Goal: Information Seeking & Learning: Check status

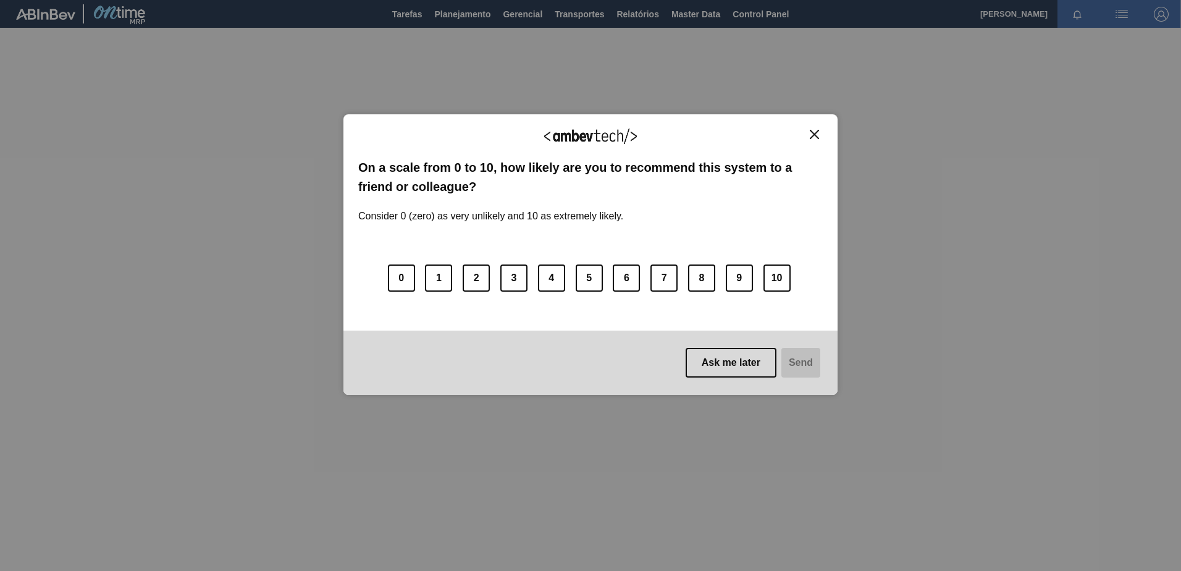
click at [715, 13] on div "We appreciate your feedback! On a scale from 0 to 10, how likely are you to rec…" at bounding box center [590, 254] width 494 height 536
click at [811, 136] on img "Close" at bounding box center [814, 134] width 9 height 9
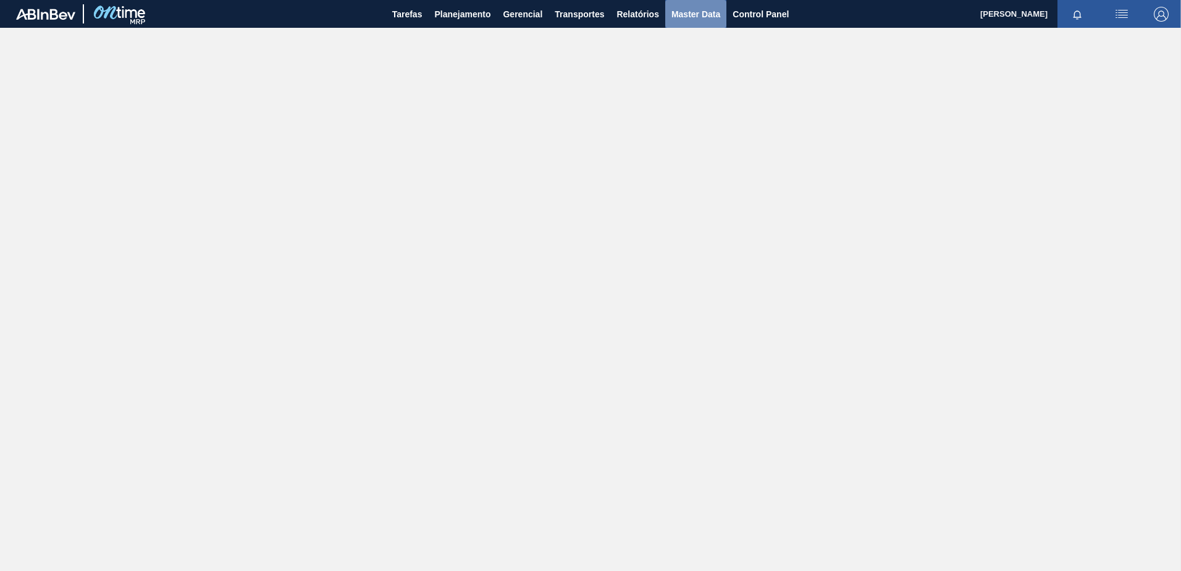
click at [691, 15] on span "Master Data" at bounding box center [695, 14] width 49 height 15
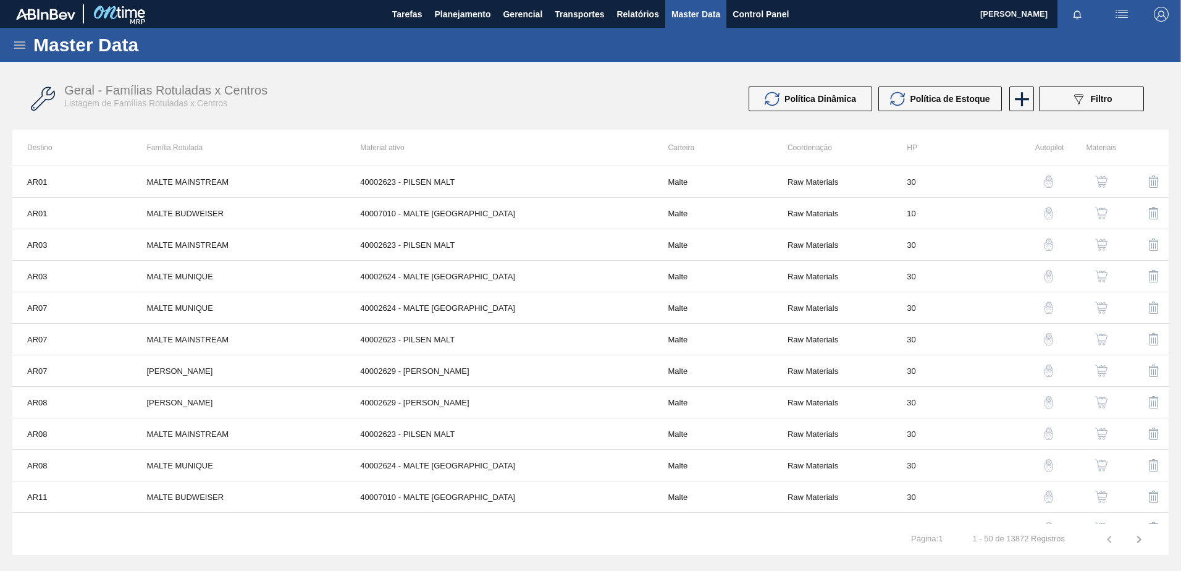
click at [1052, 185] on img "button" at bounding box center [1048, 181] width 12 height 12
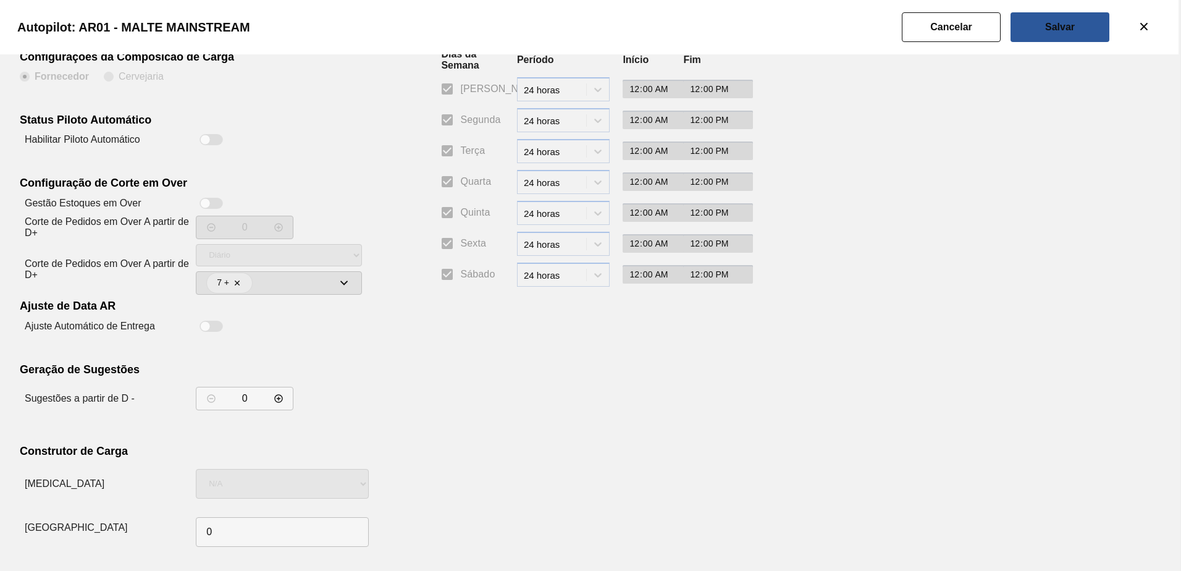
scroll to position [82, 0]
click at [1145, 26] on icon "botão de ícone" at bounding box center [1143, 26] width 15 height 15
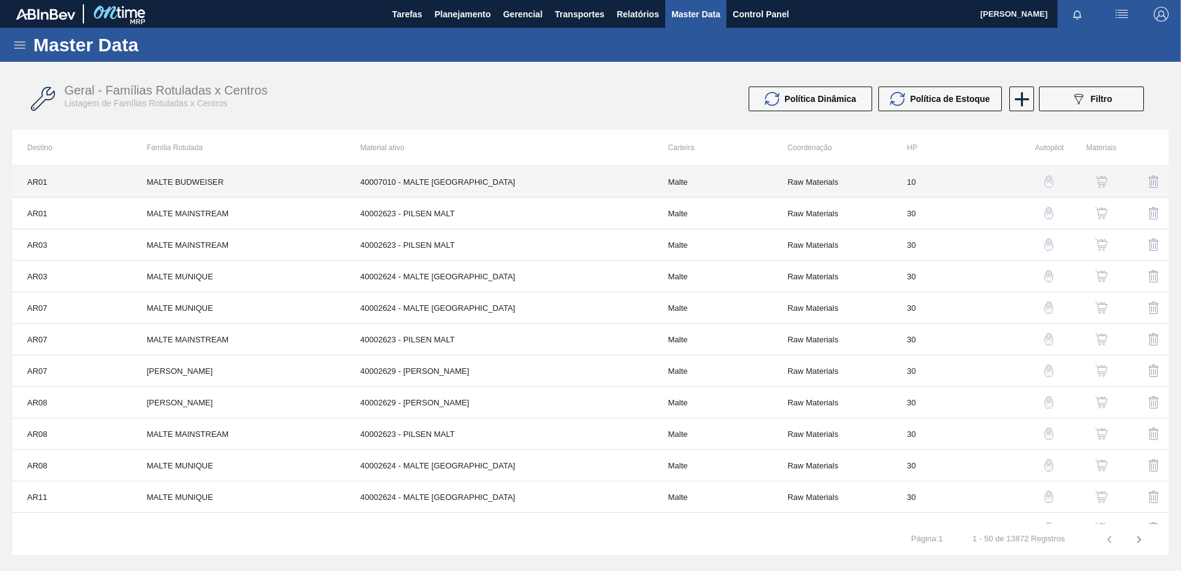
click at [540, 188] on td "40007010 - MALTE PAMPA BUD" at bounding box center [499, 181] width 308 height 31
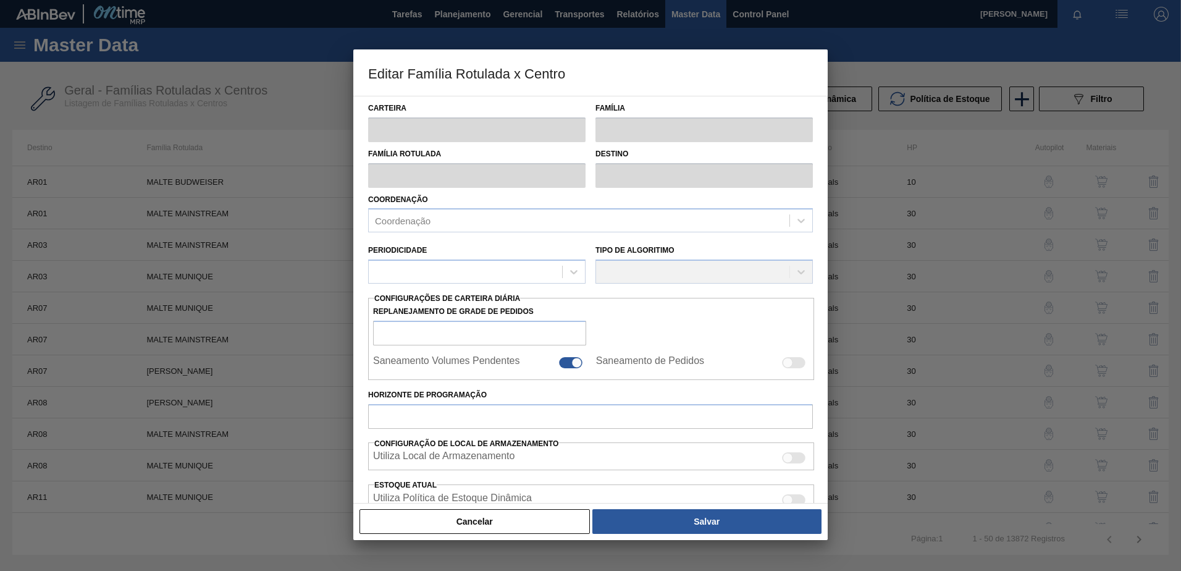
type input "Malte"
type input "MALTE BUDWEISER"
type input "AR01 - Acheral"
type input "0"
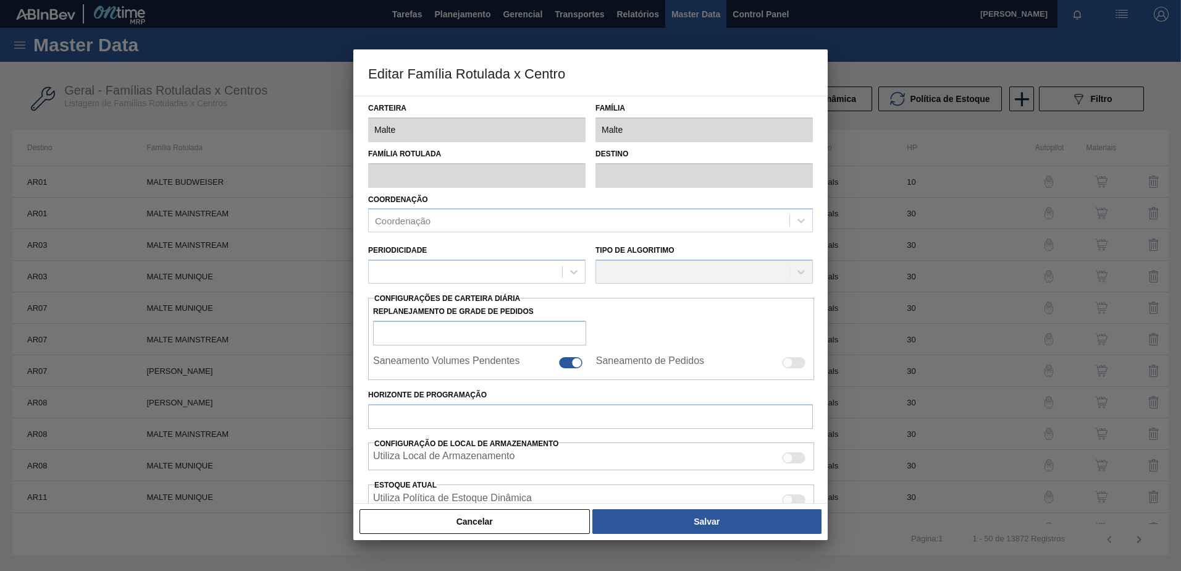
checkbox input "false"
checkbox input "true"
type input "10"
type input "0"
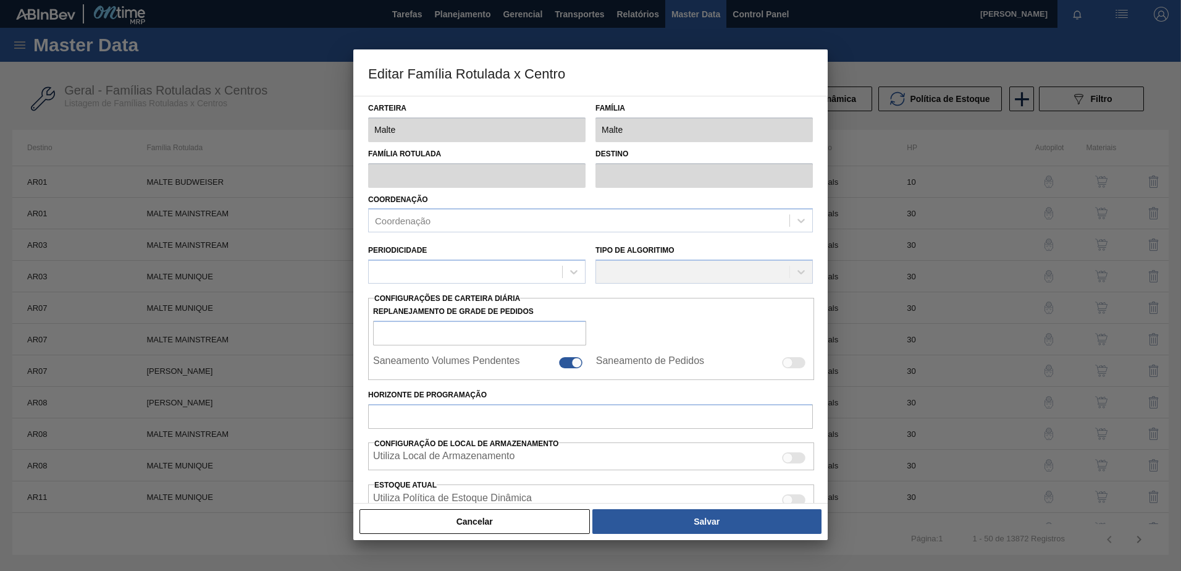
type input "100"
type input "0,000"
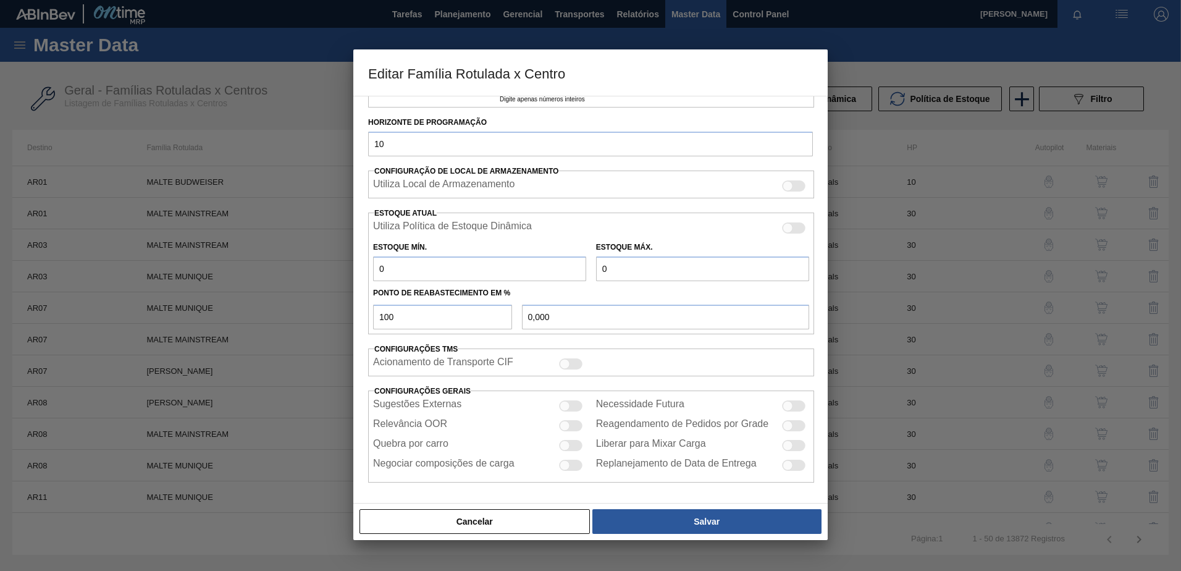
scroll to position [326, 0]
click at [466, 521] on button "Cancelar" at bounding box center [474, 521] width 230 height 25
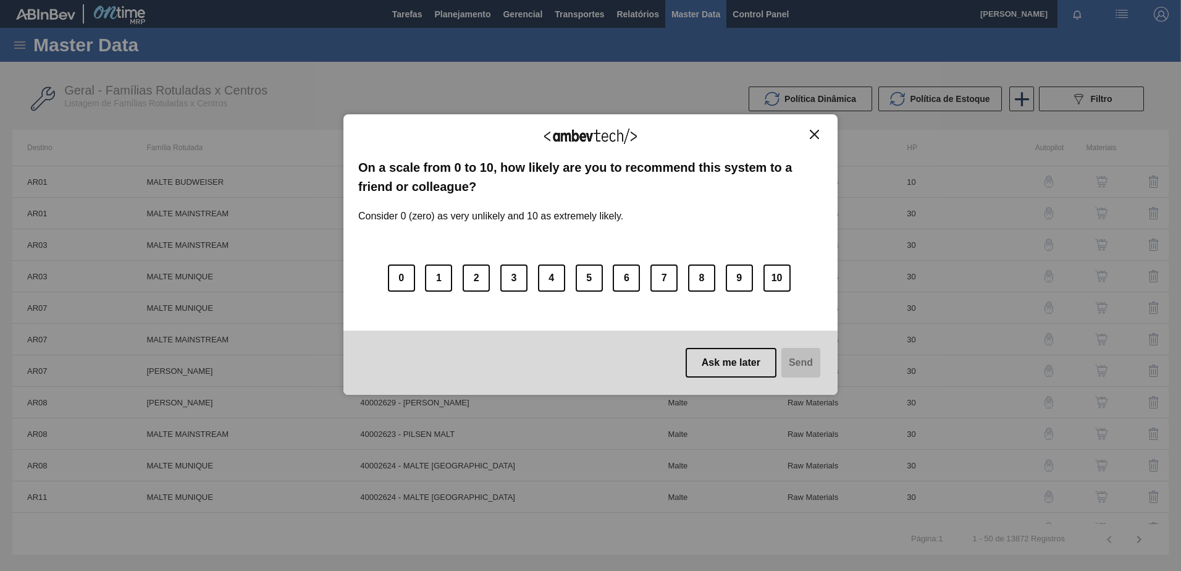
click at [814, 135] on img "Close" at bounding box center [814, 134] width 9 height 9
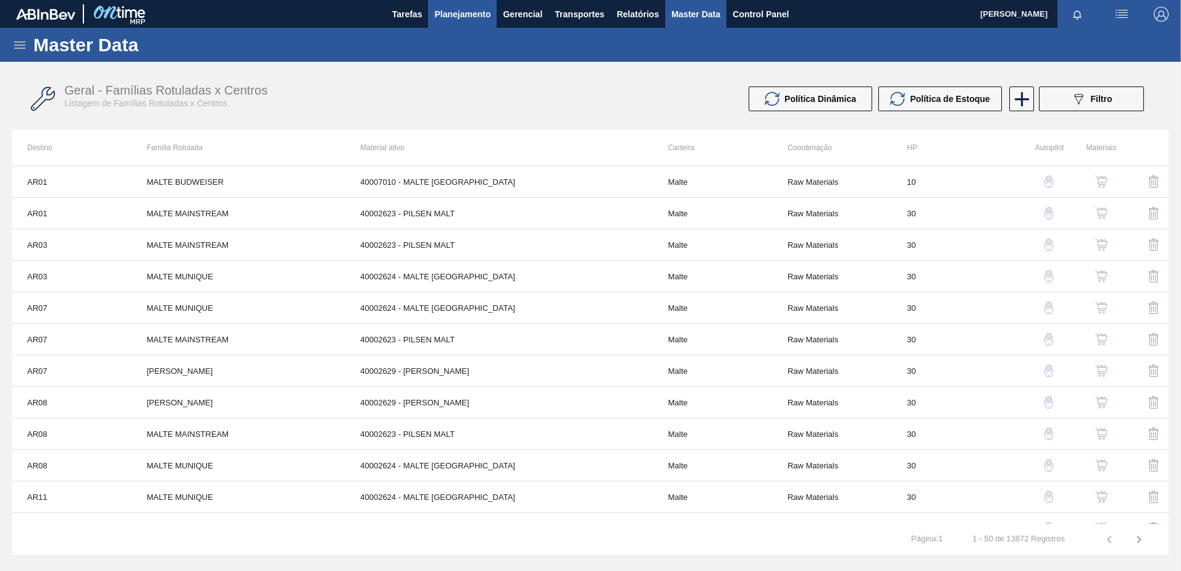
click at [457, 16] on span "Planejamento" at bounding box center [462, 14] width 56 height 15
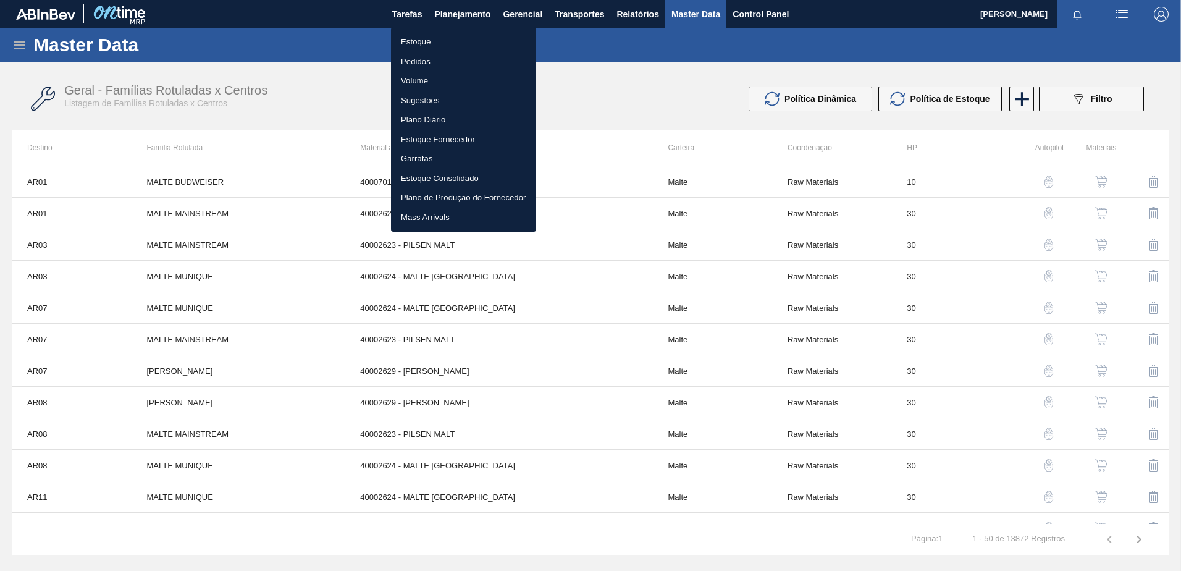
click at [665, 86] on div at bounding box center [590, 285] width 1181 height 571
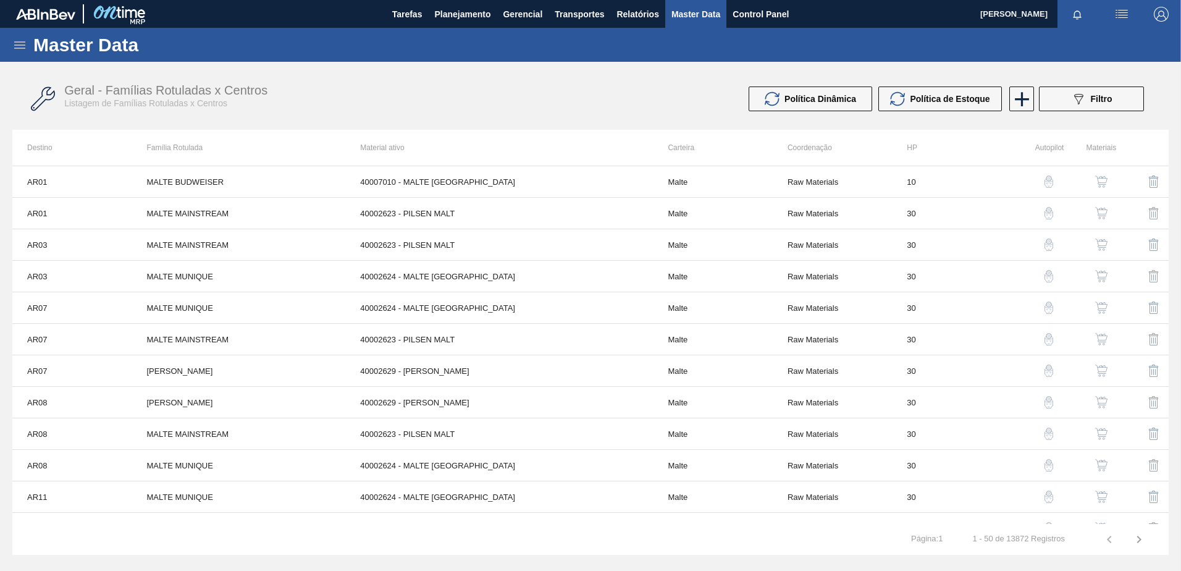
click at [21, 49] on icon at bounding box center [19, 45] width 15 height 15
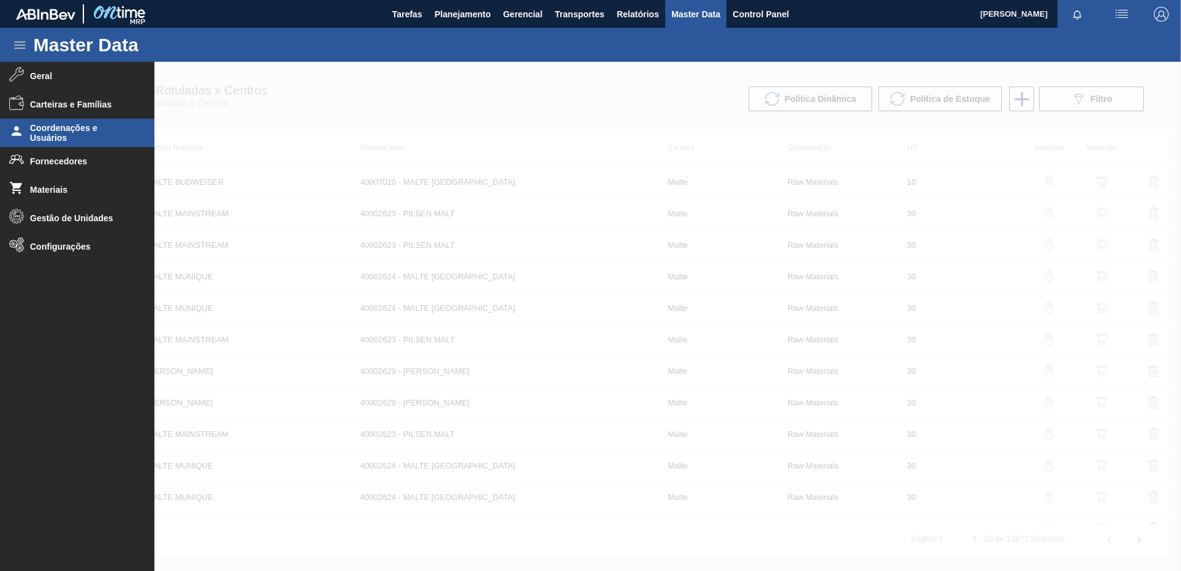
click at [71, 132] on span "Coordenações e Usuários" at bounding box center [81, 133] width 102 height 20
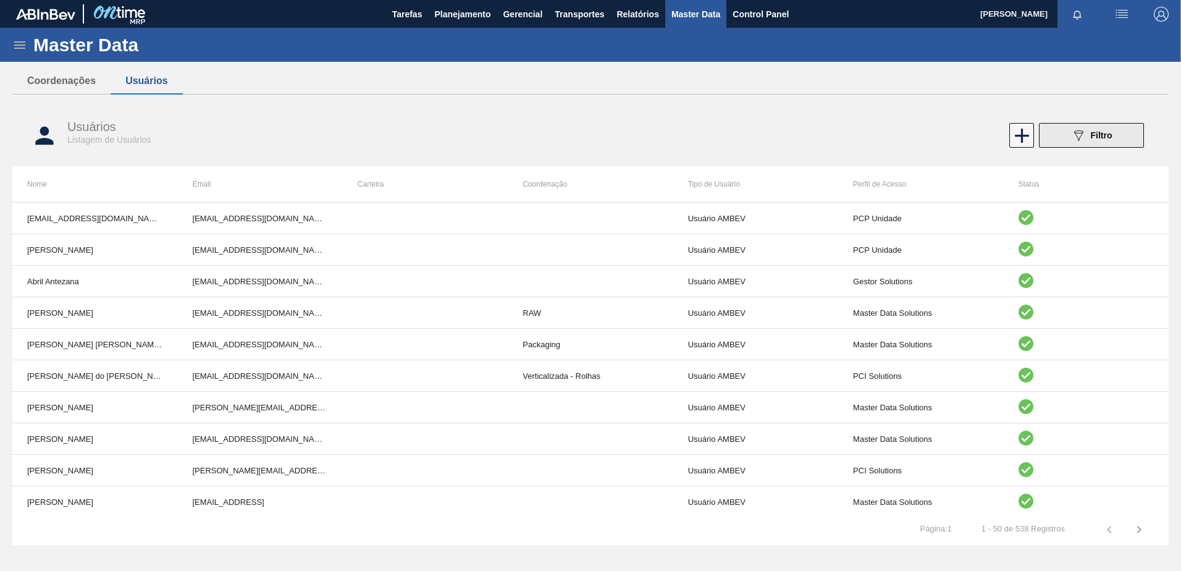
click at [1091, 141] on div "089F7B8B-B2A5-4AFE-B5C0-19BA573D28AC Filtro" at bounding box center [1091, 135] width 41 height 15
click at [1091, 141] on div "Usuários Listagem de Usuários 089F7B8B-B2A5-4AFE-B5C0-19BA573D28AC Filtro Nome …" at bounding box center [590, 293] width 1156 height 379
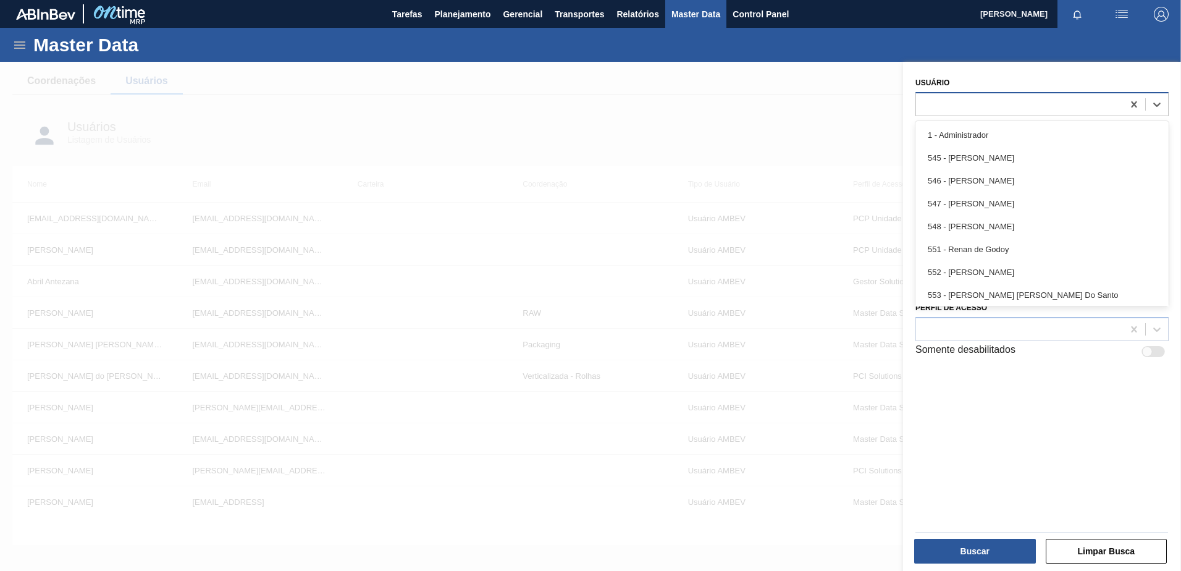
click at [947, 103] on div at bounding box center [1019, 104] width 207 height 18
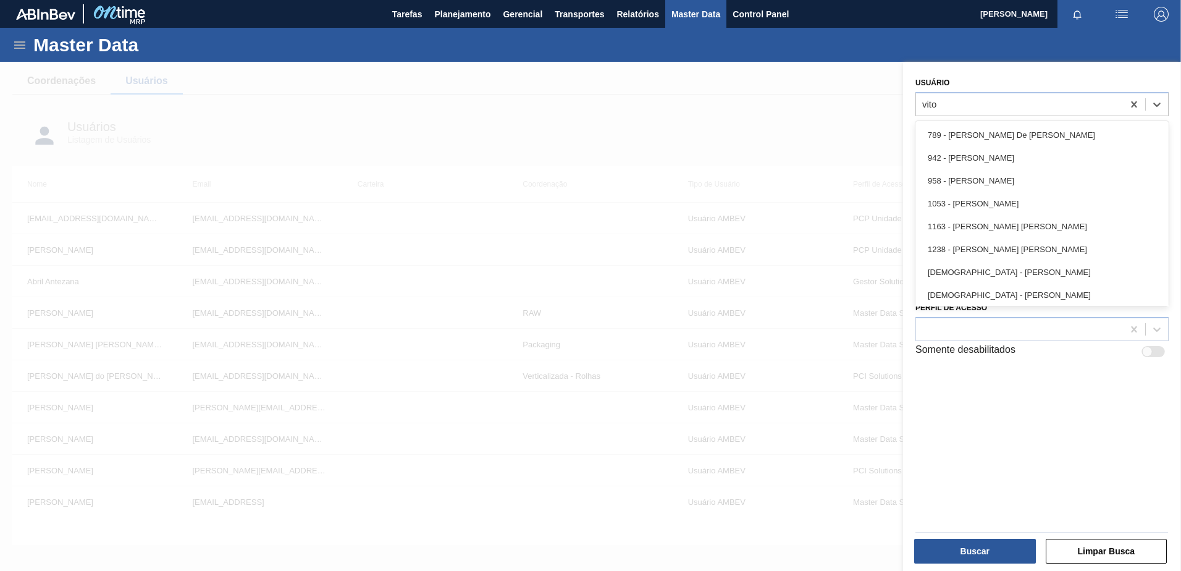
type input "vito"
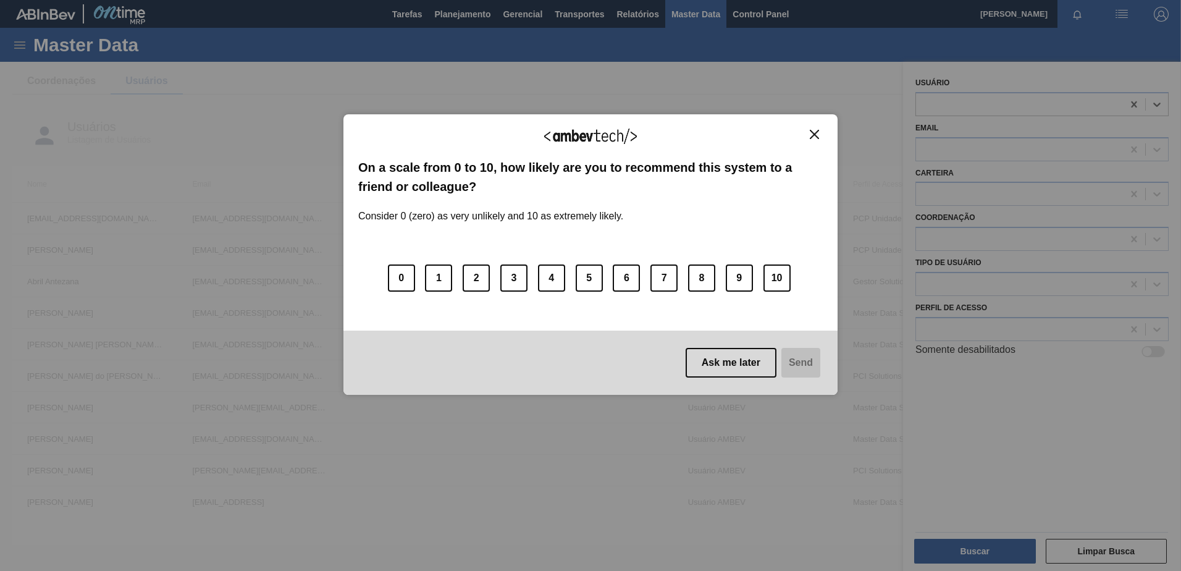
click at [818, 133] on img "Close" at bounding box center [814, 134] width 9 height 9
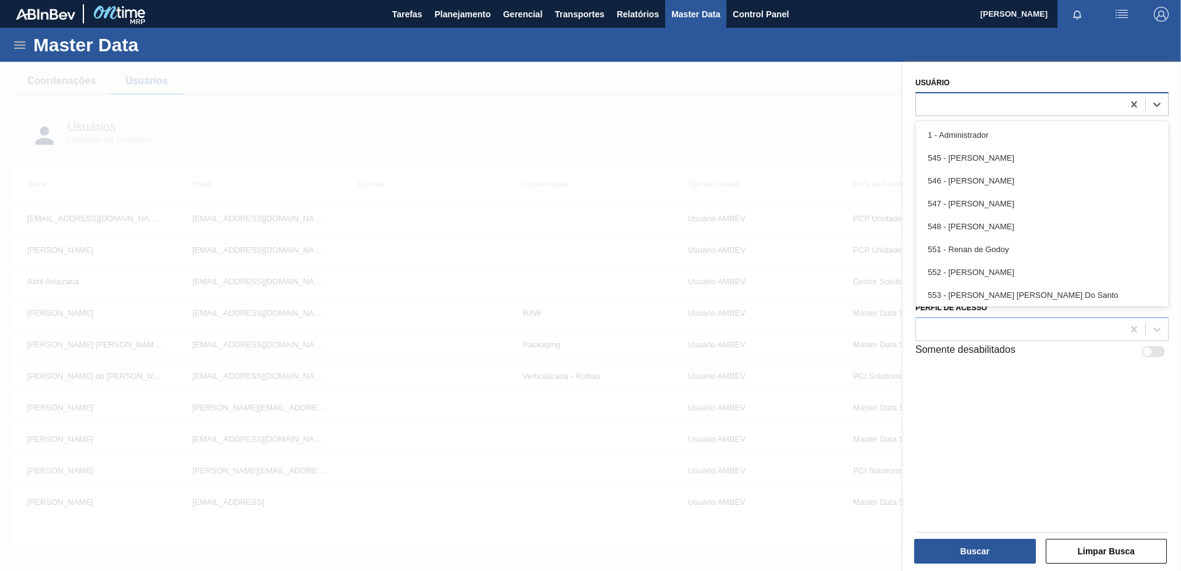
click at [964, 102] on div at bounding box center [1019, 104] width 207 height 18
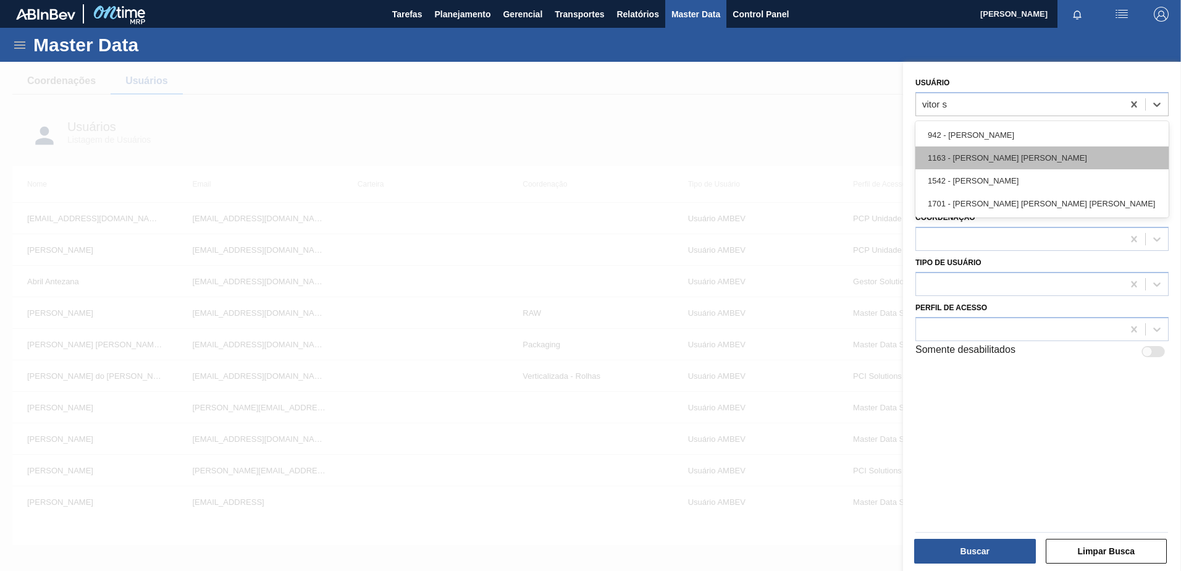
type input "vitor se"
click at [985, 157] on div "1542 - Vitor Secfem Rodrigues" at bounding box center [1041, 157] width 253 height 23
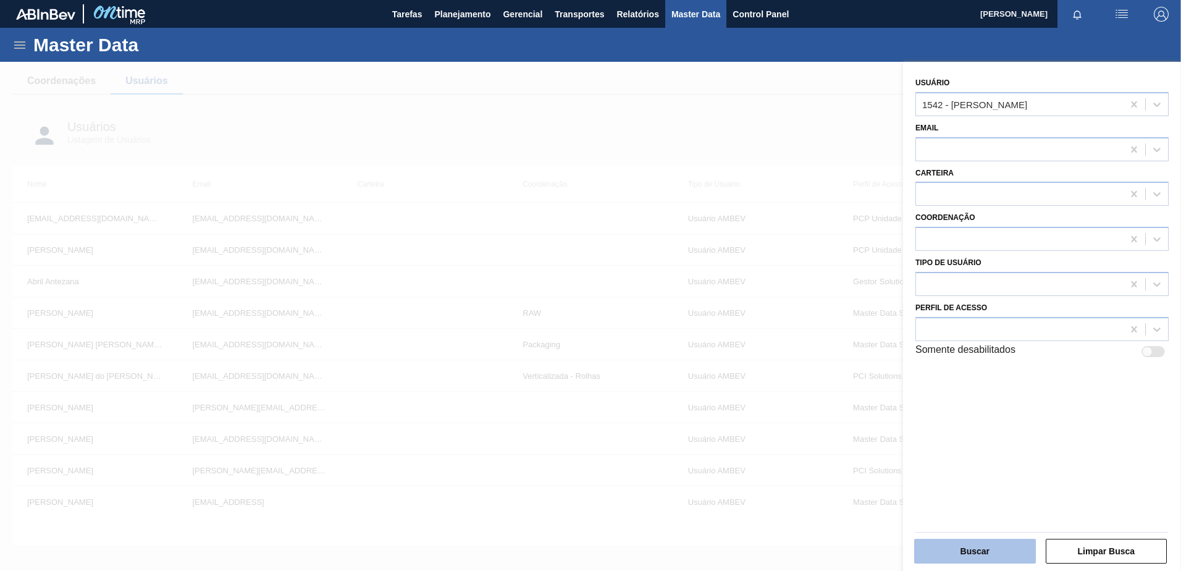
click at [968, 549] on button "Buscar" at bounding box center [975, 551] width 122 height 25
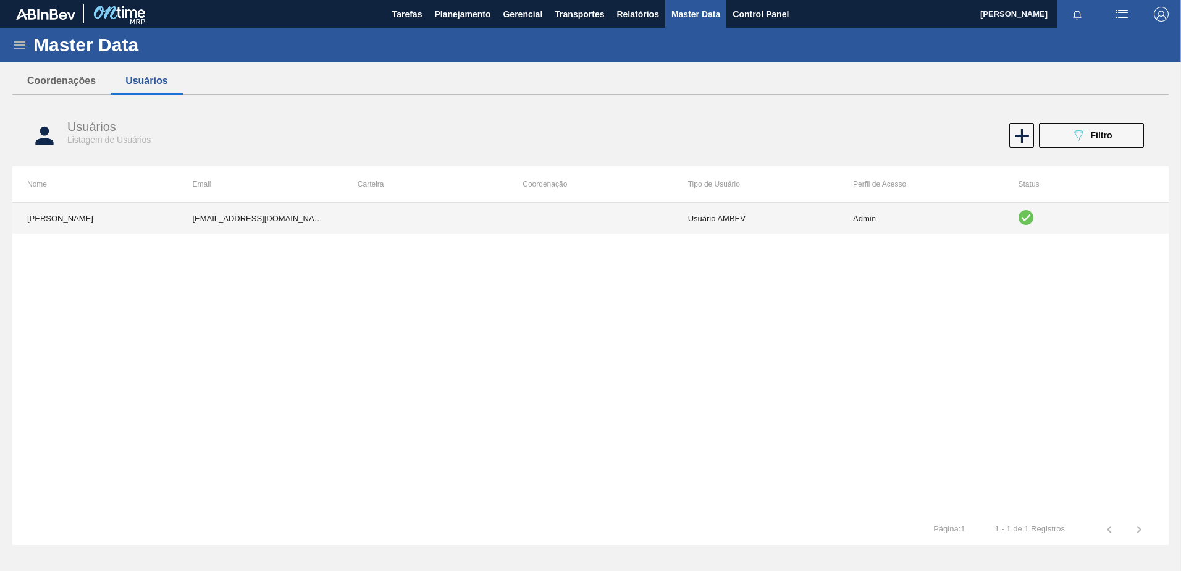
click at [612, 226] on td at bounding box center [590, 218] width 165 height 31
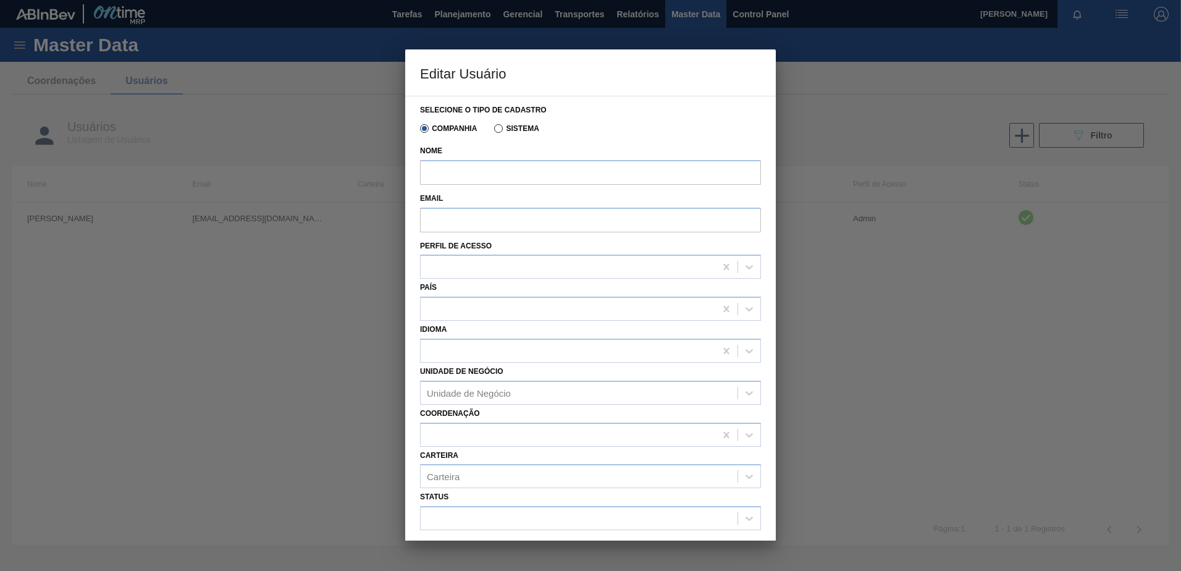
type input "[PERSON_NAME]"
type input "vitor.secfem@ambevtech.com.br"
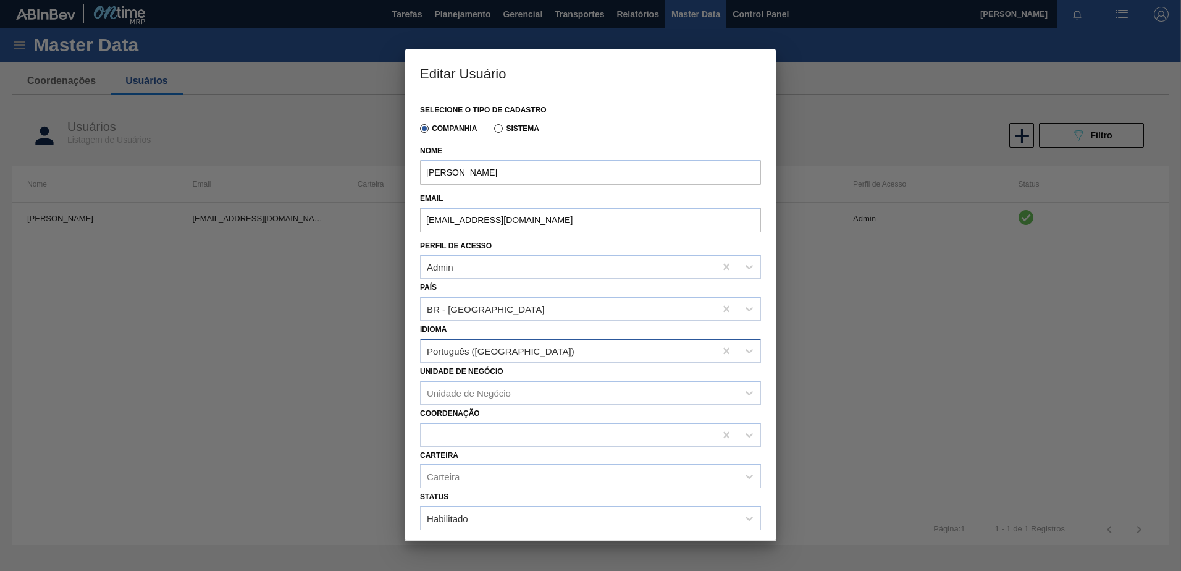
click at [531, 348] on div "Português (Brasil)" at bounding box center [568, 351] width 295 height 18
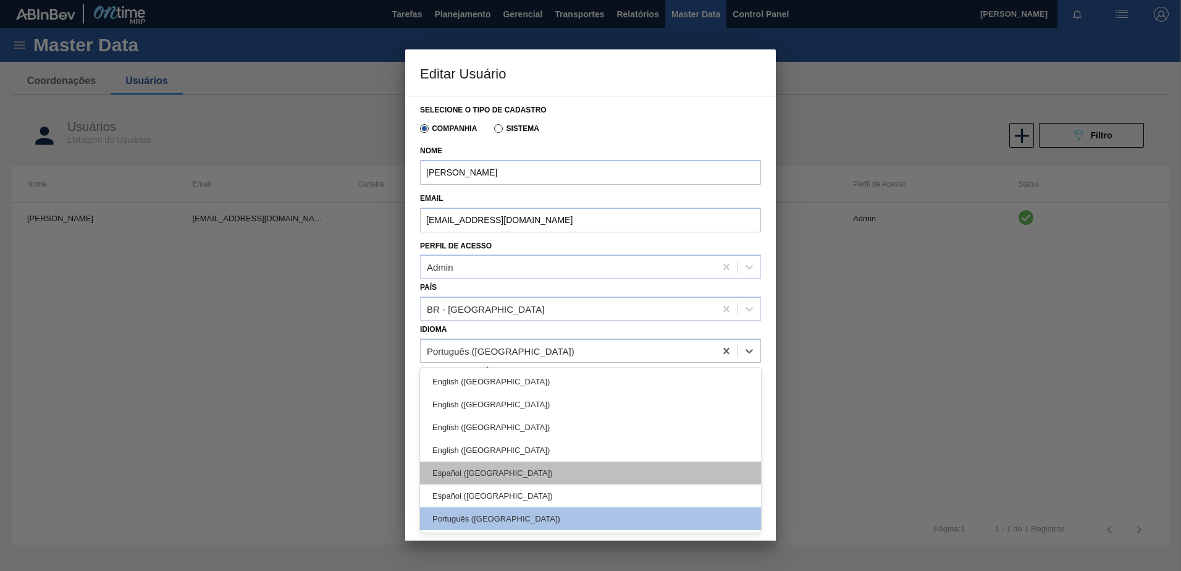
click at [524, 476] on div "Español (Bolivia)" at bounding box center [590, 472] width 341 height 23
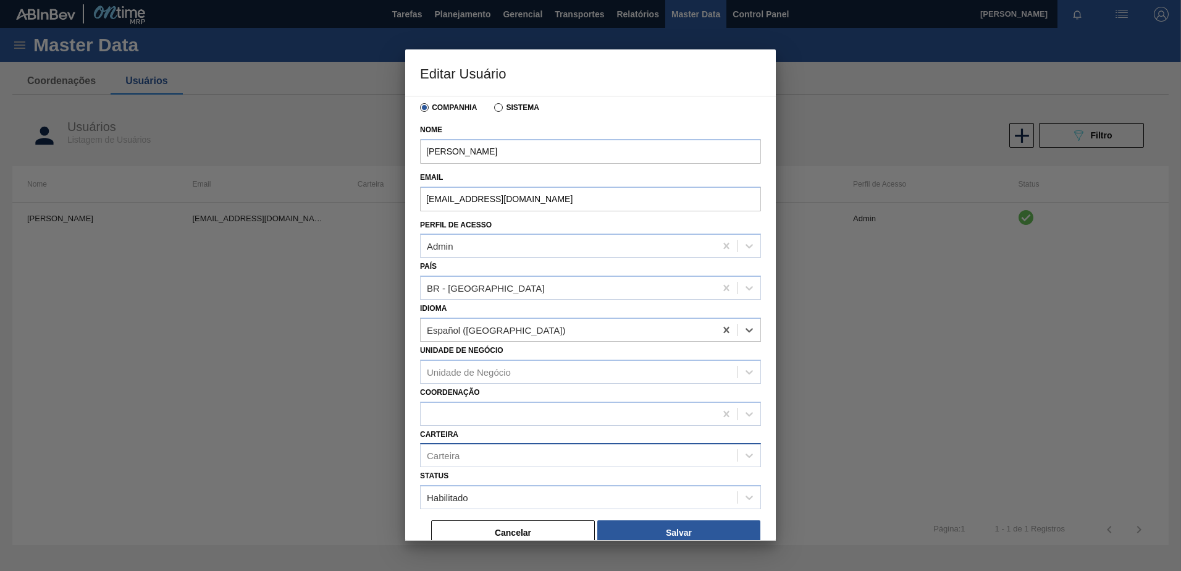
scroll to position [32, 0]
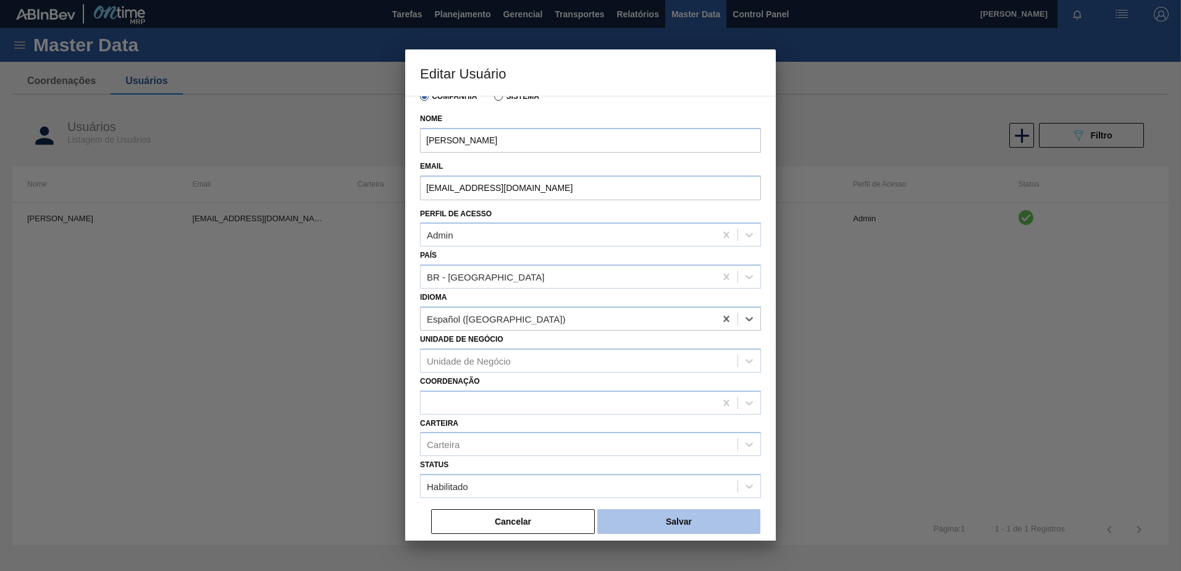
click at [663, 528] on button "Salvar" at bounding box center [678, 521] width 163 height 25
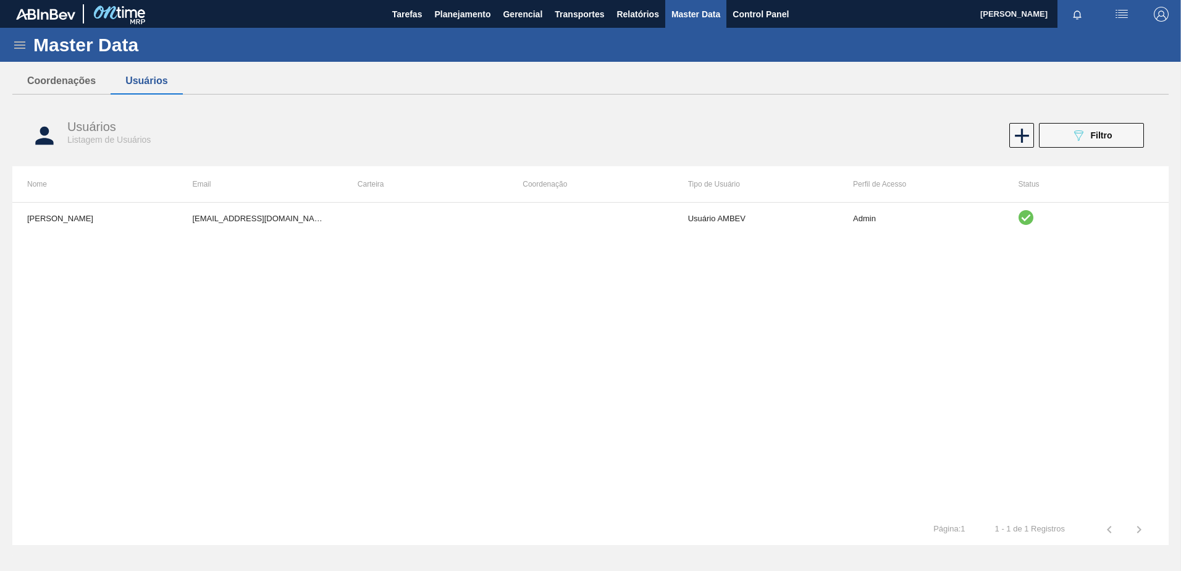
click at [18, 45] on icon at bounding box center [19, 44] width 11 height 7
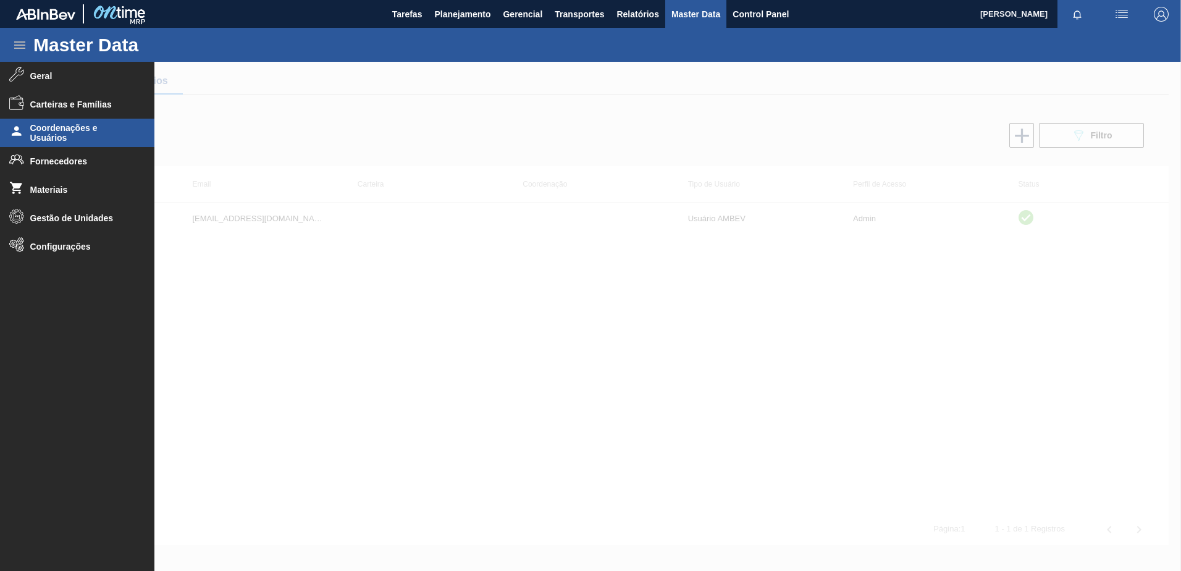
click at [591, 327] on div at bounding box center [590, 316] width 1181 height 509
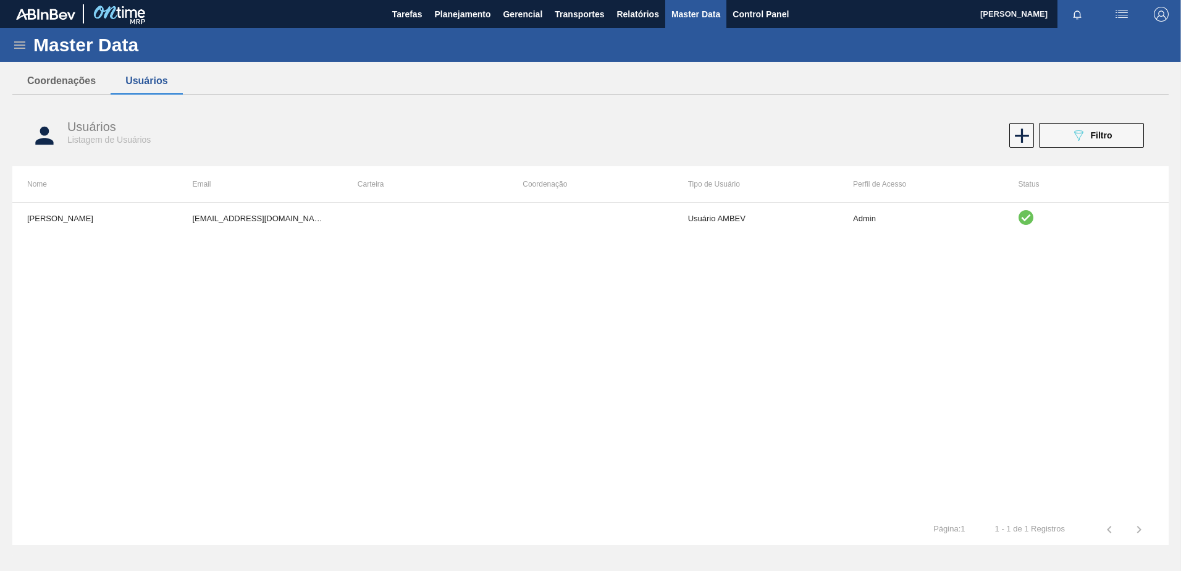
click at [1126, 148] on div "Usuários Listagem de Usuários 089F7B8B-B2A5-4AFE-B5C0-19BA573D28AC Filtro" at bounding box center [590, 135] width 1156 height 46
click at [1117, 138] on button "089F7B8B-B2A5-4AFE-B5C0-19BA573D28AC Filtro" at bounding box center [1091, 135] width 105 height 25
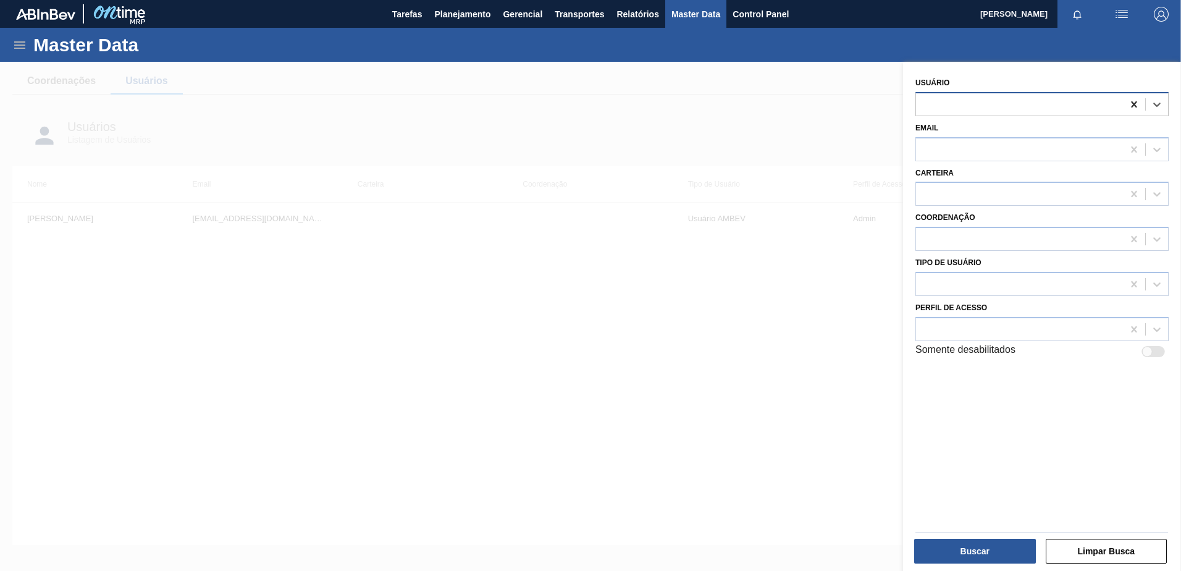
click at [1129, 104] on icon at bounding box center [1134, 104] width 12 height 12
click at [633, 118] on div at bounding box center [590, 347] width 1181 height 571
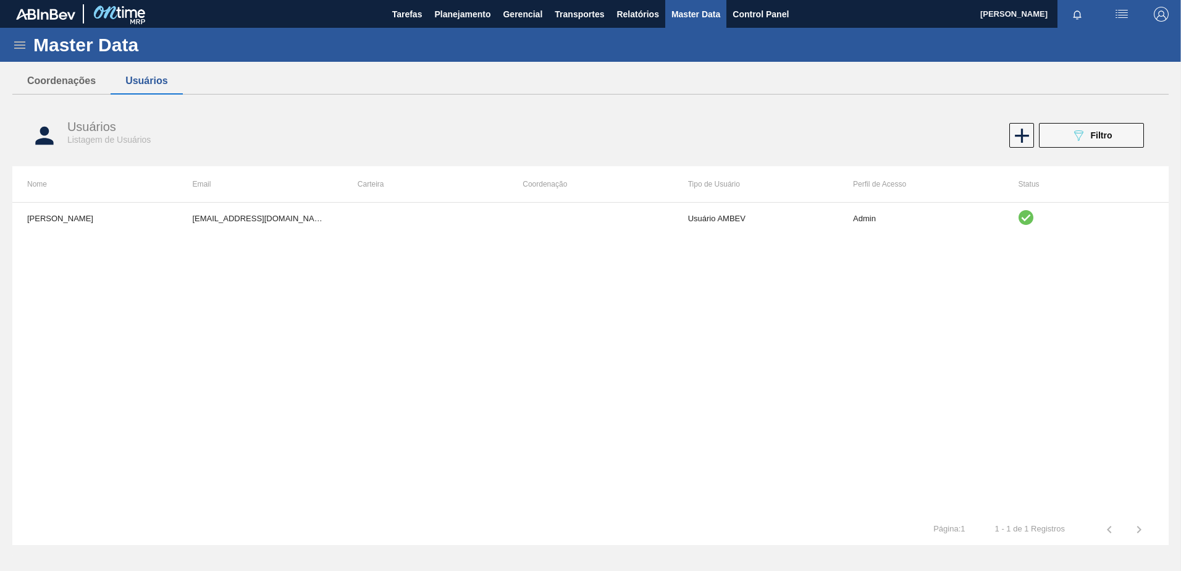
click at [16, 44] on icon at bounding box center [19, 44] width 11 height 7
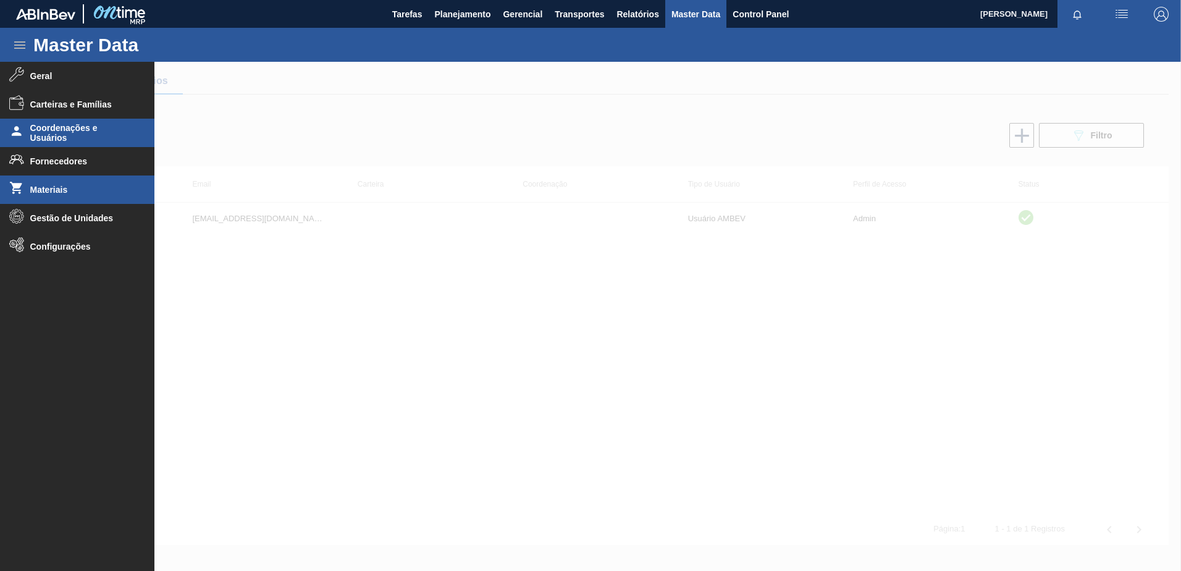
click at [53, 188] on span "Materiais" at bounding box center [81, 190] width 102 height 10
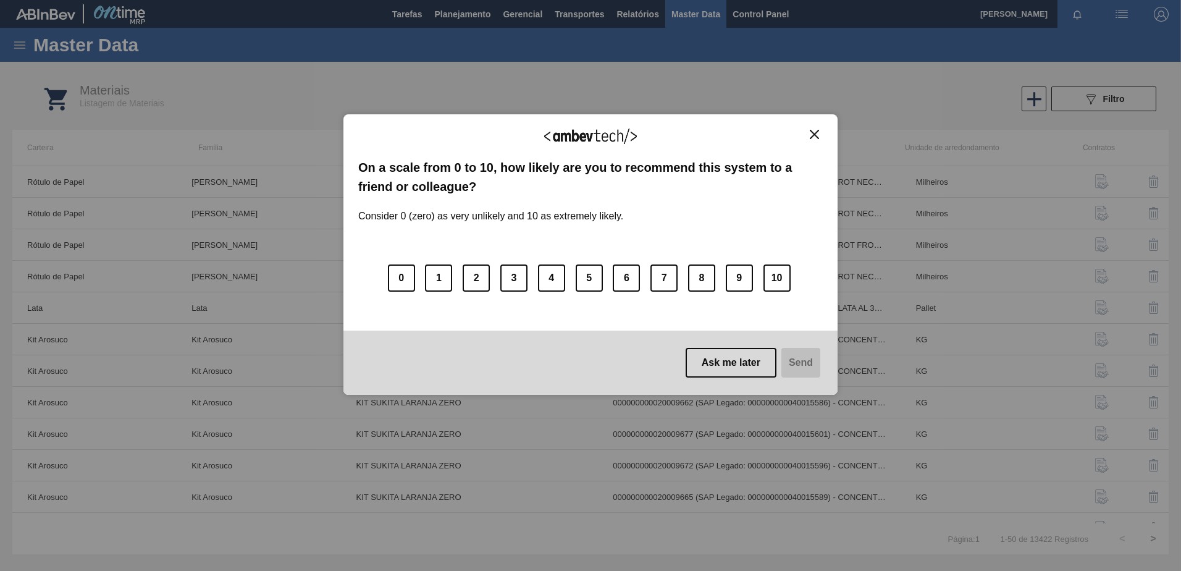
click at [1101, 103] on div "We appreciate your feedback! On a scale from 0 to 10, how likely are you to rec…" at bounding box center [590, 285] width 1181 height 571
click at [808, 135] on button "Close" at bounding box center [814, 134] width 17 height 10
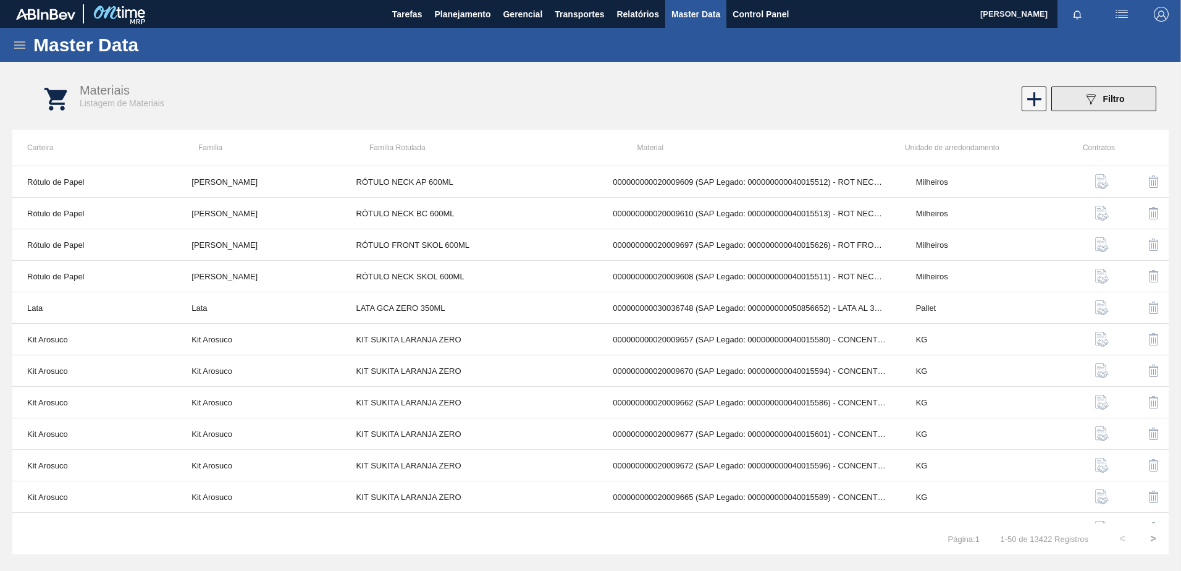
click at [1097, 91] on icon "089F7B8B-B2A5-4AFE-B5C0-19BA573D28AC" at bounding box center [1090, 98] width 15 height 15
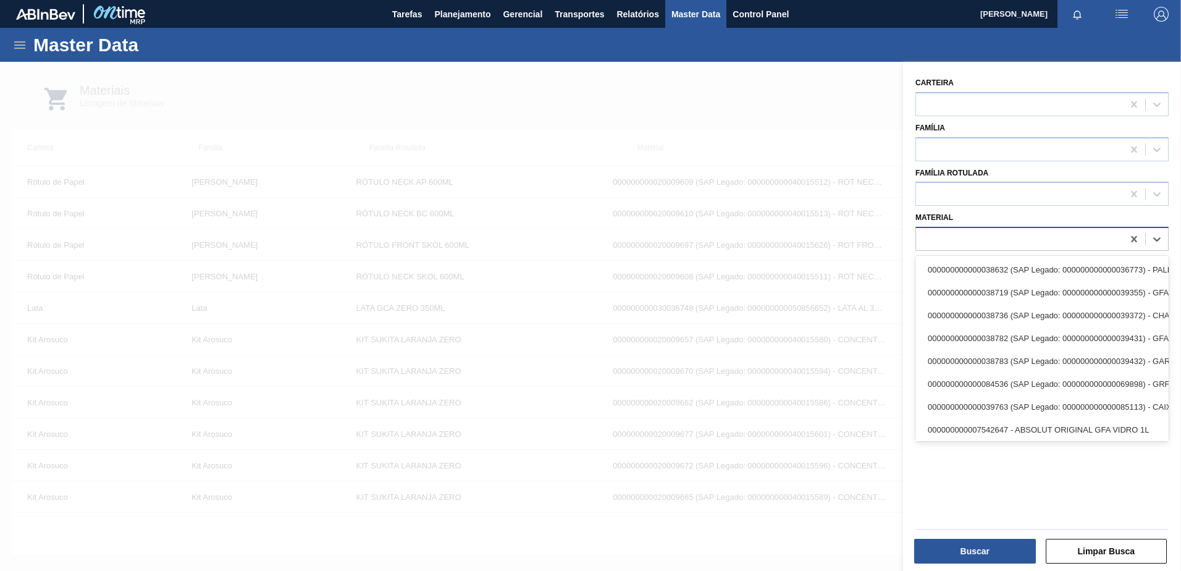
click at [955, 234] on div at bounding box center [1019, 239] width 207 height 18
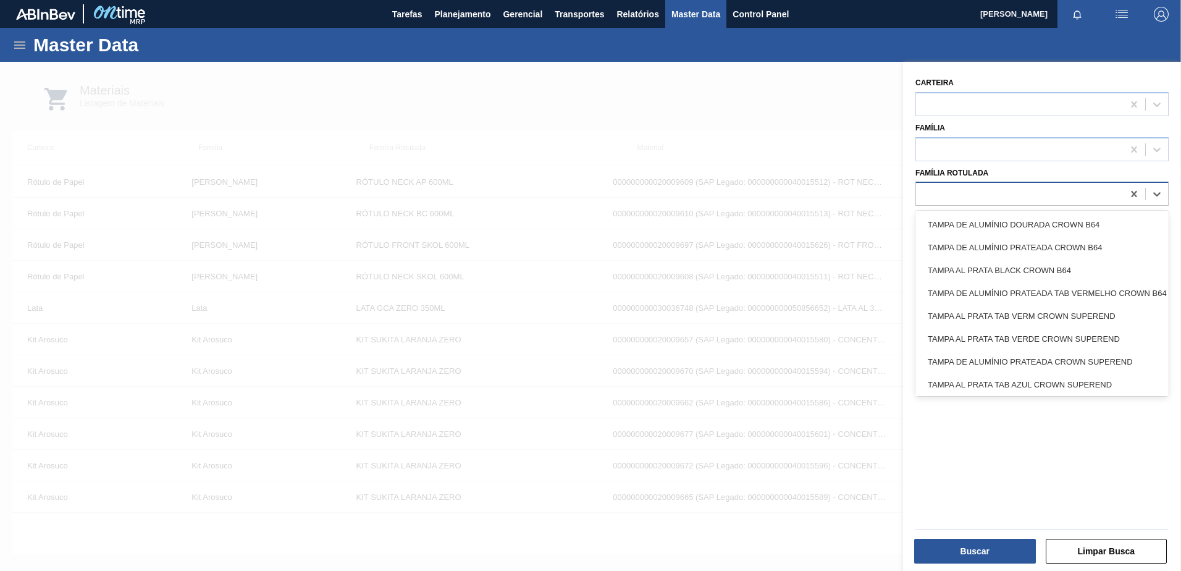
click at [962, 195] on div at bounding box center [1019, 194] width 207 height 18
paste Rotulada "TAPA PARA LATA 202 PLATEADA CDL"
type Rotulada "TAPA PARA LATA 202 PLATEADA CDL"
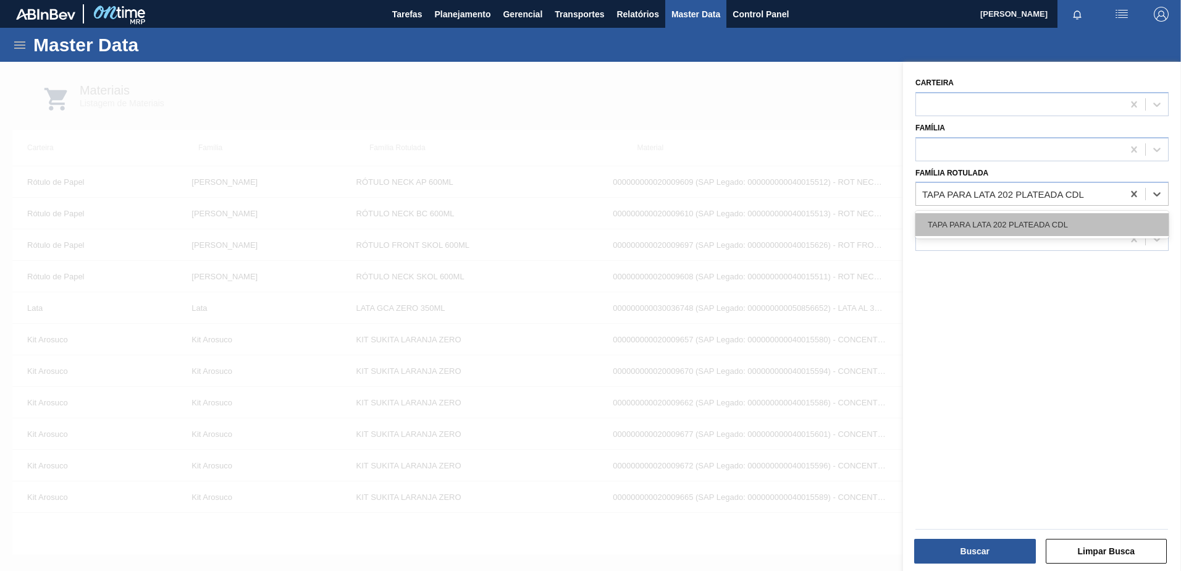
click at [986, 219] on div "TAPA PARA LATA 202 PLATEADA CDL" at bounding box center [1041, 224] width 253 height 23
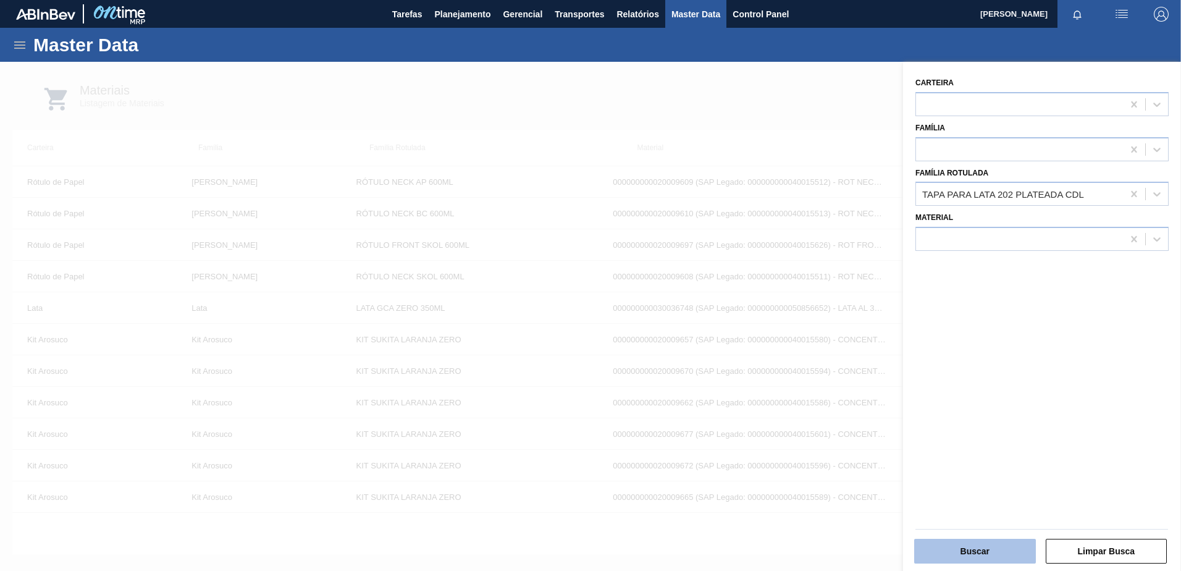
click at [953, 556] on button "Buscar" at bounding box center [975, 551] width 122 height 25
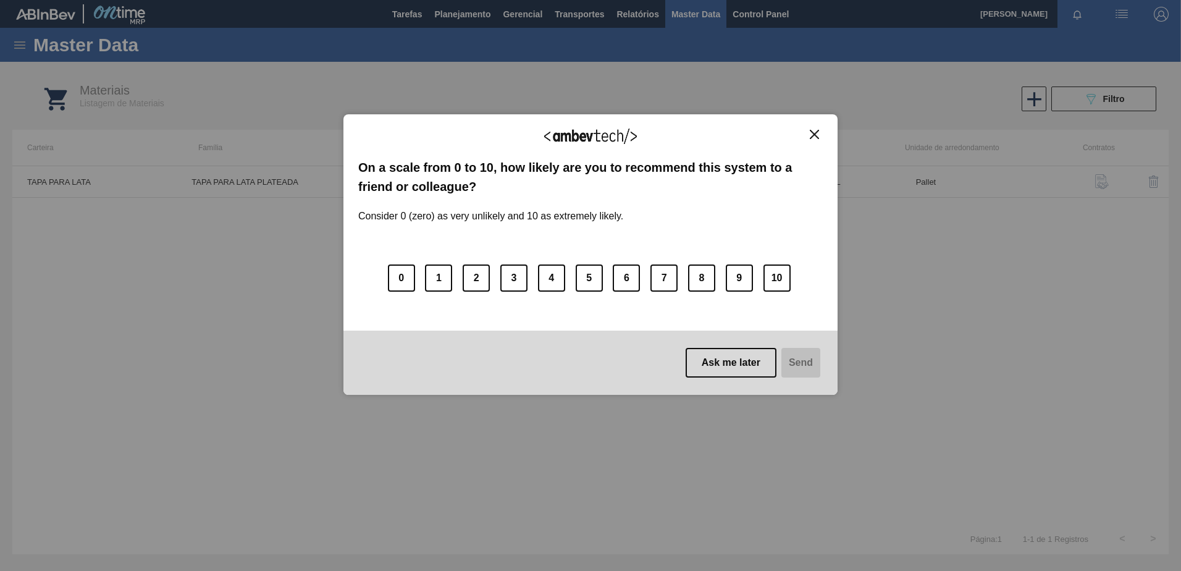
click at [806, 134] on button "Close" at bounding box center [814, 134] width 17 height 10
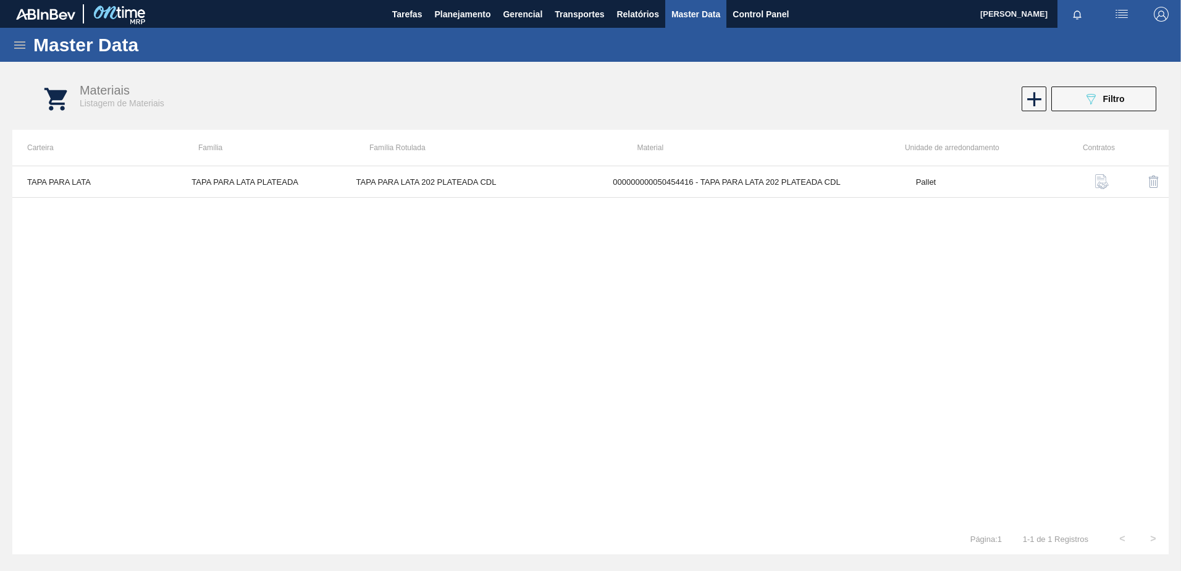
click at [707, 12] on span "Master Data" at bounding box center [695, 14] width 49 height 15
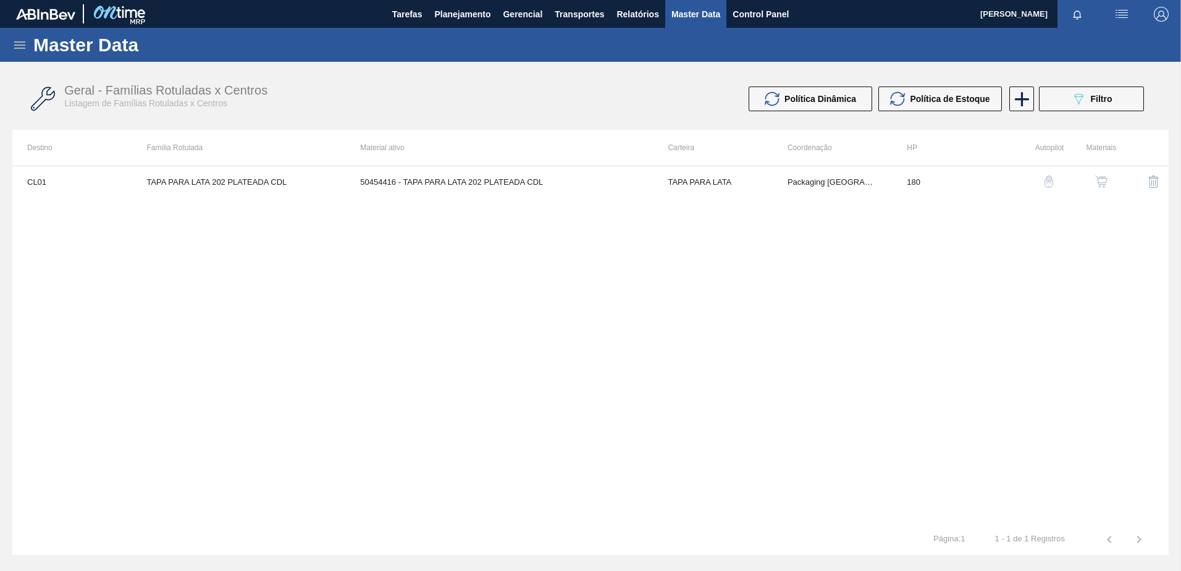
click at [8, 43] on div "Master Data" at bounding box center [590, 45] width 1181 height 34
click at [12, 43] on div "Master Data" at bounding box center [590, 45] width 1181 height 34
click at [15, 46] on icon at bounding box center [19, 45] width 15 height 15
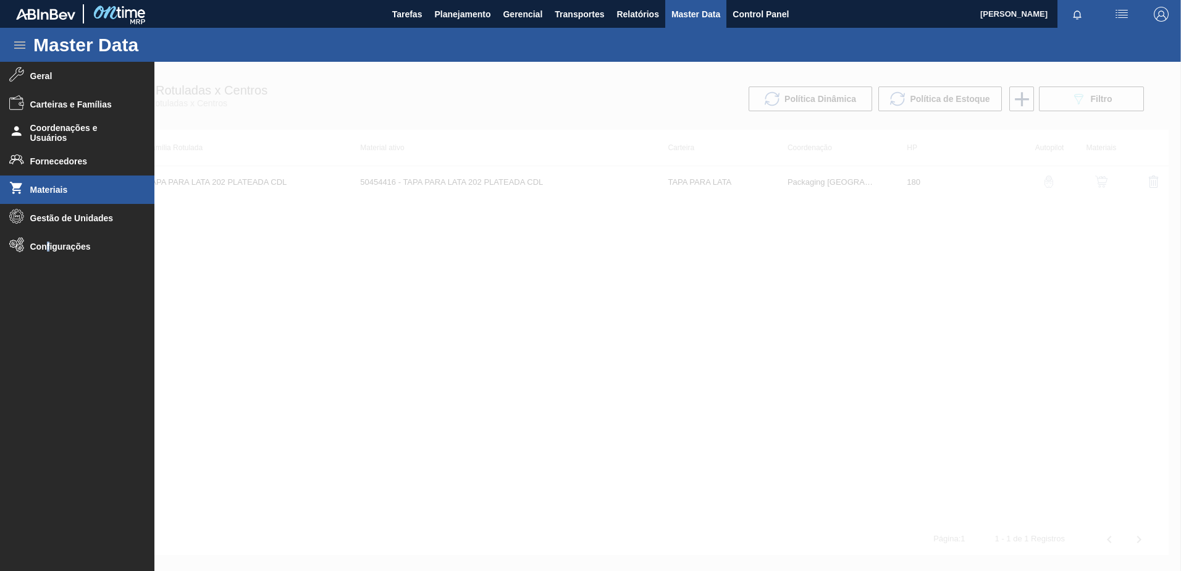
click at [48, 261] on ul "Geral Carteiras e Famílias Coordenações e Usuários Fornecedores Materiais Gestã…" at bounding box center [77, 311] width 154 height 498
drag, startPoint x: 48, startPoint y: 261, endPoint x: 47, endPoint y: 242, distance: 19.2
click at [47, 242] on span "Configurações" at bounding box center [81, 246] width 102 height 10
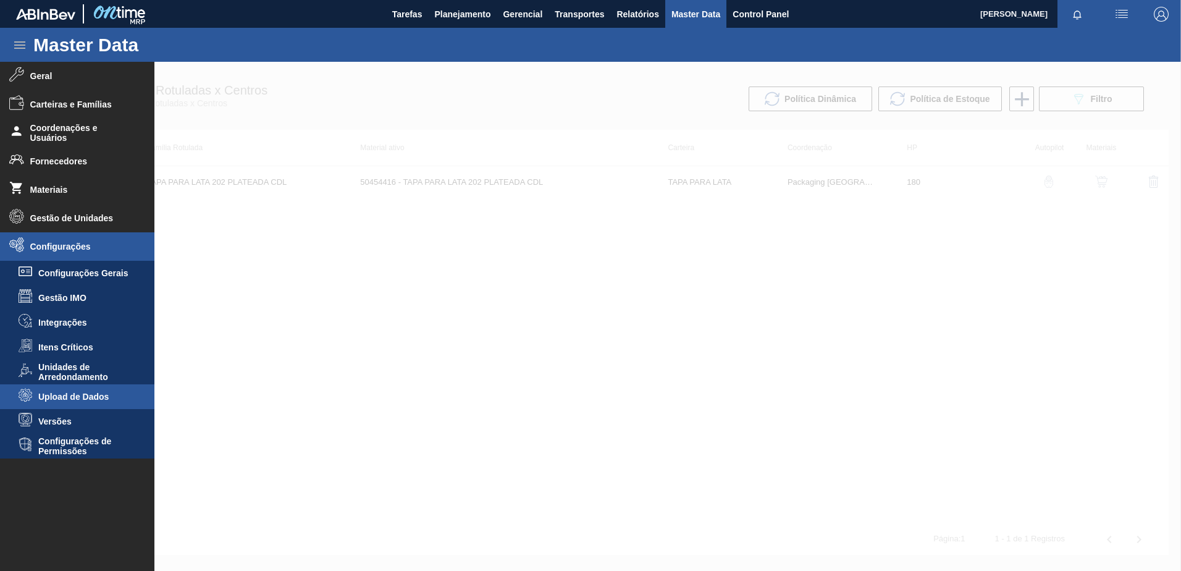
click at [83, 393] on span "Upload de Dados" at bounding box center [85, 397] width 95 height 10
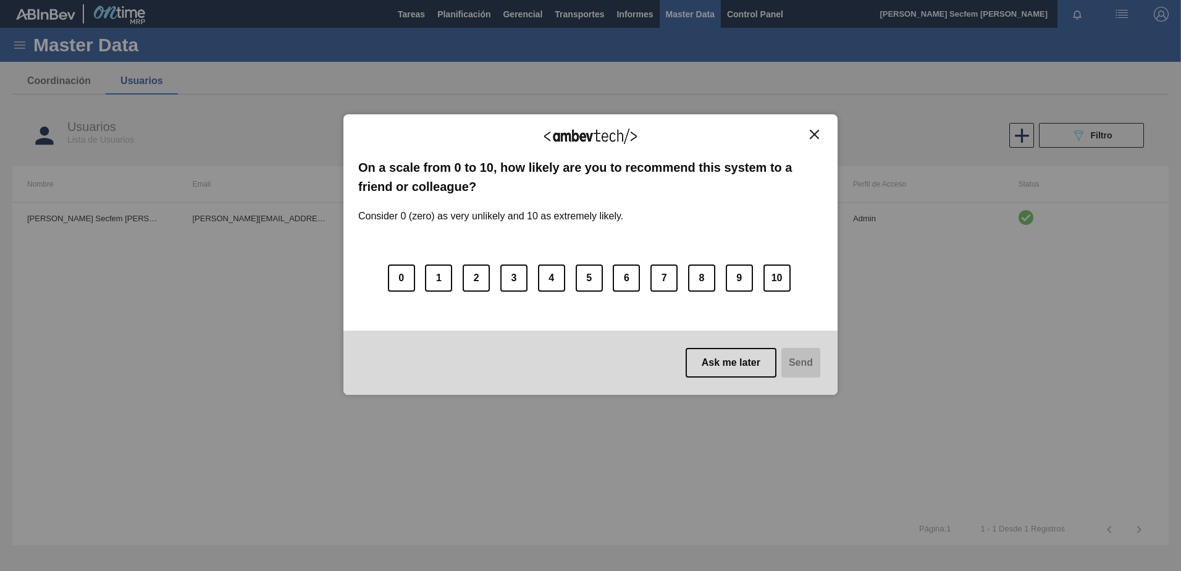
click at [818, 135] on img "Close" at bounding box center [814, 134] width 9 height 9
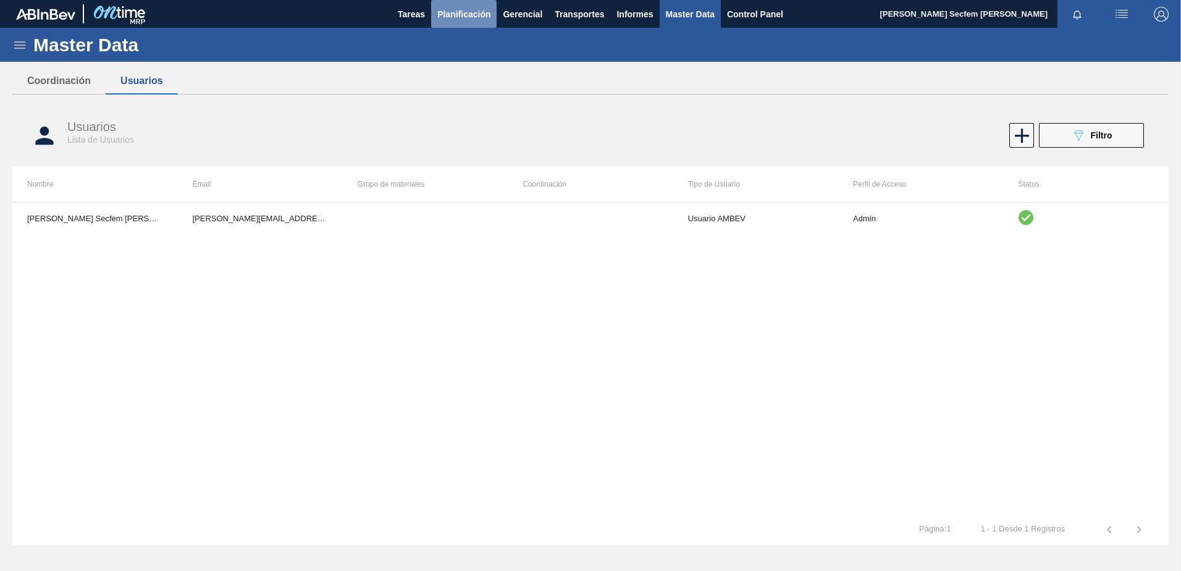
click at [474, 24] on button "Planificación" at bounding box center [463, 14] width 65 height 28
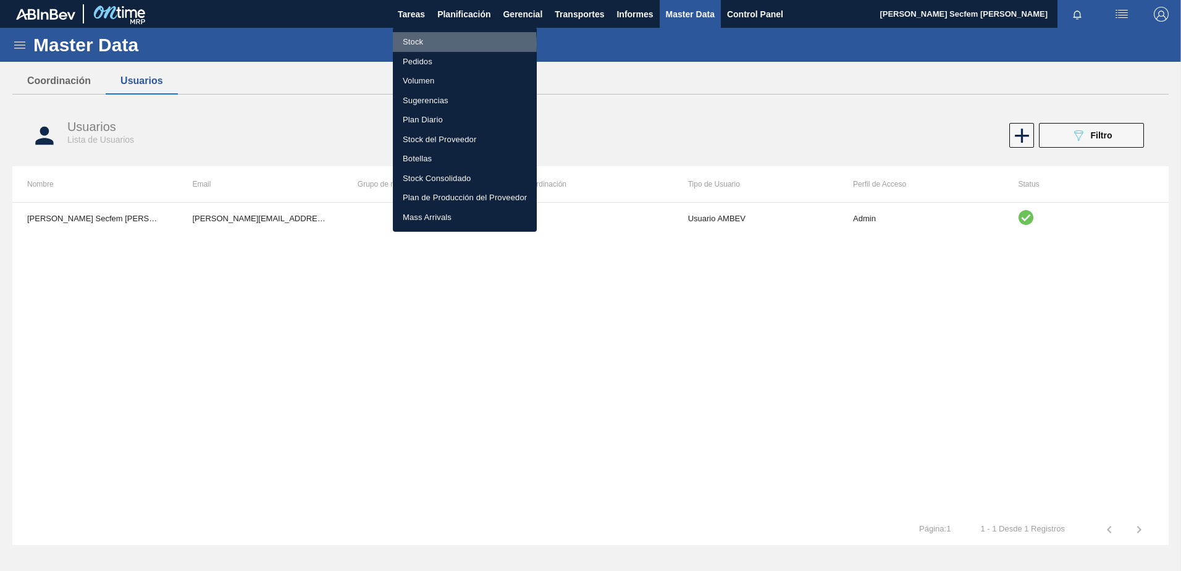
click at [414, 44] on li "Stock" at bounding box center [465, 42] width 144 height 20
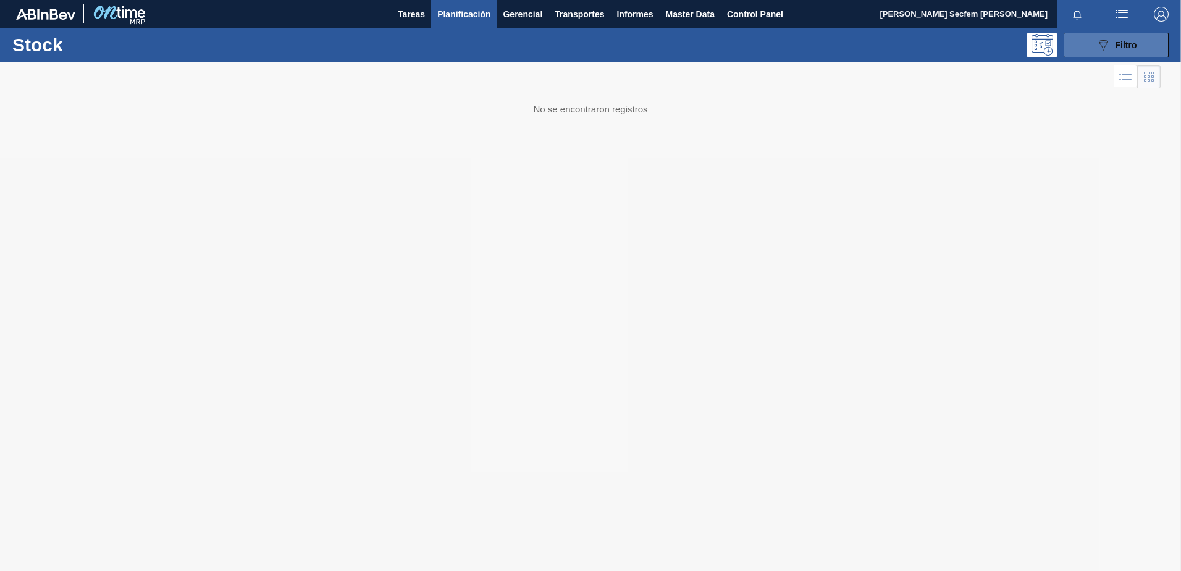
click at [1098, 53] on button "089F7B8B-B2A5-4AFE-B5C0-19BA573D28AC Filtro" at bounding box center [1115, 45] width 105 height 25
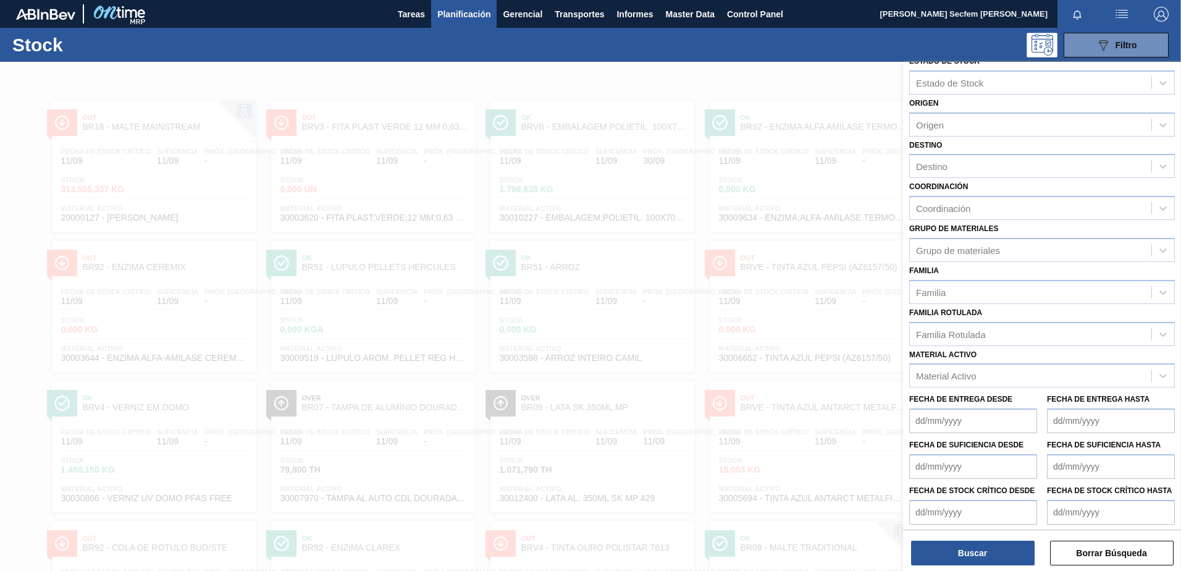
scroll to position [19, 0]
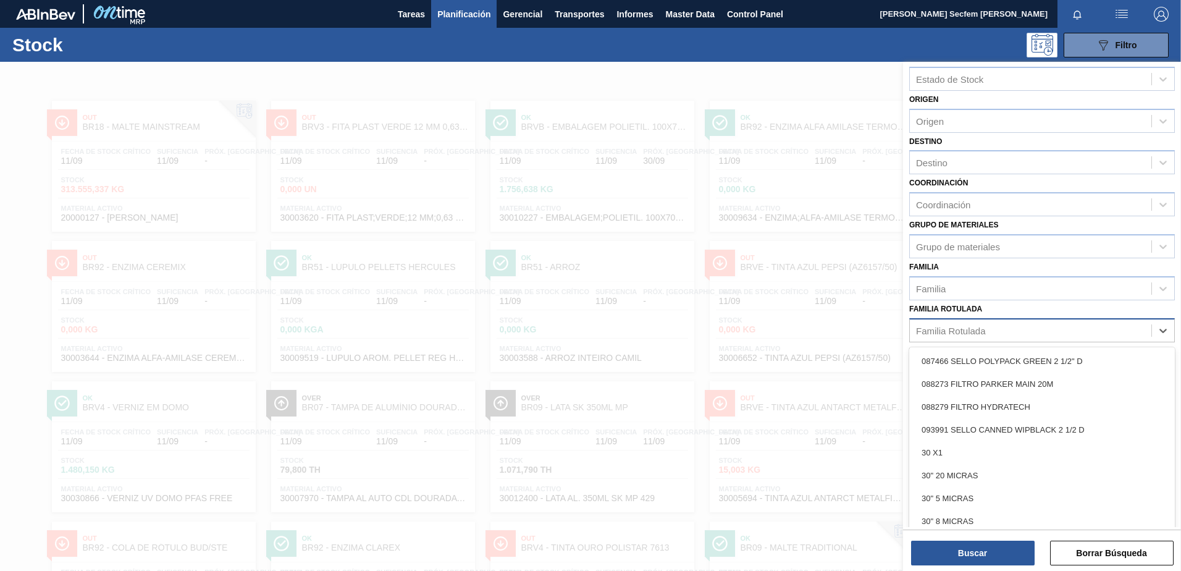
click at [923, 327] on div "Familia Rotulada" at bounding box center [951, 330] width 70 height 10
paste Rotulada "TAPA PARA LATA 202 PLATEADA CDL"
type Rotulada "TAPA PARA LATA 202 PLATEADA CDL"
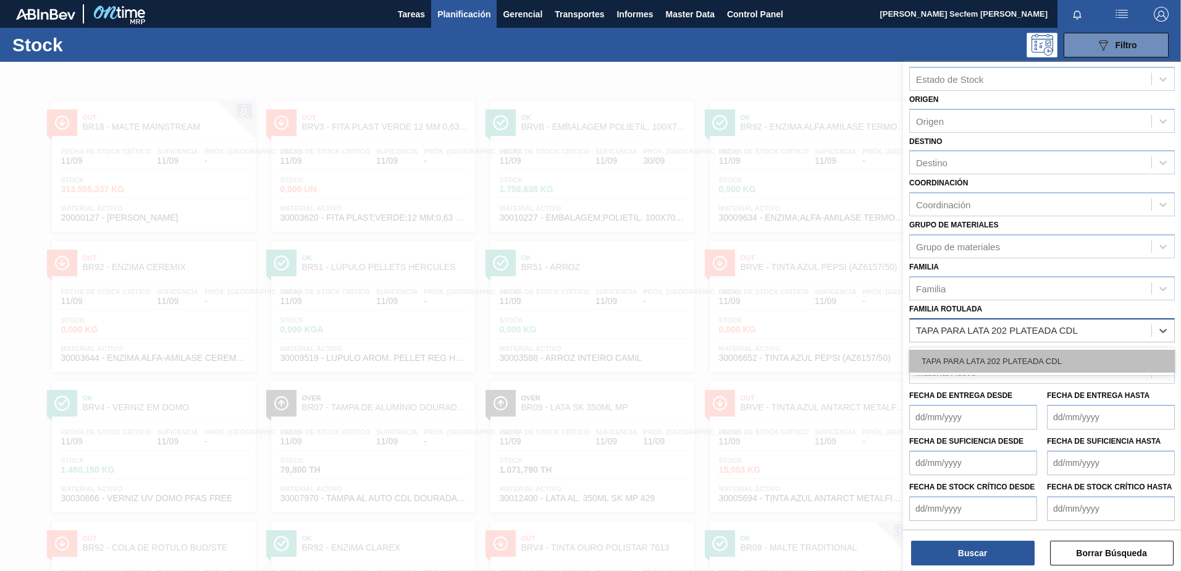
click at [966, 352] on div "TAPA PARA LATA 202 PLATEADA CDL" at bounding box center [1042, 361] width 266 height 23
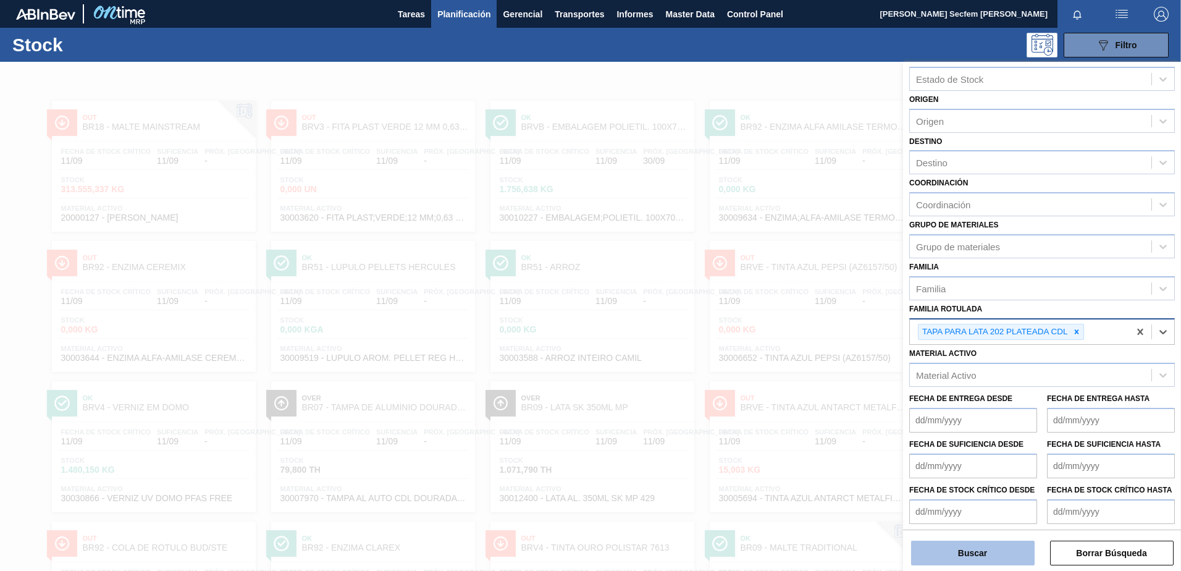
click at [971, 550] on button "Buscar" at bounding box center [973, 552] width 124 height 25
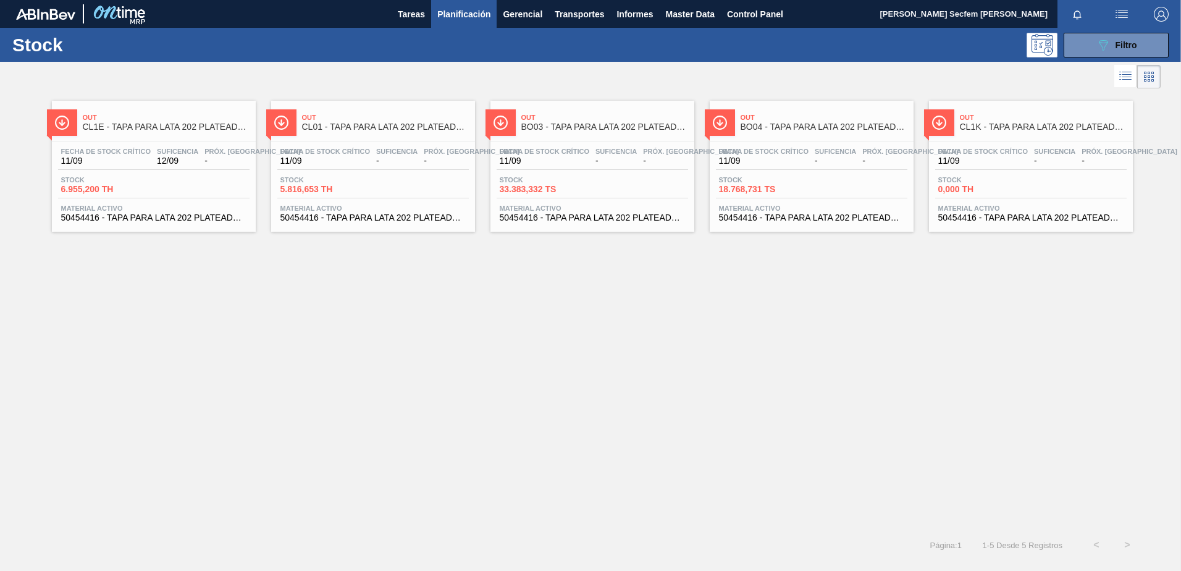
click at [361, 132] on div "Out CL01 - TAPA PARA LATA 202 PLATEADA CDL" at bounding box center [385, 123] width 167 height 28
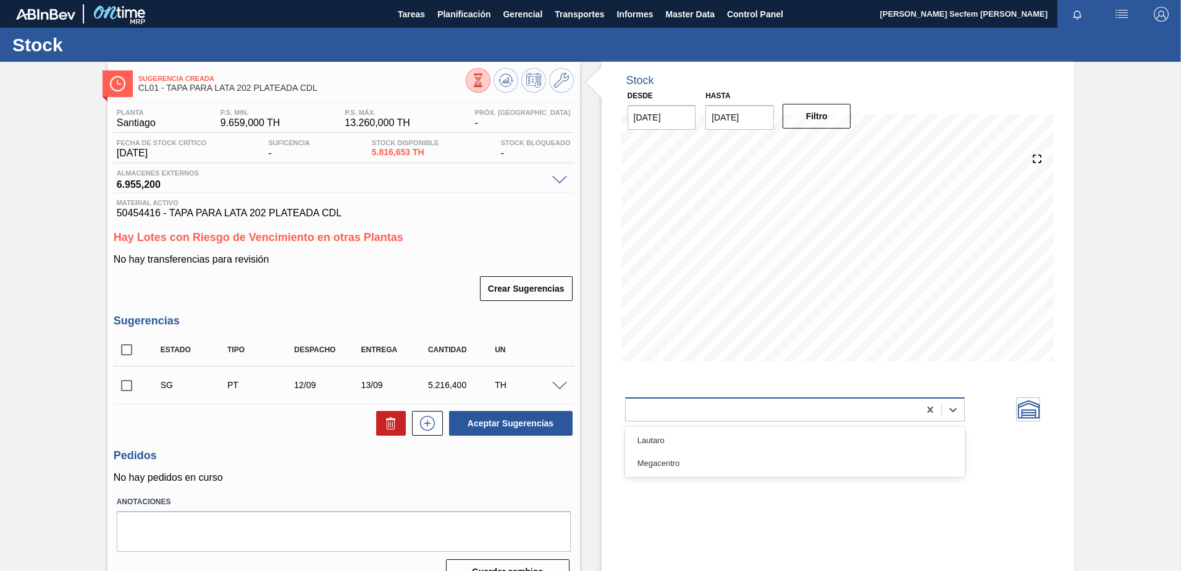
click at [878, 419] on div at bounding box center [795, 409] width 340 height 24
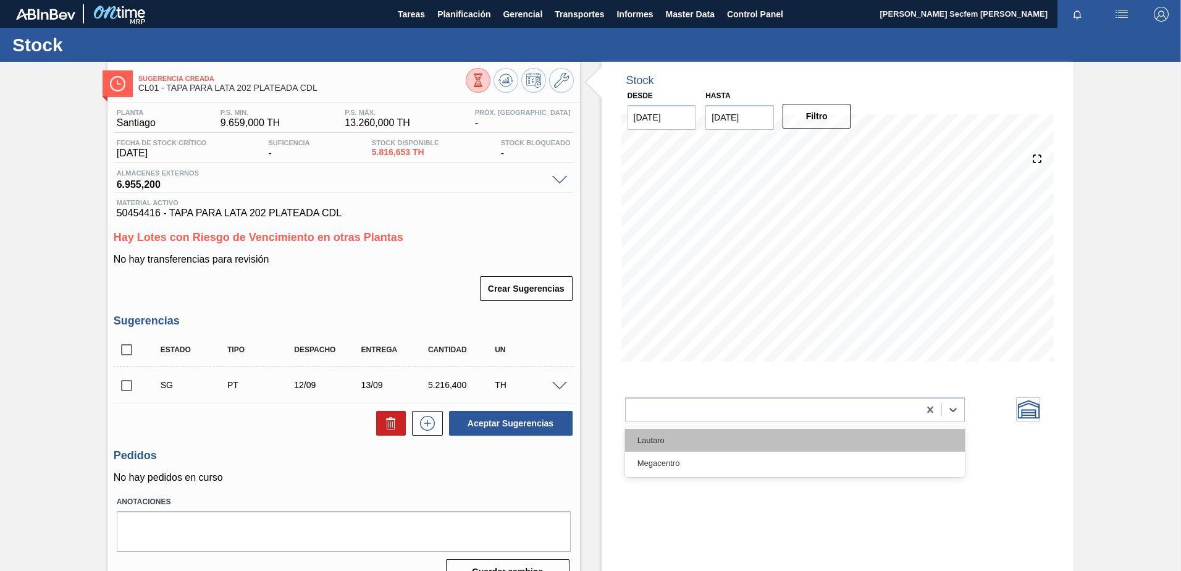
click at [690, 443] on div "Lautaro" at bounding box center [795, 440] width 340 height 23
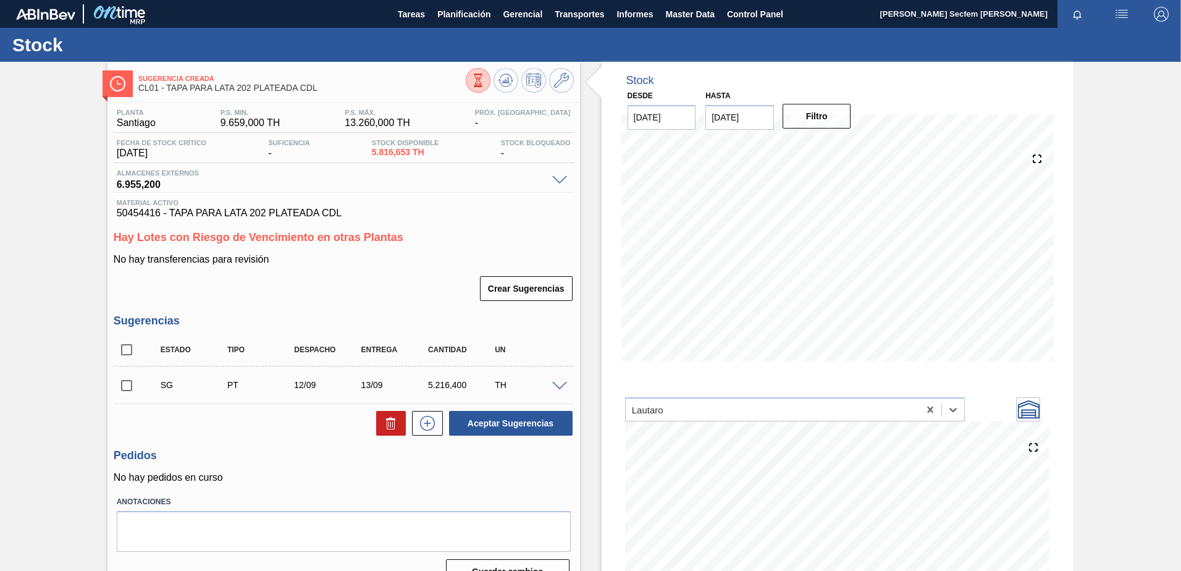
click at [555, 176] on span at bounding box center [559, 180] width 15 height 9
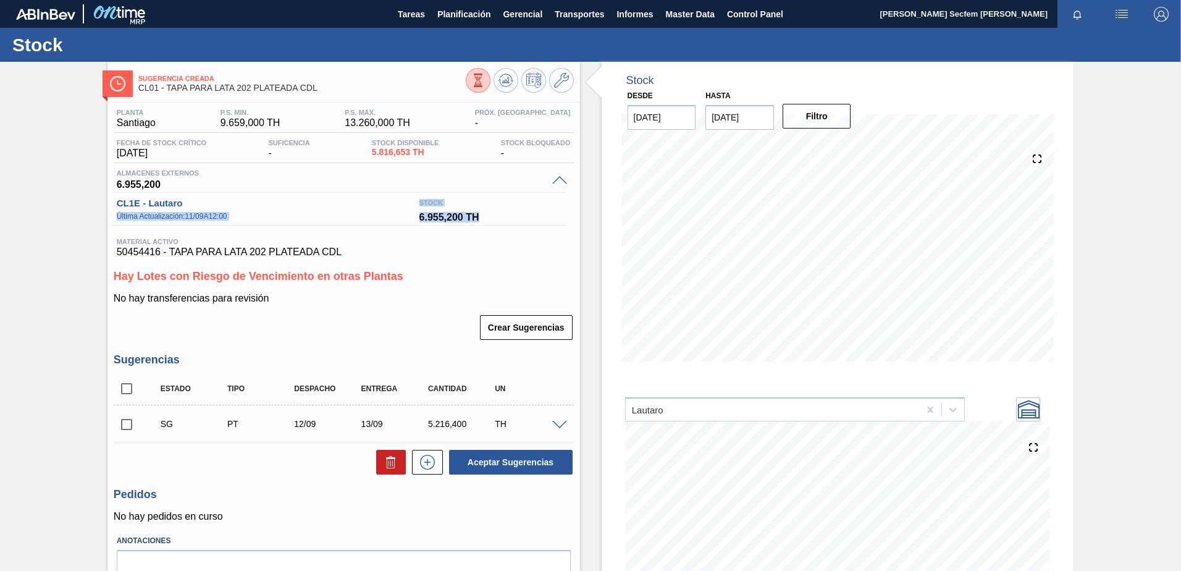
drag, startPoint x: 138, startPoint y: 212, endPoint x: 492, endPoint y: 219, distance: 354.6
click at [492, 219] on div "CL1E - Lautaro Última Actualización : 11/09 A 12:00 Stock 6.955,200 TH" at bounding box center [339, 212] width 454 height 40
click at [498, 219] on span "6.955,200 TH" at bounding box center [489, 213] width 141 height 15
drag, startPoint x: 418, startPoint y: 219, endPoint x: 485, endPoint y: 215, distance: 66.8
click at [485, 215] on div "CL1E - Lautaro Última Actualización : 11/09 A 12:00 Stock 6.955,200 TH" at bounding box center [339, 212] width 454 height 40
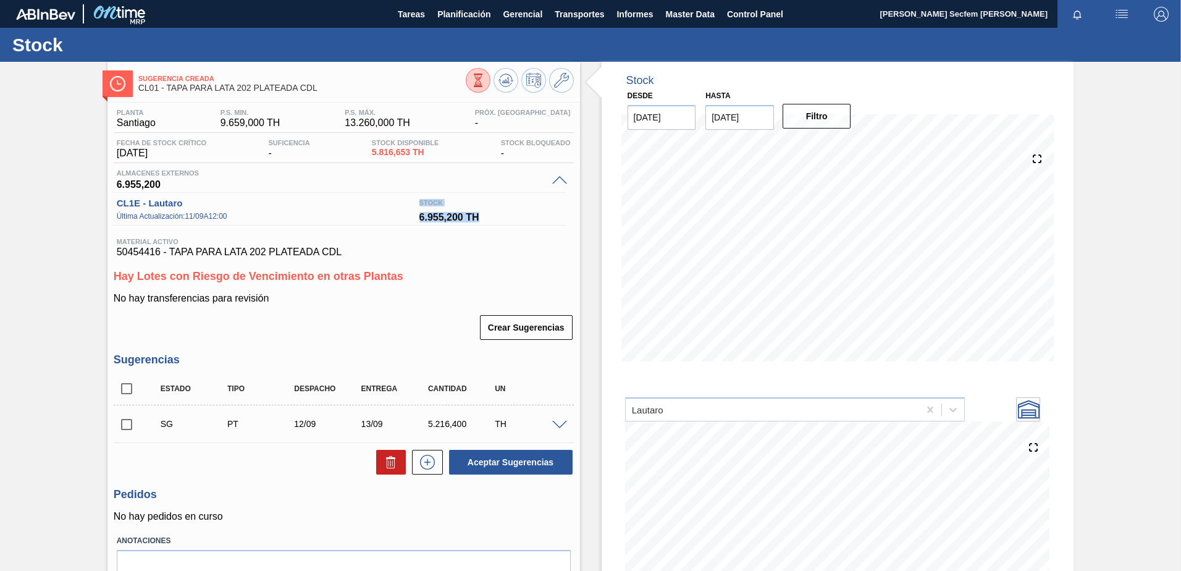
drag, startPoint x: 485, startPoint y: 215, endPoint x: 493, endPoint y: 221, distance: 10.6
click at [493, 221] on span "6.955,200 TH" at bounding box center [489, 213] width 141 height 15
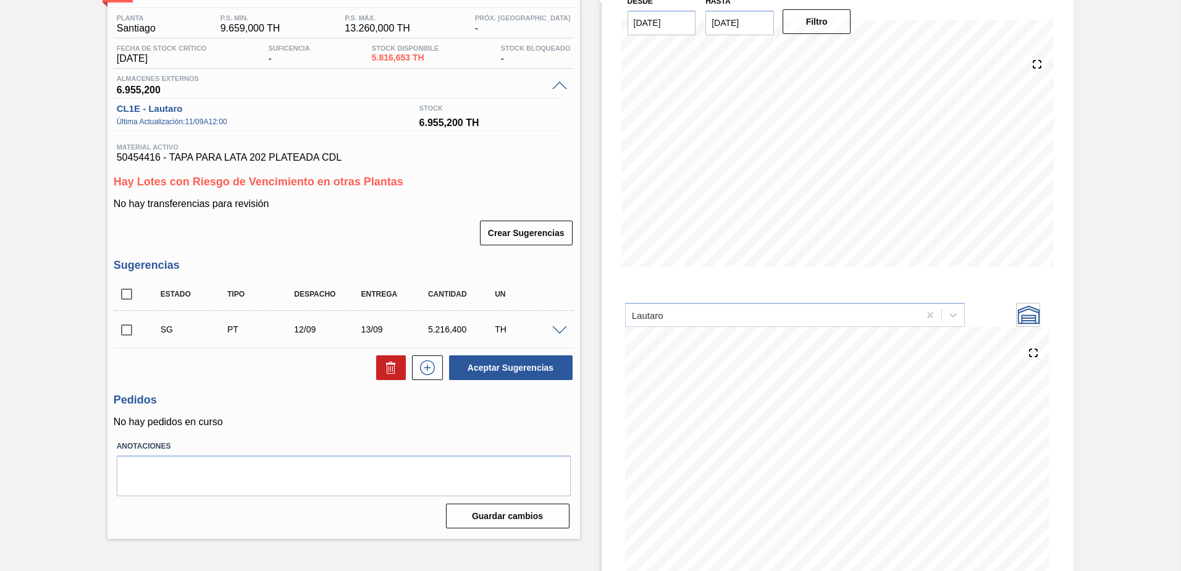
scroll to position [104, 0]
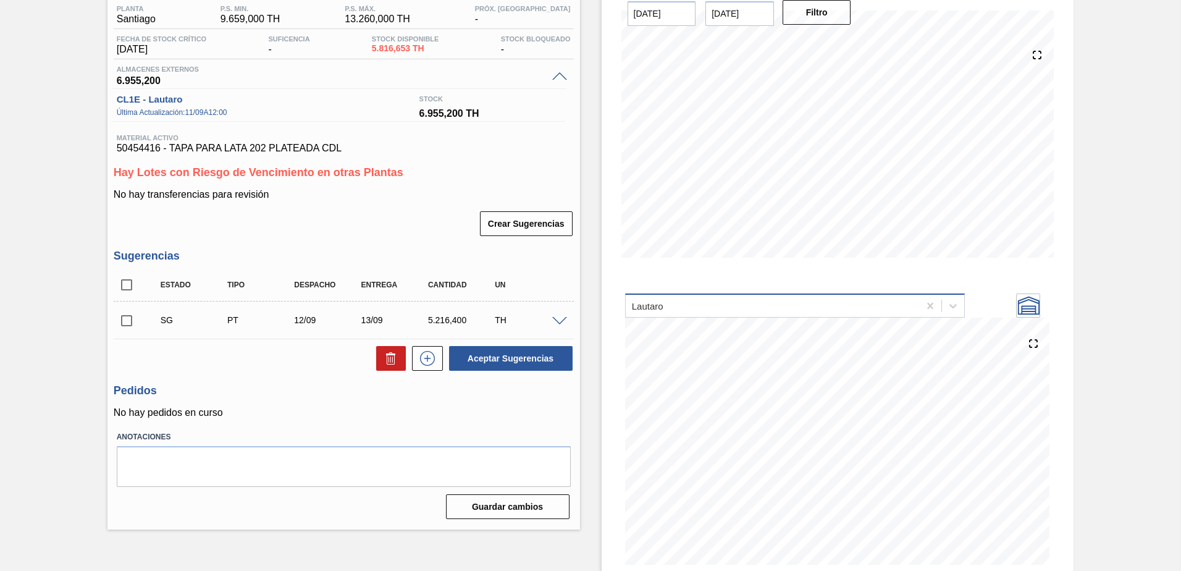
click at [676, 314] on div "Lautaro" at bounding box center [773, 305] width 294 height 18
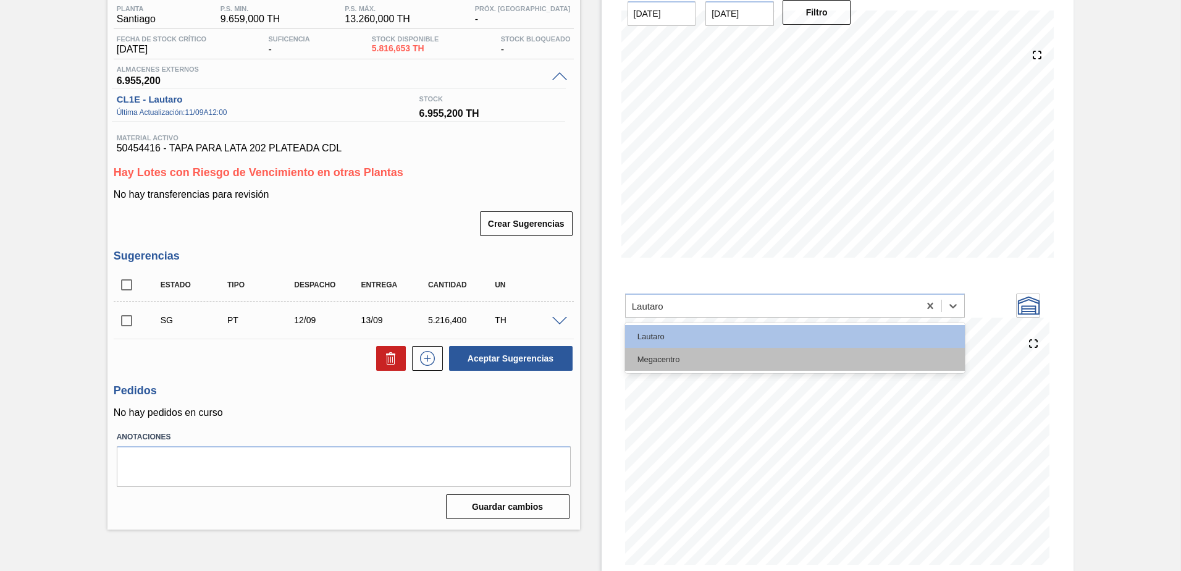
click at [678, 359] on div "Megacentro" at bounding box center [795, 359] width 340 height 23
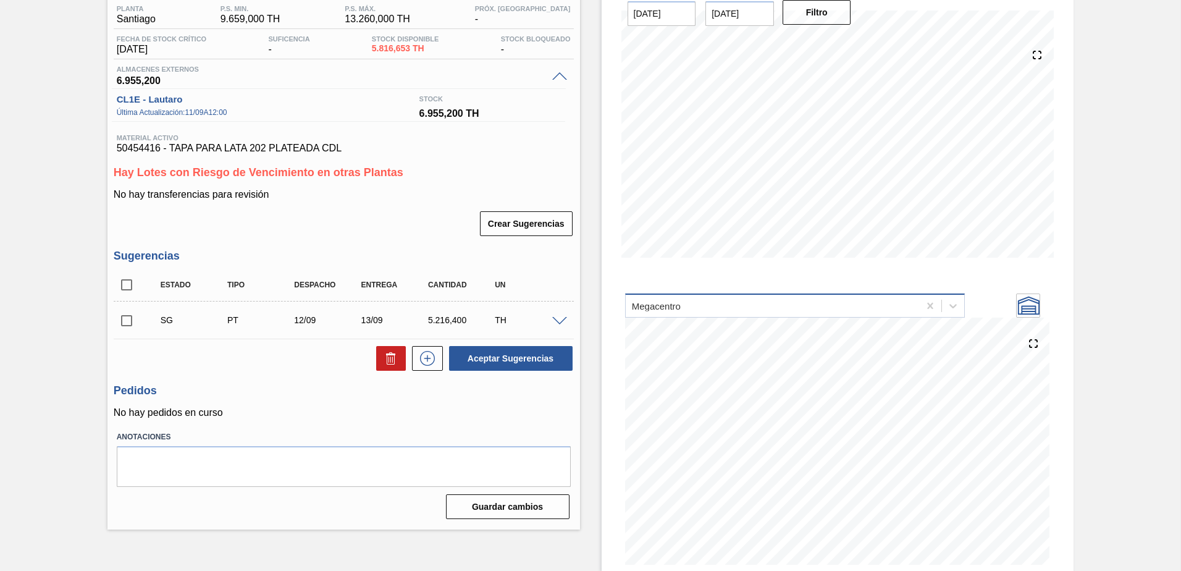
click at [679, 313] on div "Megacentro" at bounding box center [773, 305] width 294 height 18
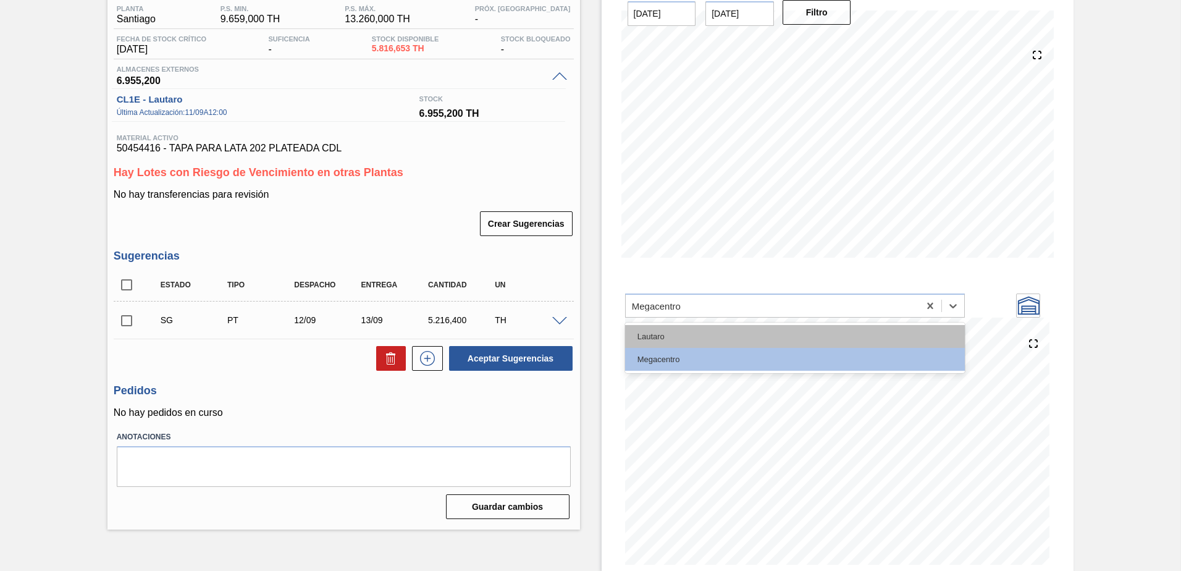
click at [671, 342] on div "Lautaro" at bounding box center [795, 336] width 340 height 23
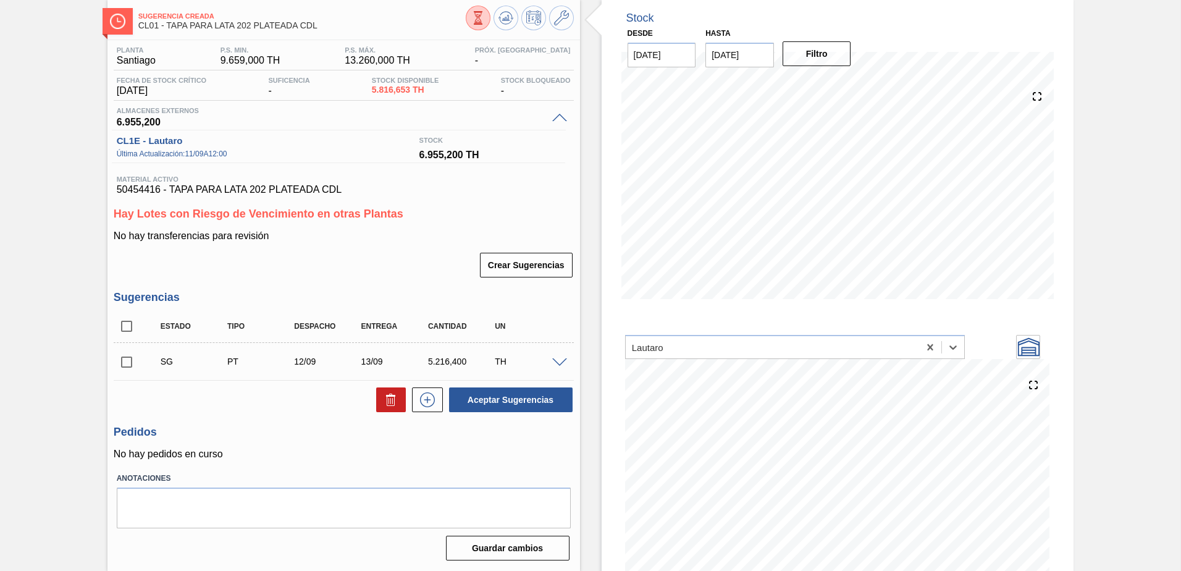
scroll to position [42, 0]
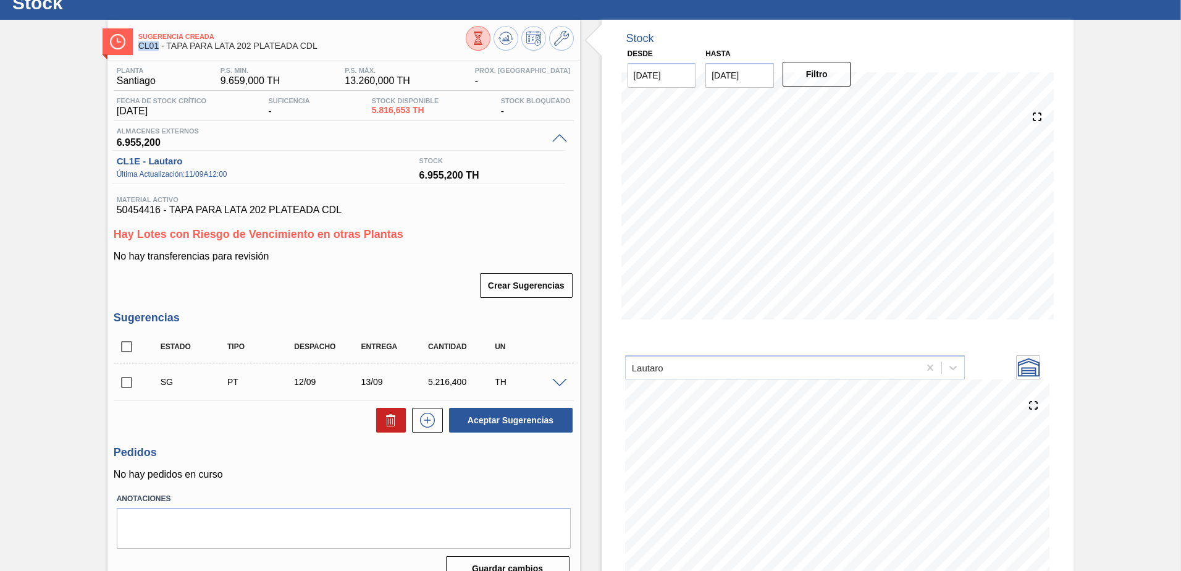
drag, startPoint x: 140, startPoint y: 41, endPoint x: 158, endPoint y: 44, distance: 18.1
click at [158, 44] on span "CL01 - TAPA PARA LATA 202 PLATEADA CDL" at bounding box center [301, 45] width 327 height 9
drag, startPoint x: 158, startPoint y: 44, endPoint x: 138, endPoint y: 161, distance: 118.4
click at [138, 161] on span "CL1E - Lautaro" at bounding box center [265, 158] width 296 height 14
click at [564, 39] on icon at bounding box center [561, 38] width 15 height 15
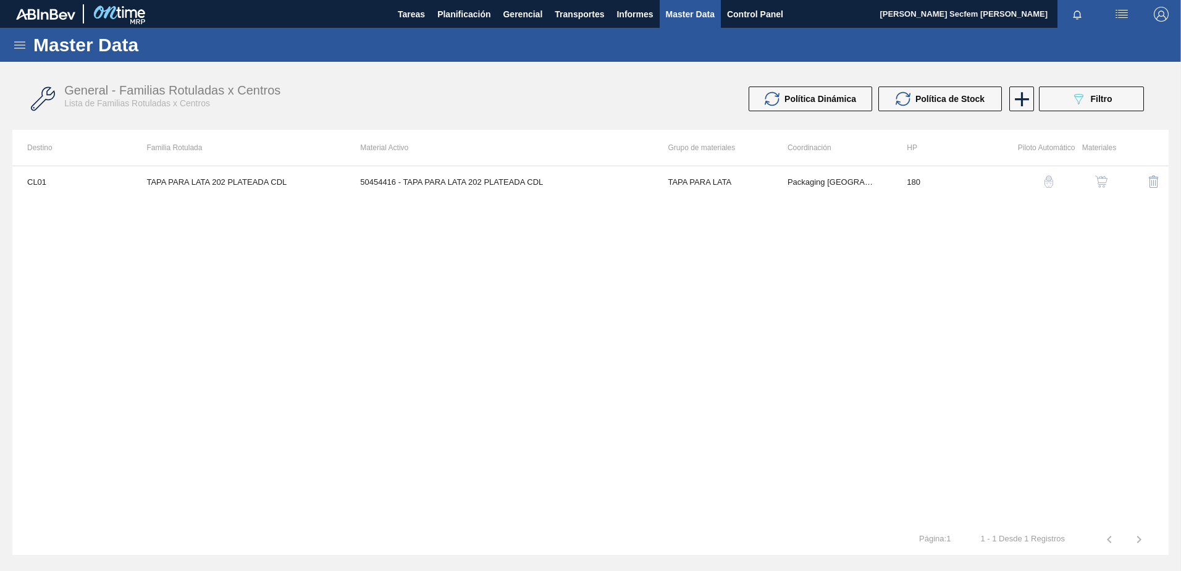
click at [1098, 185] on img "button" at bounding box center [1101, 181] width 12 height 12
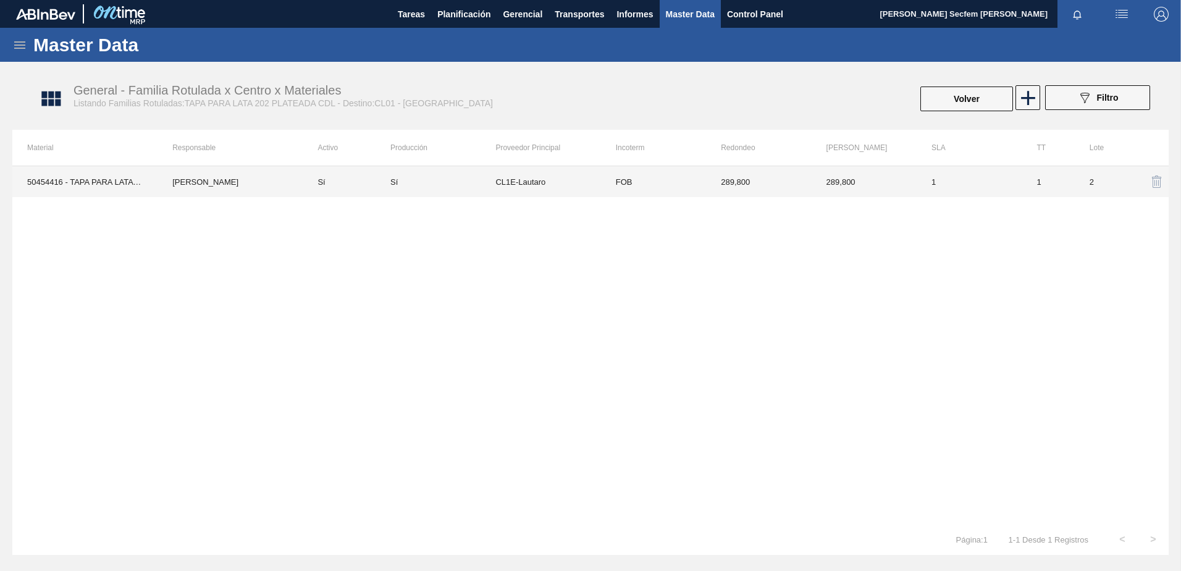
click at [634, 186] on td "FOB" at bounding box center [653, 181] width 105 height 31
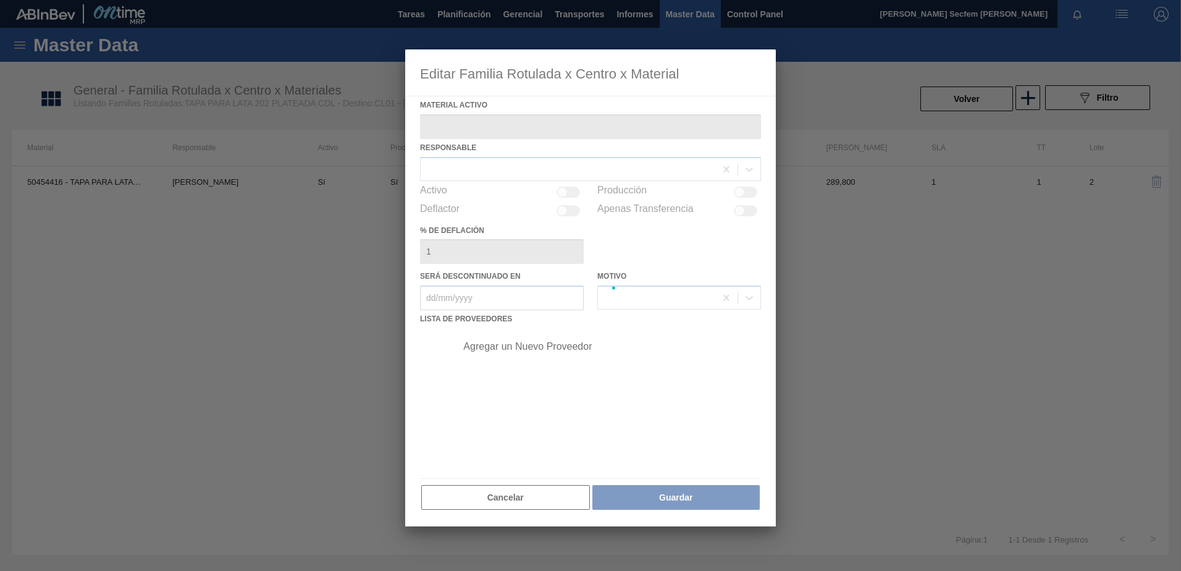
type Activo "50454416 - TAPA PARA LATA 202 PLATEADA CDL"
checkbox input "true"
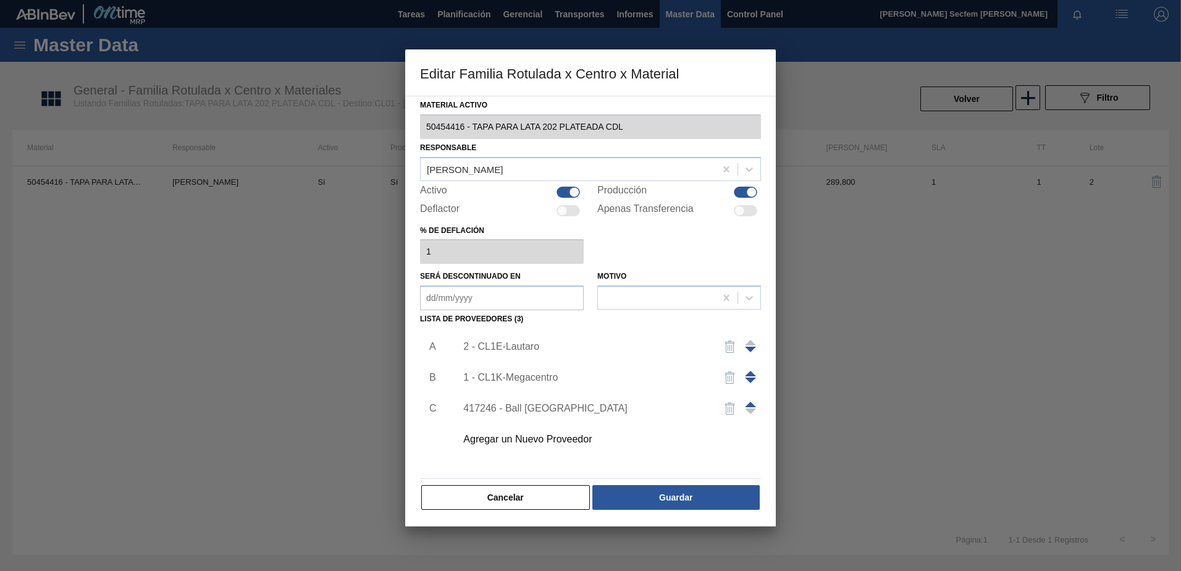
click at [471, 484] on div "Cancelar Guardar" at bounding box center [590, 497] width 341 height 27
click at [470, 492] on button "Cancelar" at bounding box center [505, 497] width 169 height 25
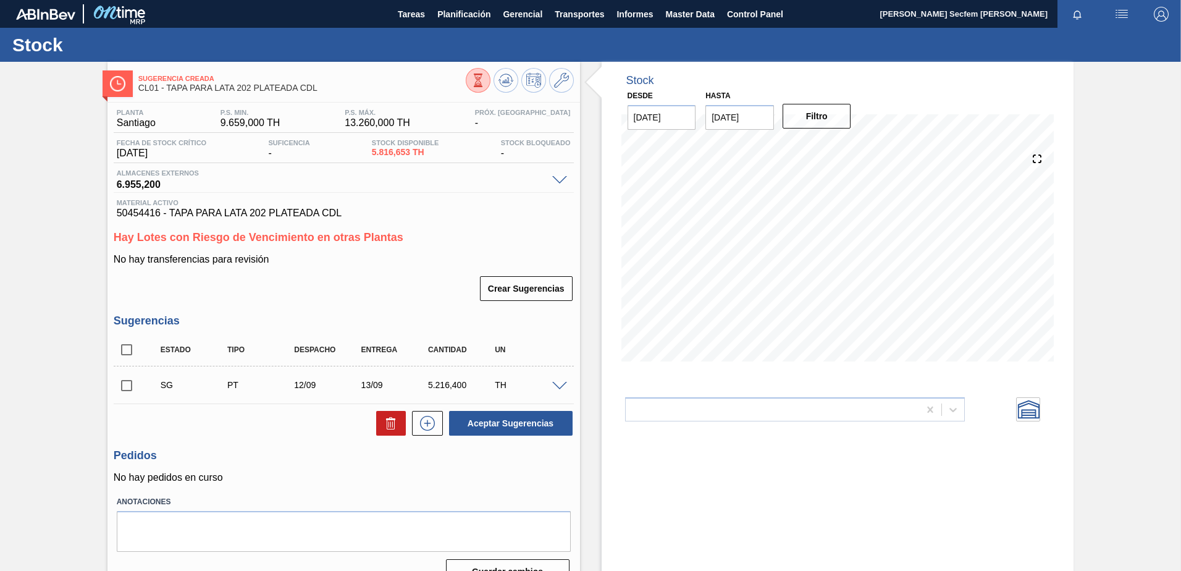
click at [561, 387] on span at bounding box center [559, 386] width 15 height 9
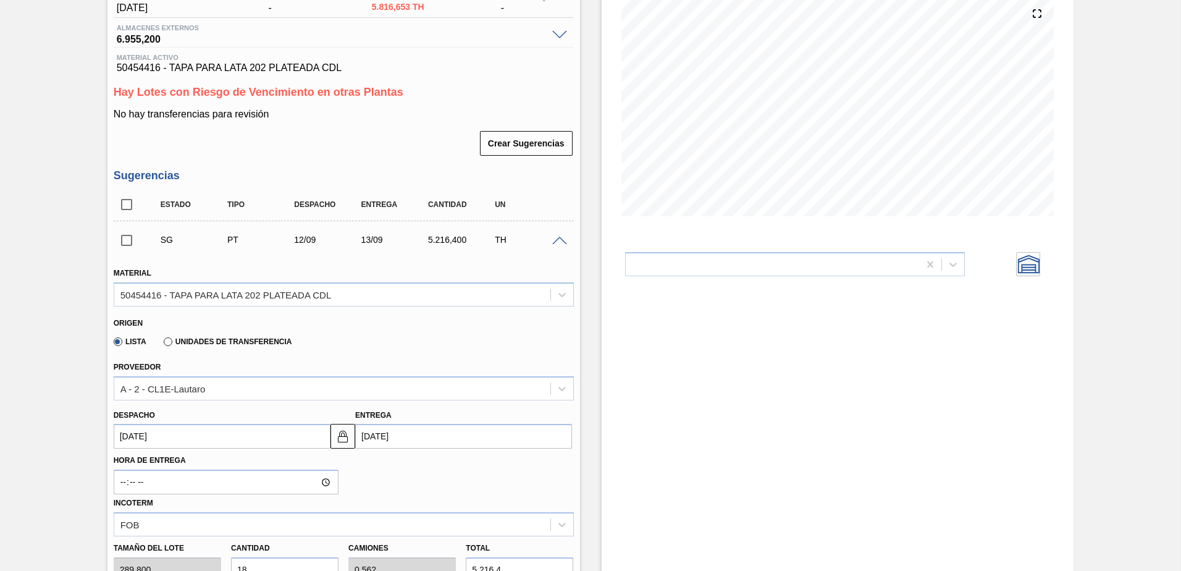
scroll to position [124, 0]
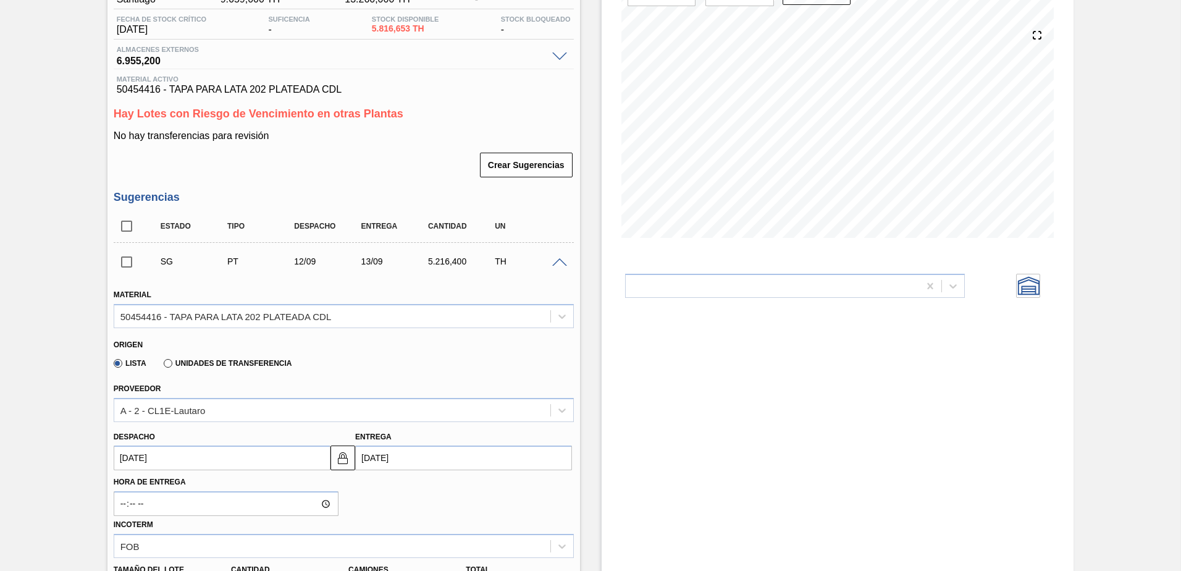
click at [559, 264] on span at bounding box center [559, 262] width 15 height 9
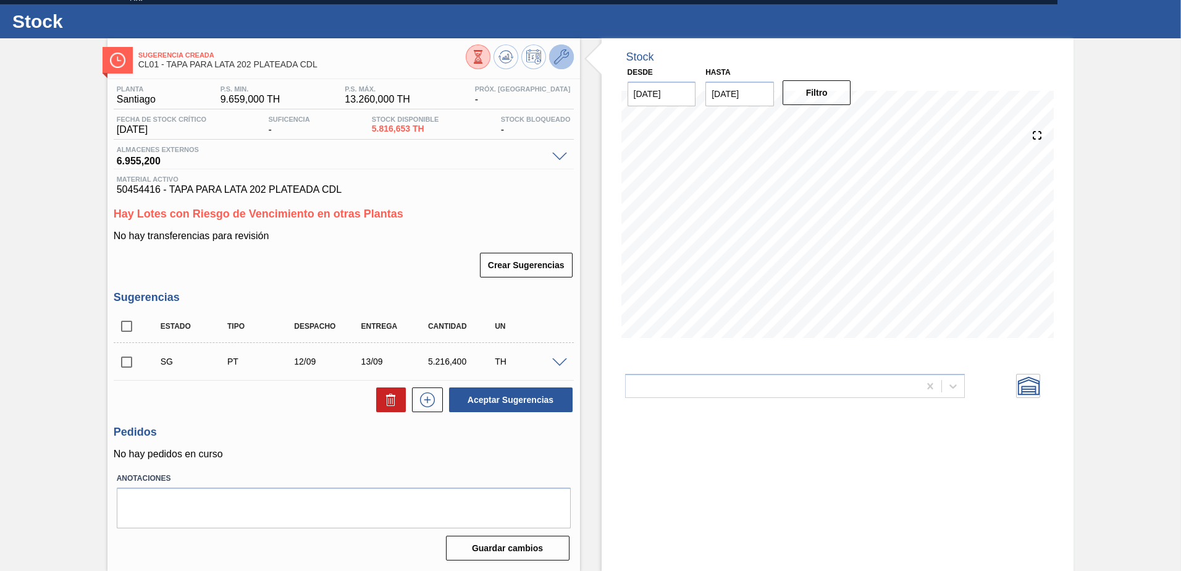
click at [570, 52] on button at bounding box center [561, 56] width 25 height 25
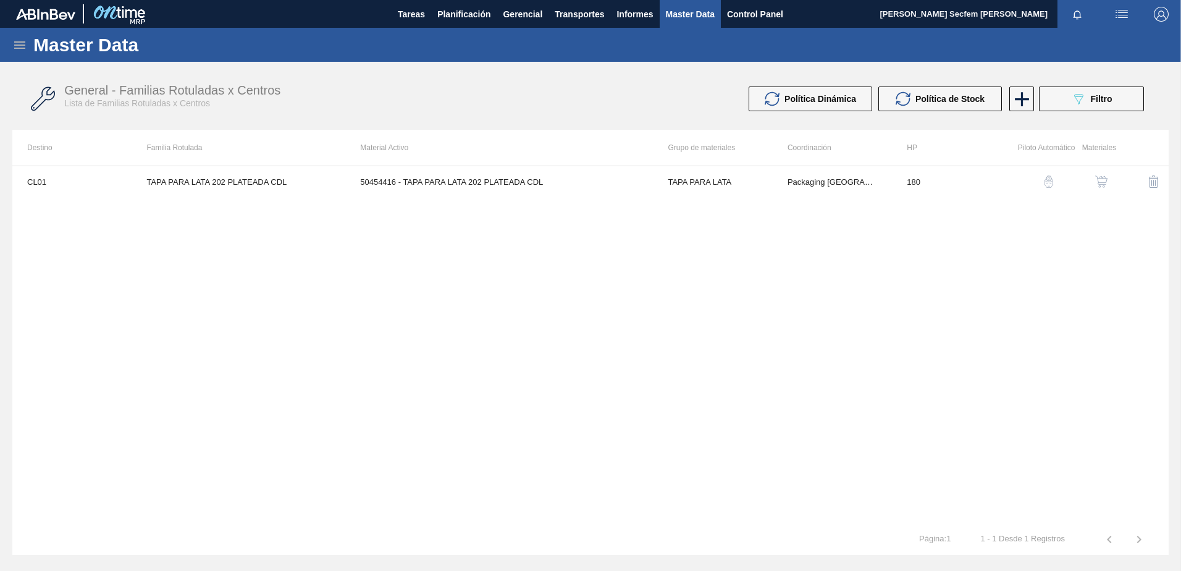
click at [1101, 187] on img "button" at bounding box center [1101, 181] width 12 height 12
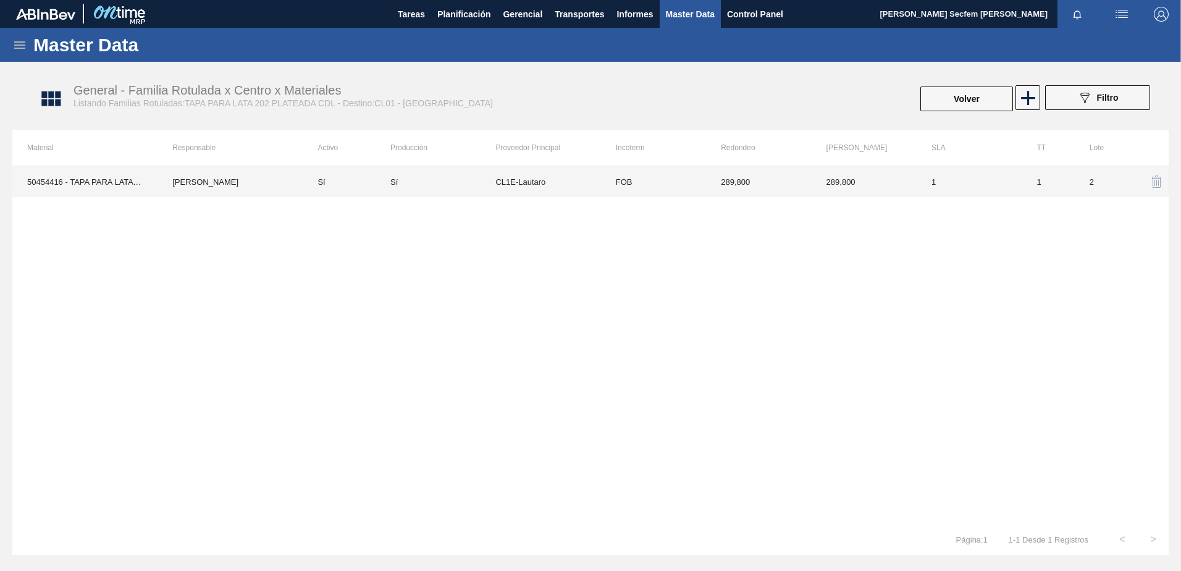
click at [601, 193] on td "FOB" at bounding box center [653, 181] width 105 height 31
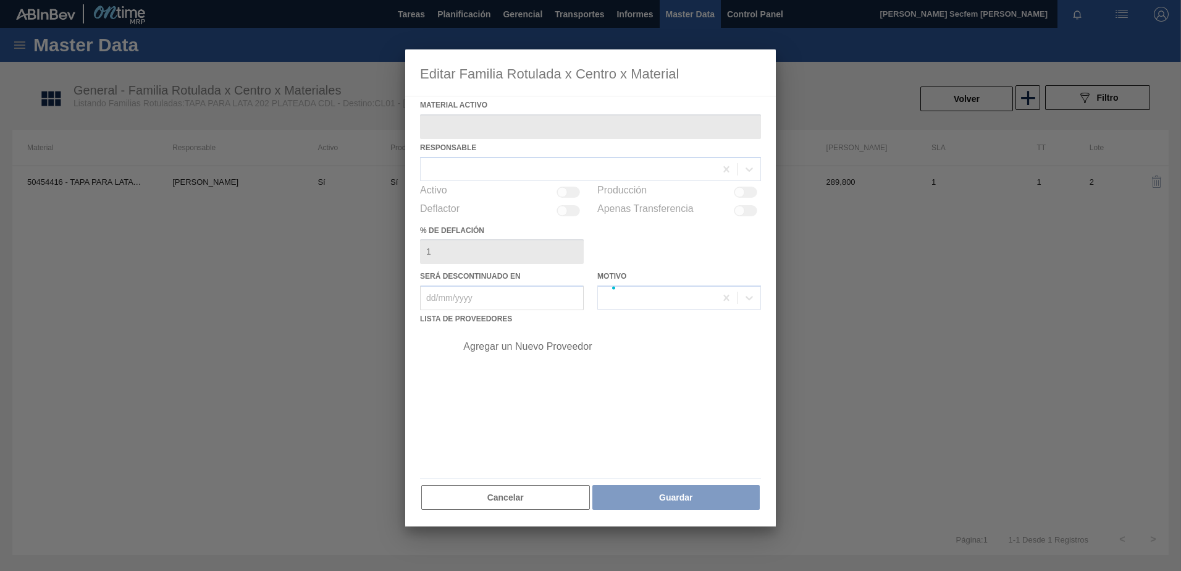
type Activo "50454416 - TAPA PARA LATA 202 PLATEADA CDL"
checkbox input "true"
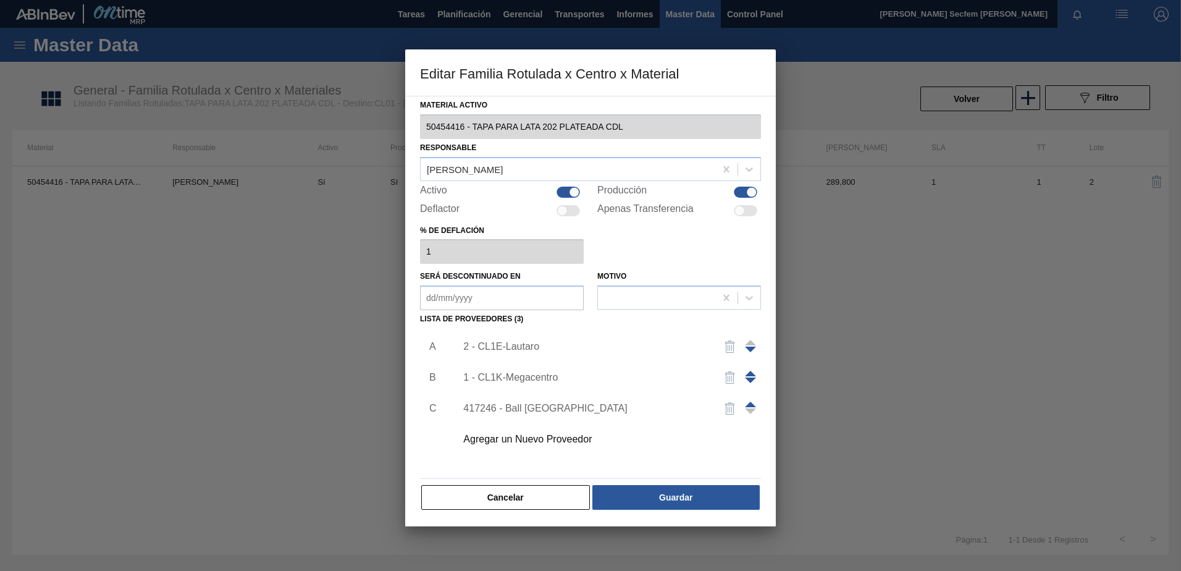
click at [574, 343] on div "2 - CL1E-Lautaro" at bounding box center [584, 346] width 242 height 11
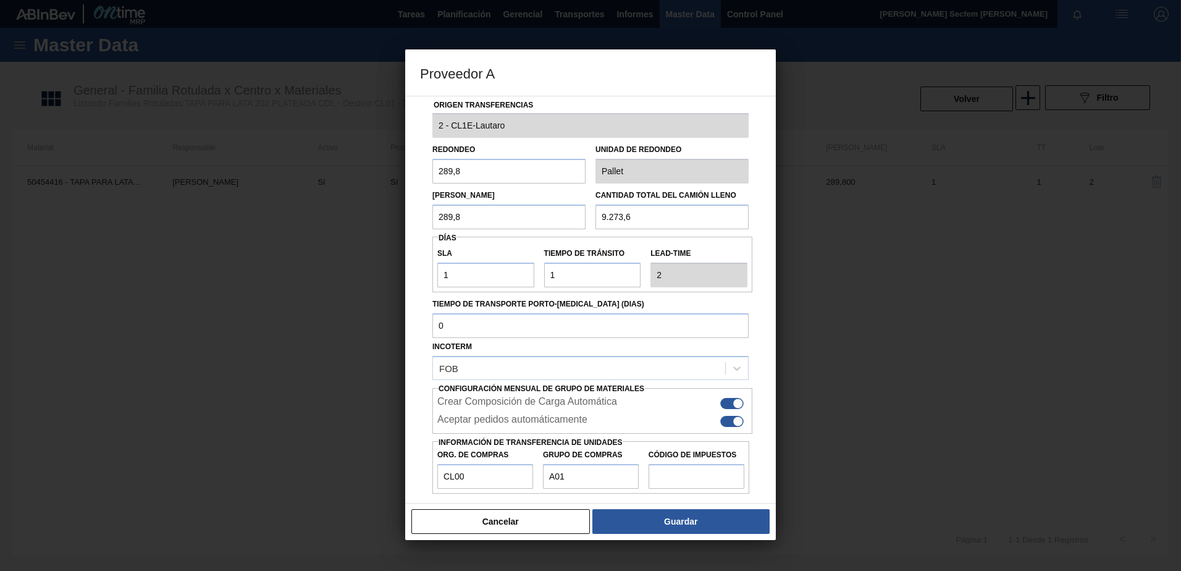
scroll to position [15, 0]
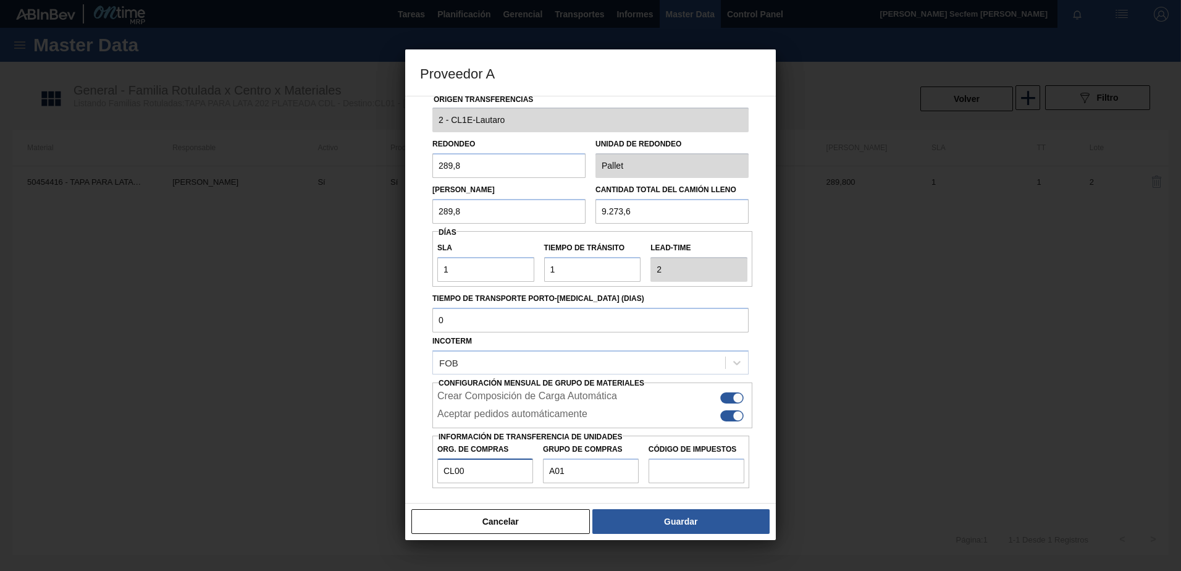
drag, startPoint x: 474, startPoint y: 466, endPoint x: 398, endPoint y: 459, distance: 76.9
click at [398, 459] on div "Proveedor A Origen Transferencias 2 - CL1E-Lautaro Redondeo 289,8 Unidad de Red…" at bounding box center [590, 285] width 1181 height 571
drag, startPoint x: 616, startPoint y: 449, endPoint x: 541, endPoint y: 445, distance: 74.8
click at [541, 445] on div "Grupo de compras A01" at bounding box center [591, 461] width 106 height 43
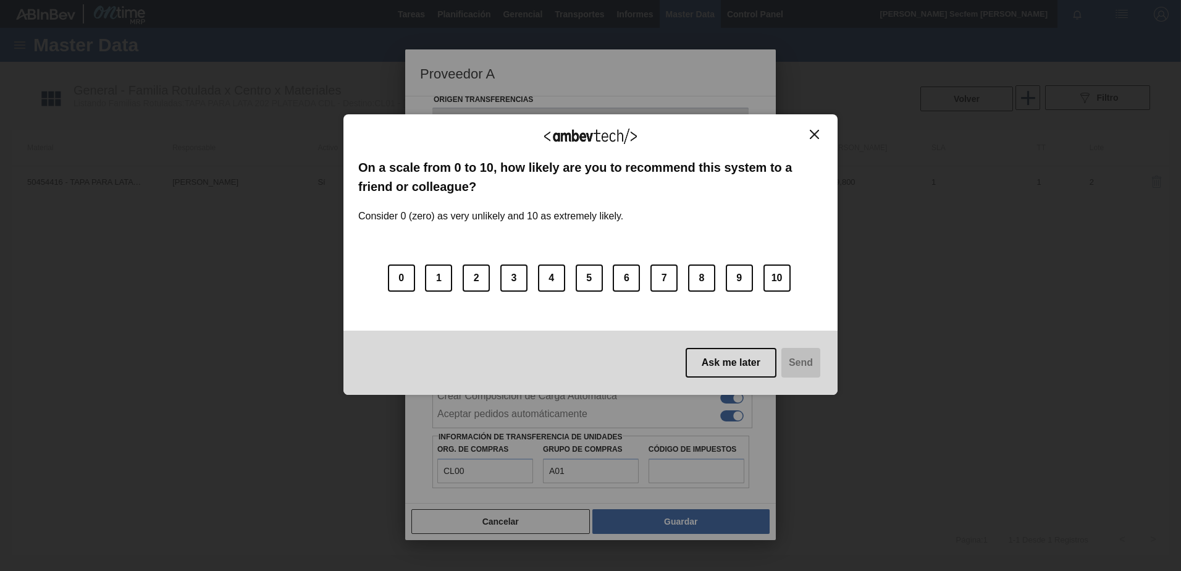
click at [820, 134] on button "Close" at bounding box center [814, 134] width 17 height 10
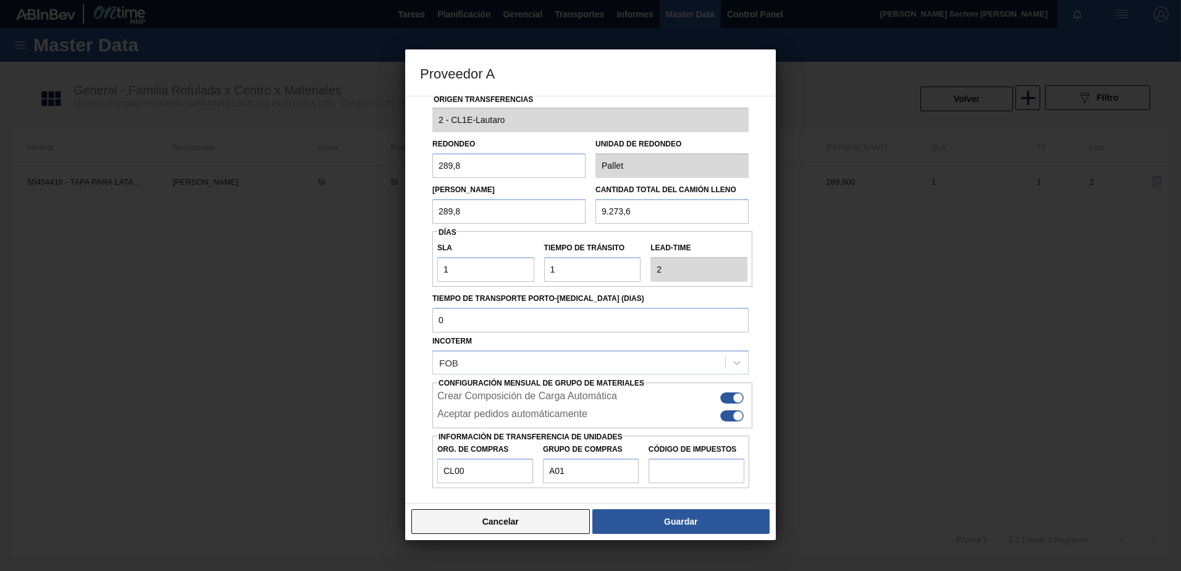
click at [516, 521] on button "Cancelar" at bounding box center [500, 521] width 178 height 25
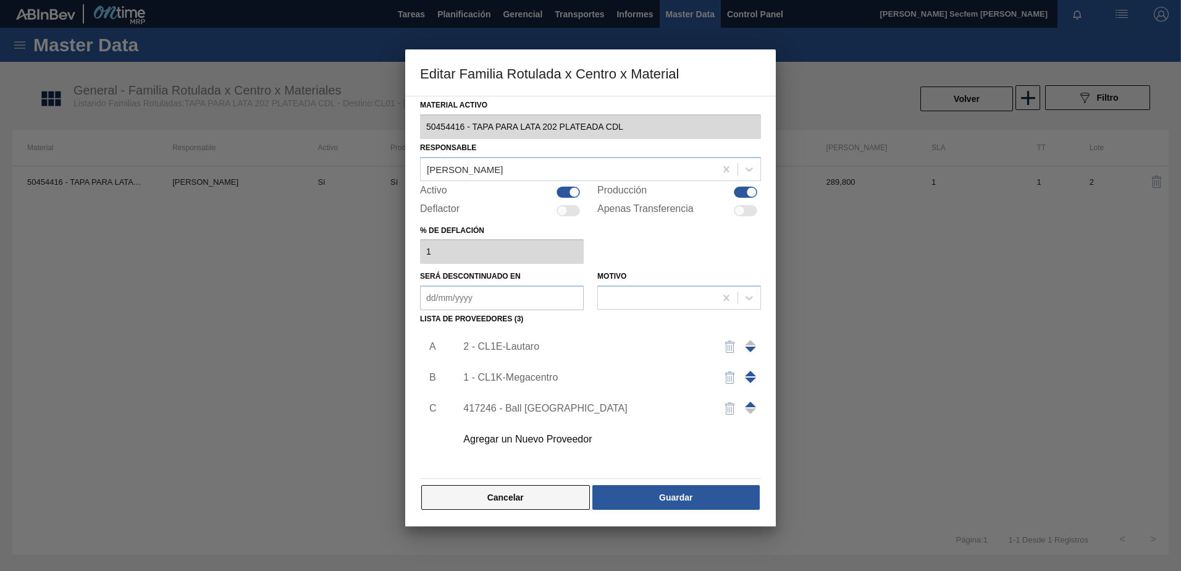
click at [487, 505] on button "Cancelar" at bounding box center [505, 497] width 169 height 25
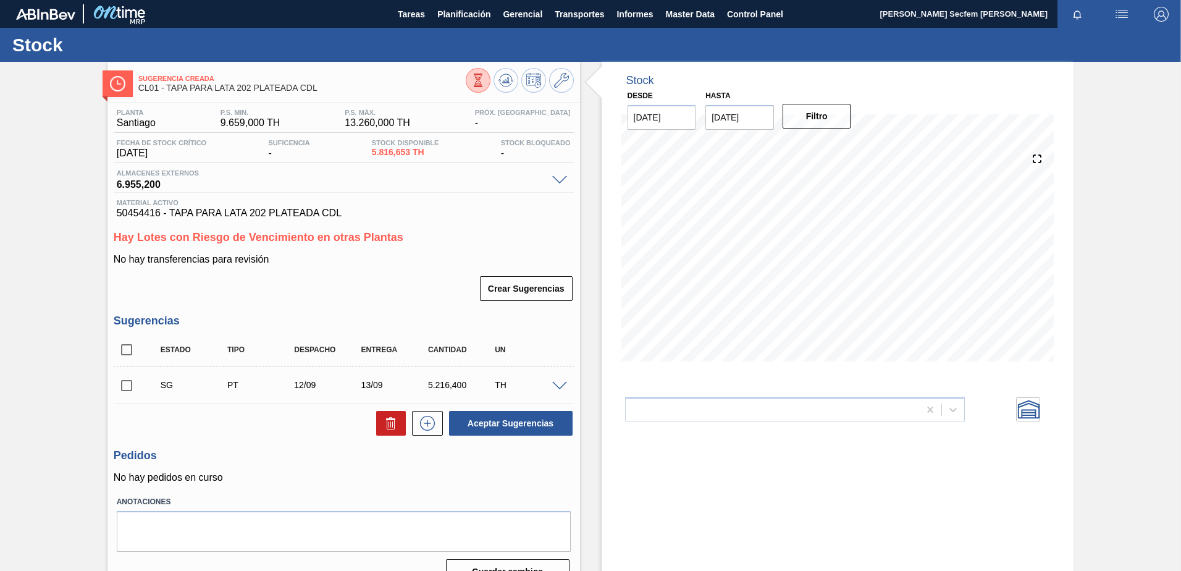
click at [558, 385] on span at bounding box center [559, 386] width 15 height 9
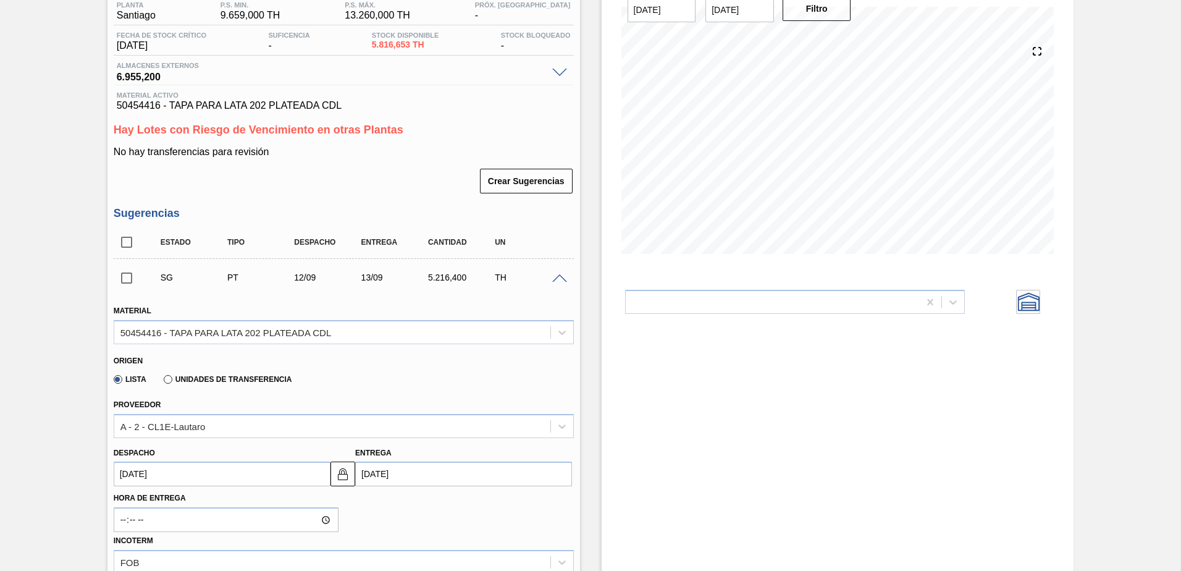
scroll to position [185, 0]
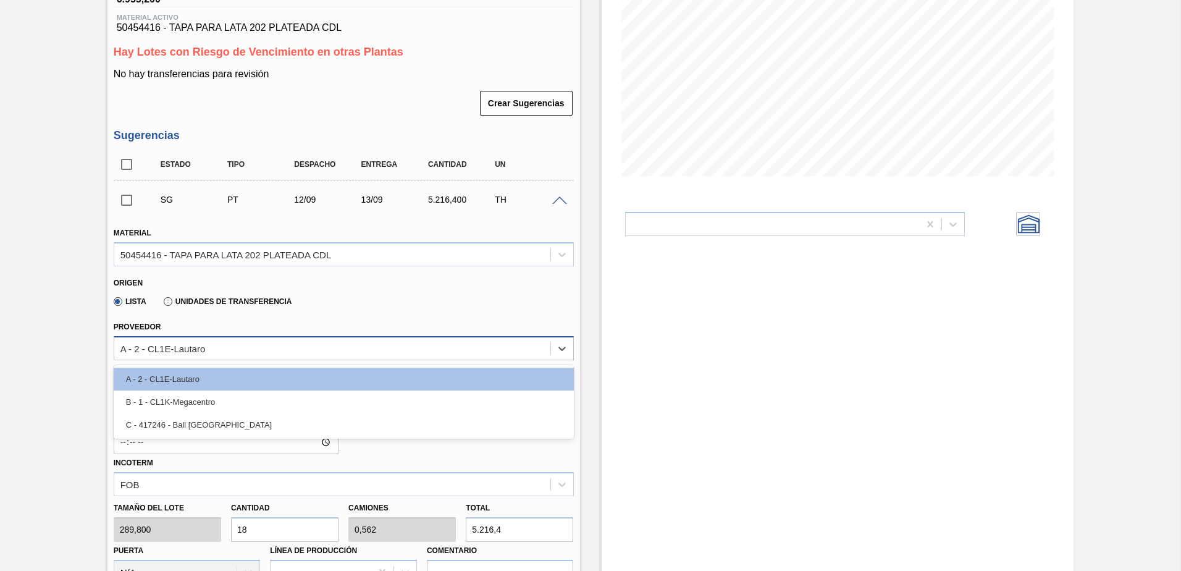
click at [208, 354] on div "A - 2 - CL1E-Lautaro" at bounding box center [332, 348] width 436 height 18
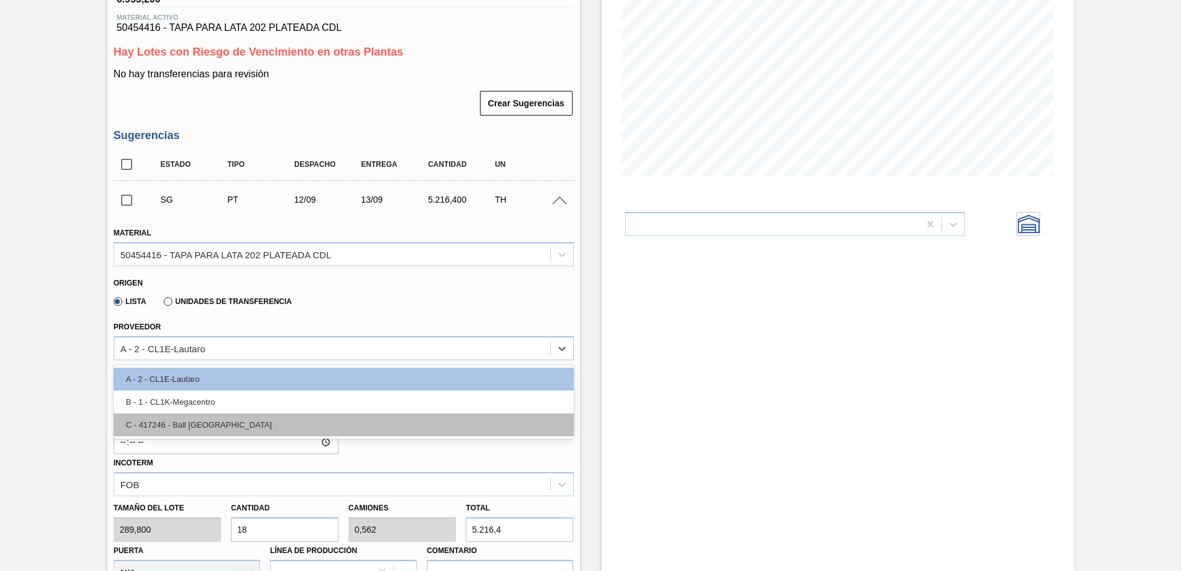
click at [220, 424] on div "C - 417246 - Ball Paraguay" at bounding box center [344, 424] width 460 height 23
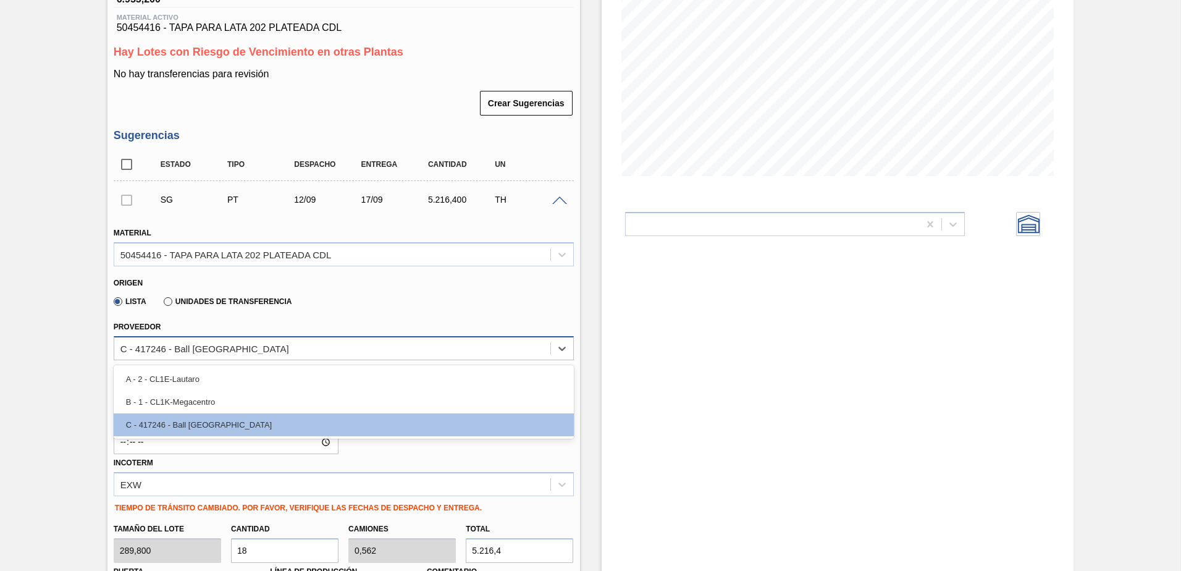
click at [331, 348] on div "C - 417246 - Ball Paraguay" at bounding box center [332, 348] width 436 height 18
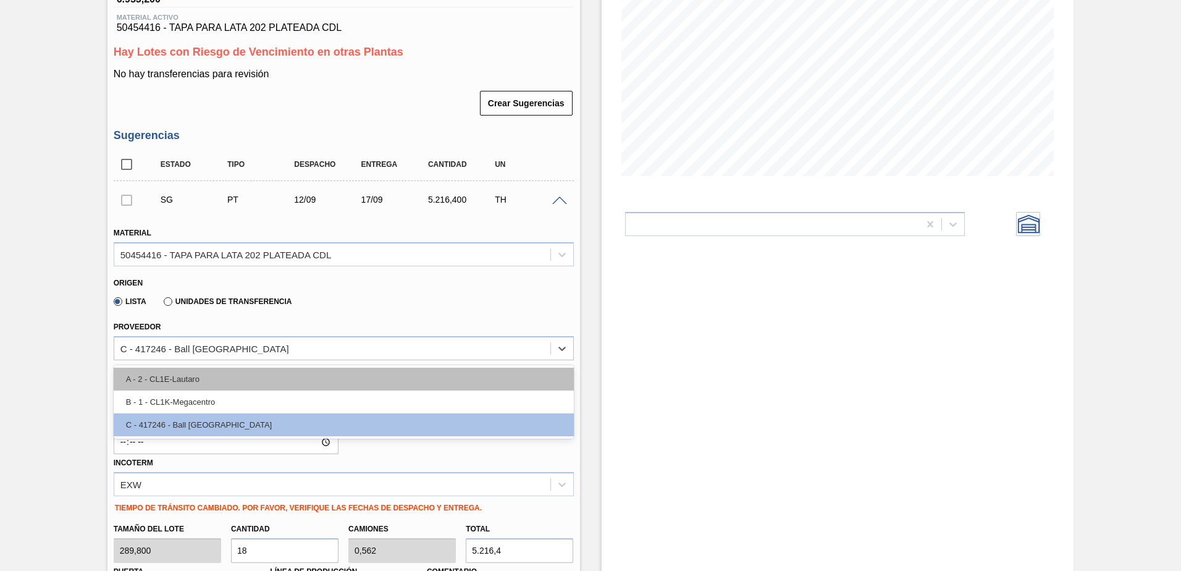
click at [261, 382] on div "A - 2 - CL1E-Lautaro" at bounding box center [344, 378] width 460 height 23
type input "13/09/2025"
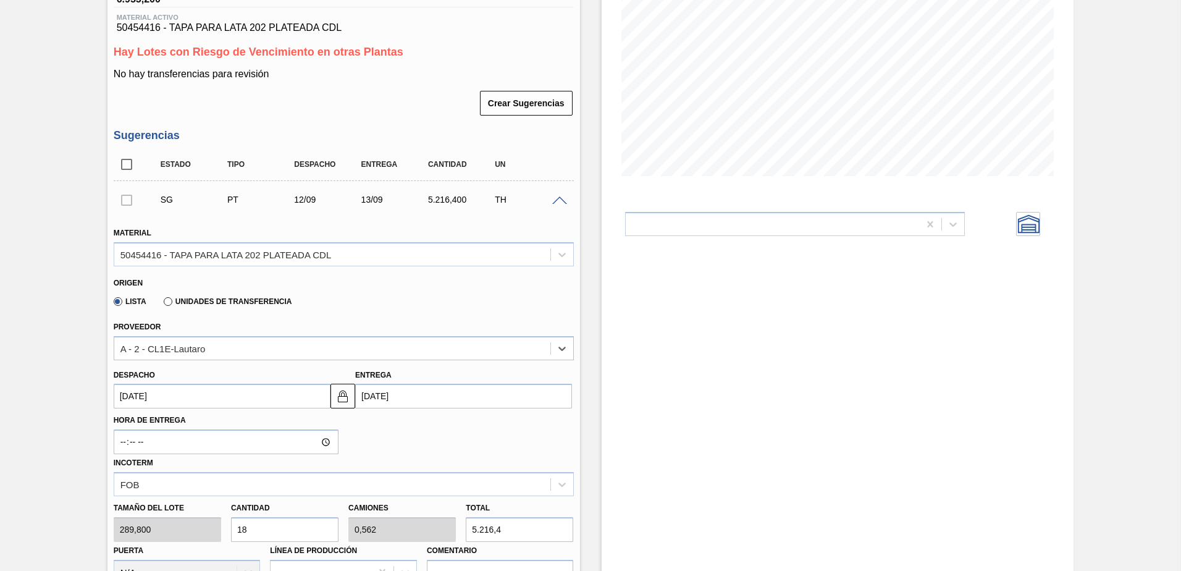
drag, startPoint x: 554, startPoint y: 206, endPoint x: 560, endPoint y: 199, distance: 9.6
click at [556, 203] on div "SG PT 12/09 13/09 5.216,400 TH" at bounding box center [344, 199] width 460 height 31
click at [560, 198] on span at bounding box center [559, 200] width 15 height 9
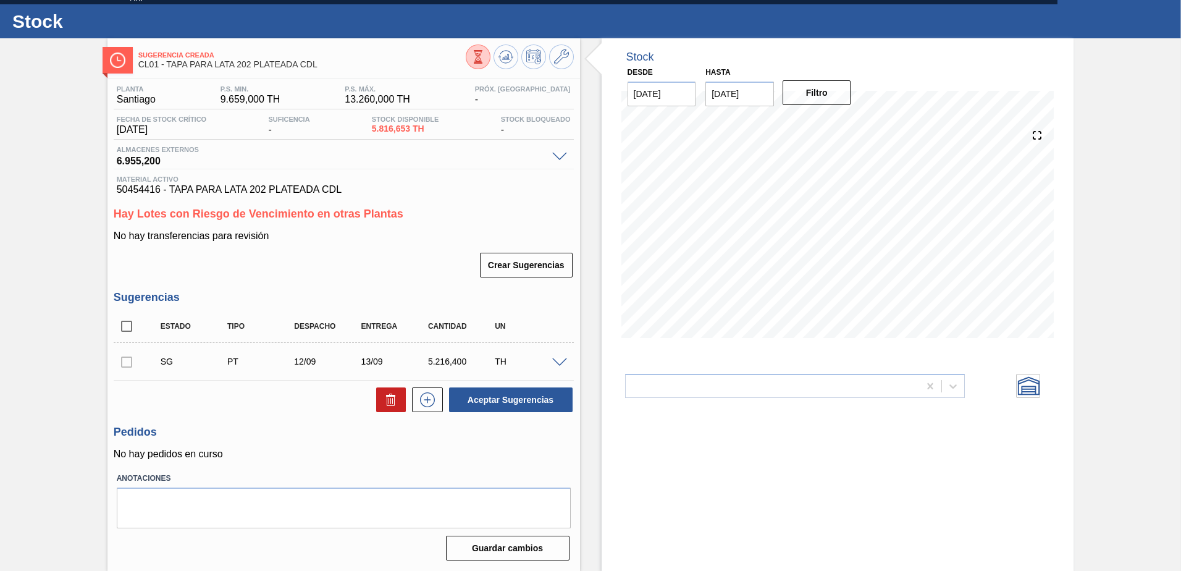
scroll to position [23, 0]
click at [897, 385] on div at bounding box center [773, 386] width 294 height 18
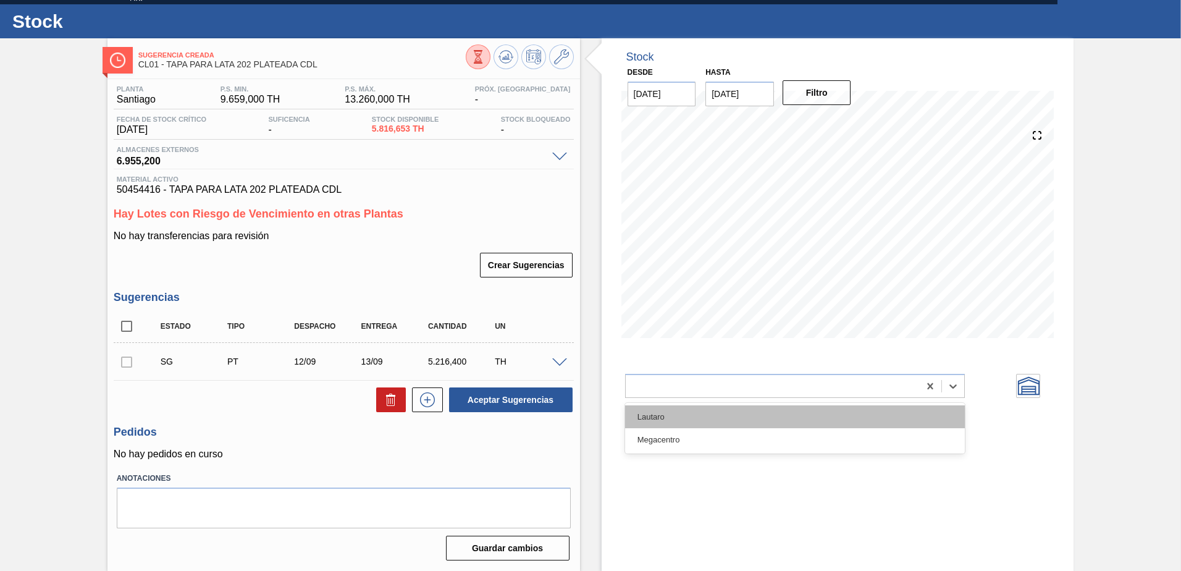
click at [679, 422] on div "Lautaro" at bounding box center [795, 416] width 340 height 23
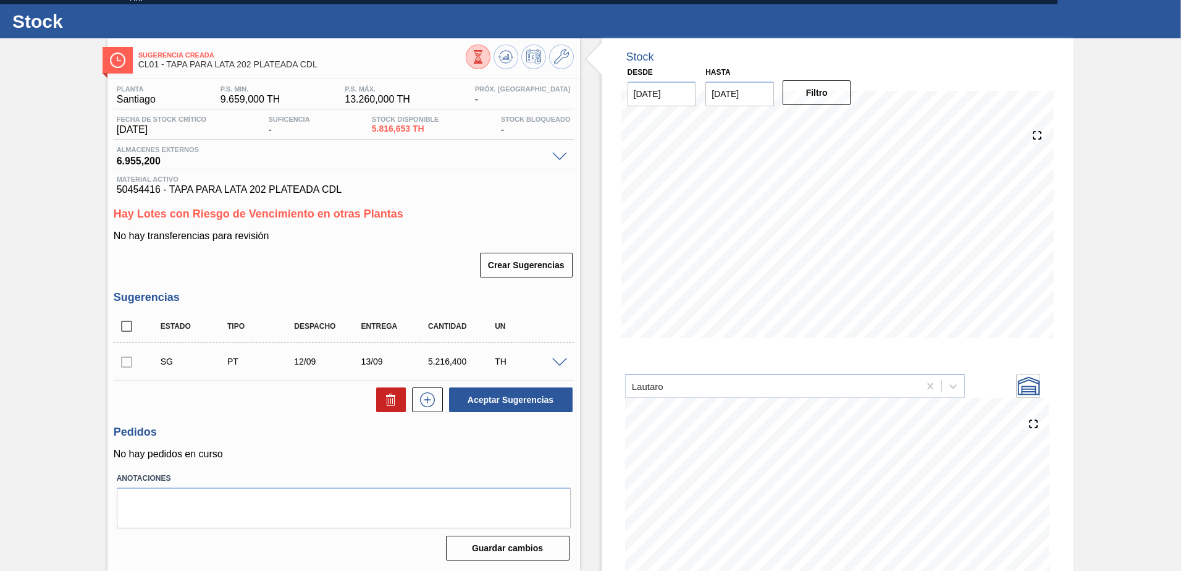
click at [1028, 384] on icon at bounding box center [1028, 385] width 23 height 23
click at [561, 361] on span at bounding box center [559, 362] width 15 height 9
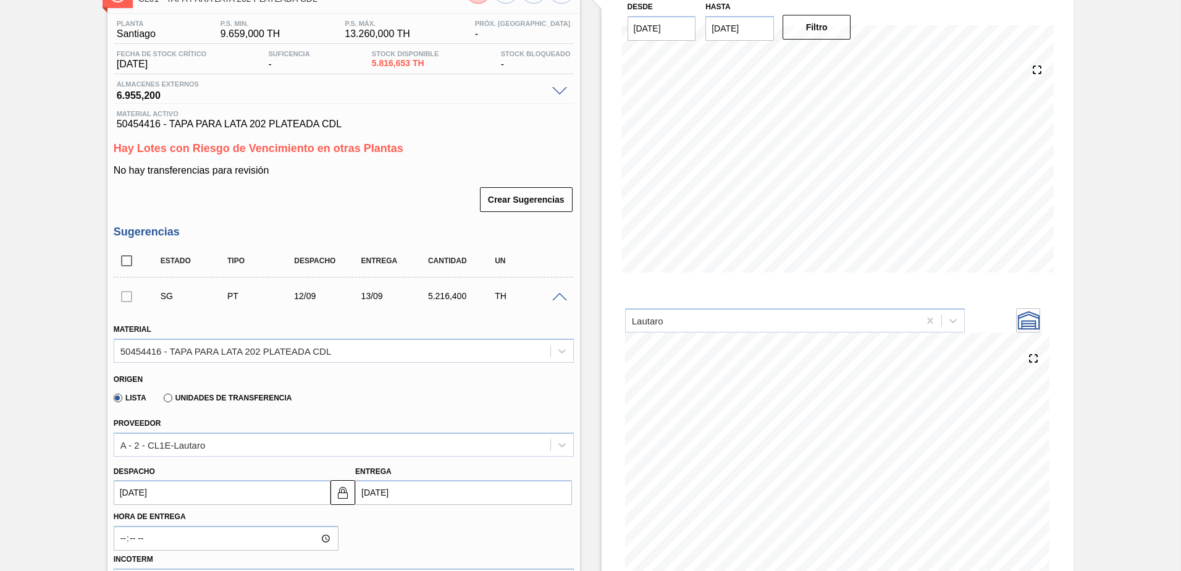
scroll to position [147, 0]
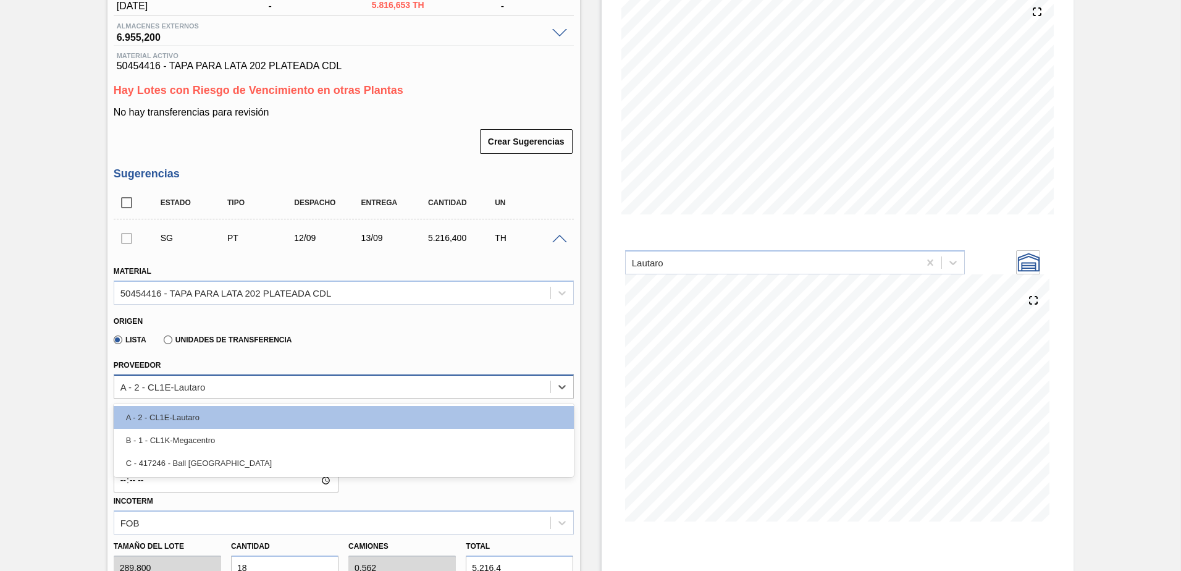
click at [423, 392] on div "A - 2 - CL1E-Lautaro" at bounding box center [332, 386] width 436 height 18
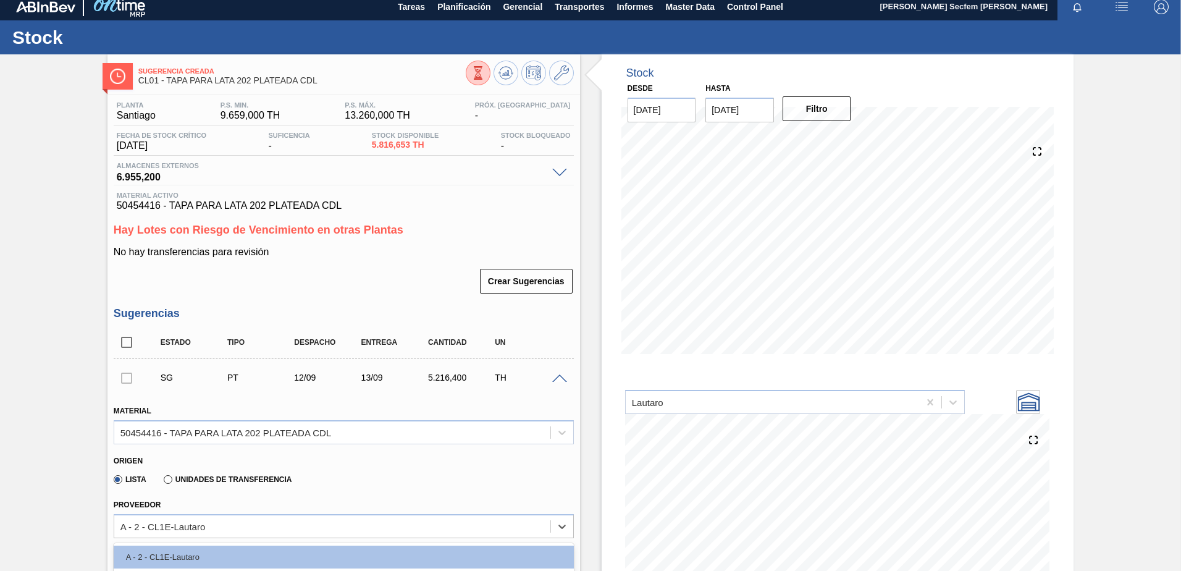
scroll to position [0, 0]
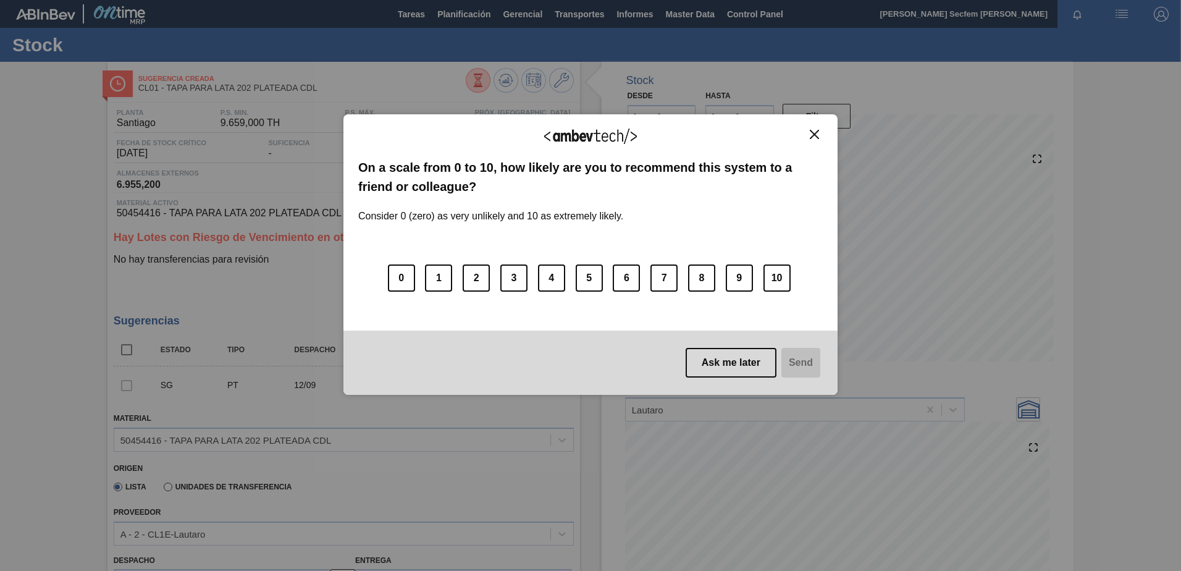
click at [822, 135] on button "Close" at bounding box center [814, 134] width 17 height 10
click at [812, 133] on img "Close" at bounding box center [814, 134] width 9 height 9
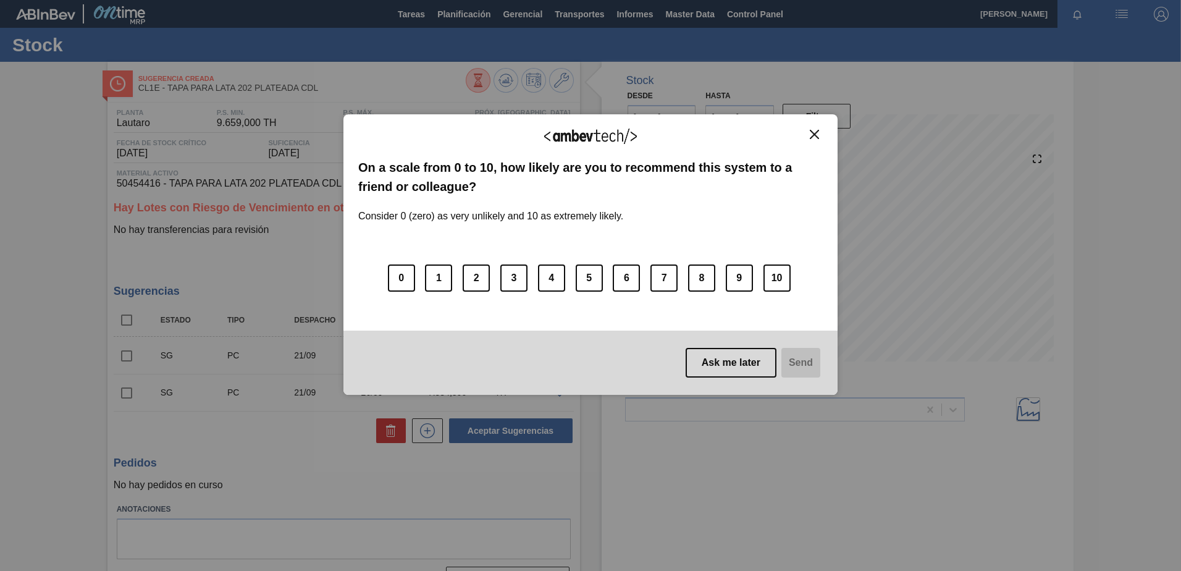
click at [816, 132] on img "Close" at bounding box center [814, 134] width 9 height 9
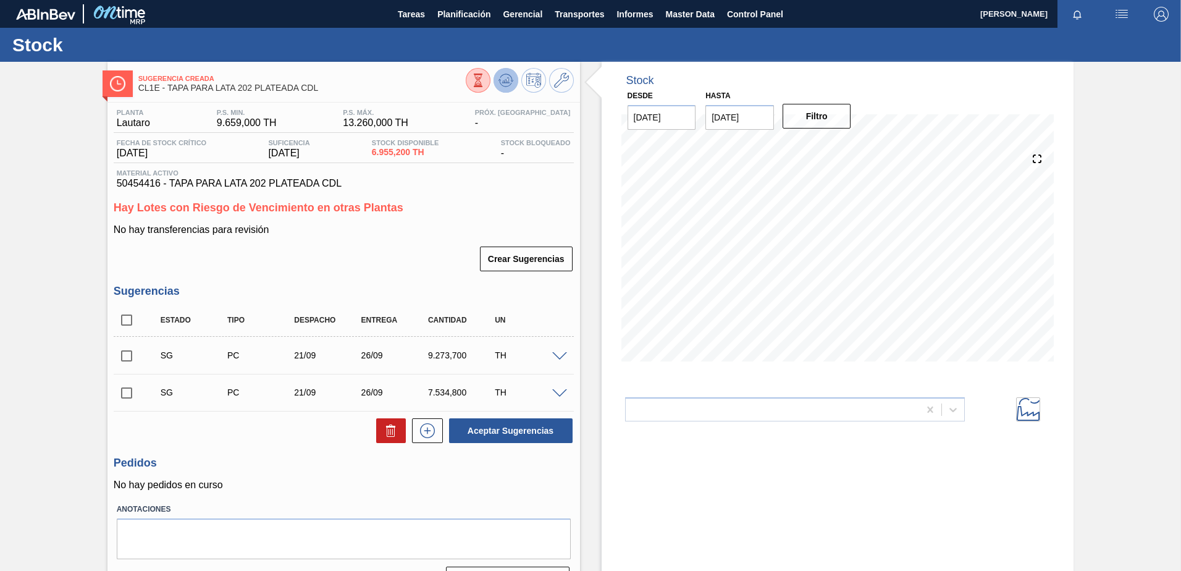
click at [498, 86] on icon at bounding box center [505, 80] width 15 height 15
drag, startPoint x: 367, startPoint y: 153, endPoint x: 434, endPoint y: 155, distance: 66.7
click at [434, 155] on div "Fecha de Stock Crítico [DATE] Suficencia [DATE] Stock Disponible 6.955,200 TH S…" at bounding box center [344, 151] width 460 height 24
click at [563, 358] on span at bounding box center [559, 356] width 15 height 9
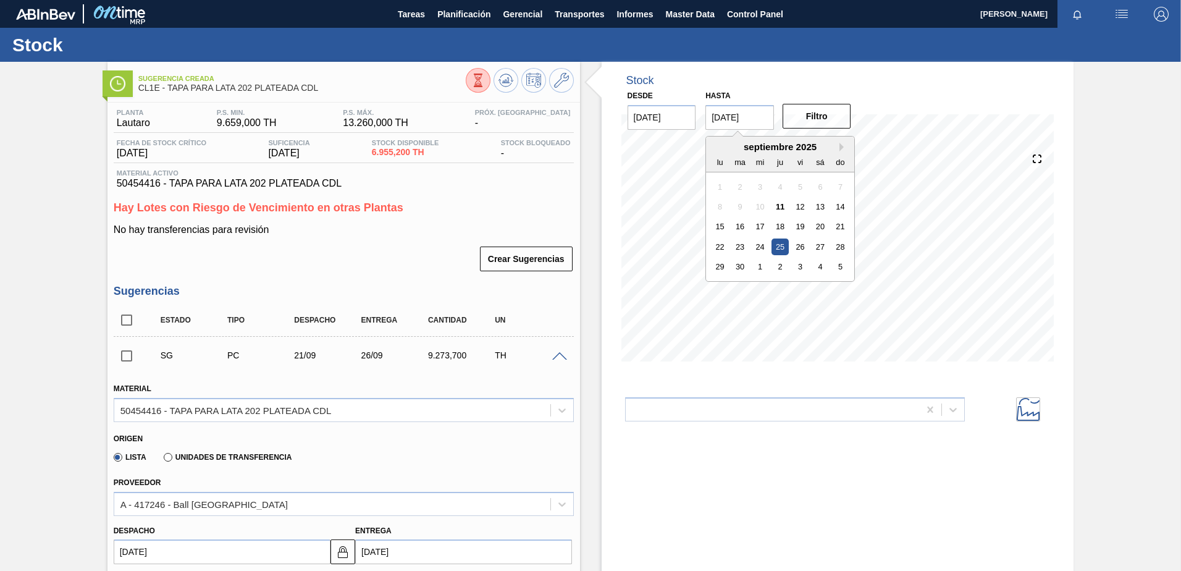
click at [733, 124] on input "[DATE]" at bounding box center [739, 117] width 69 height 25
click at [738, 272] on div "30" at bounding box center [740, 266] width 17 height 17
type input "[DATE]"
click at [809, 119] on button "Filtro" at bounding box center [816, 116] width 69 height 25
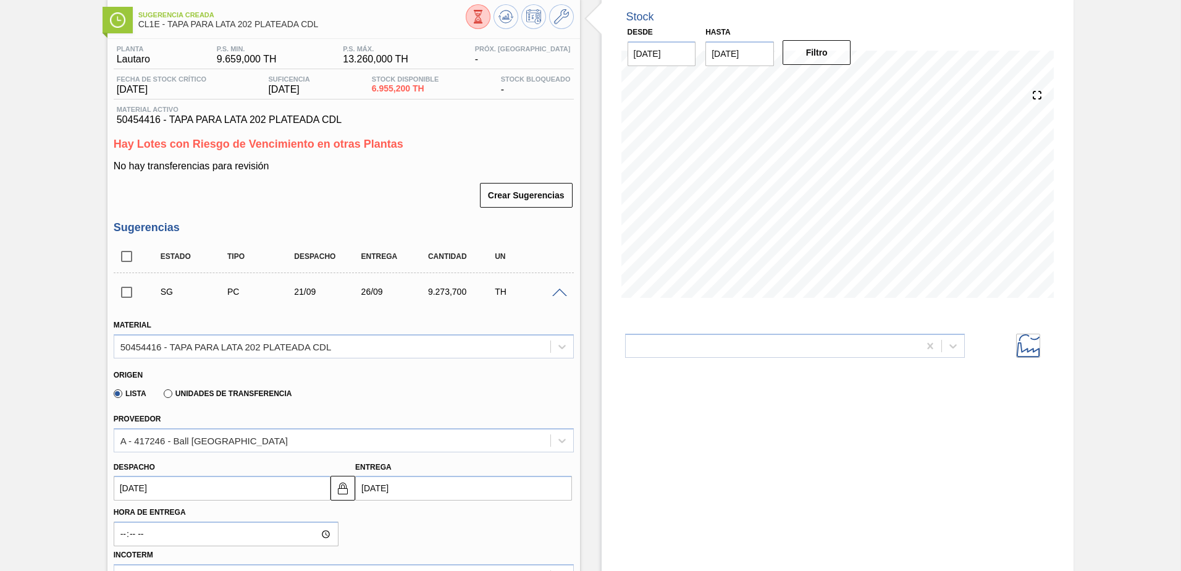
scroll to position [124, 0]
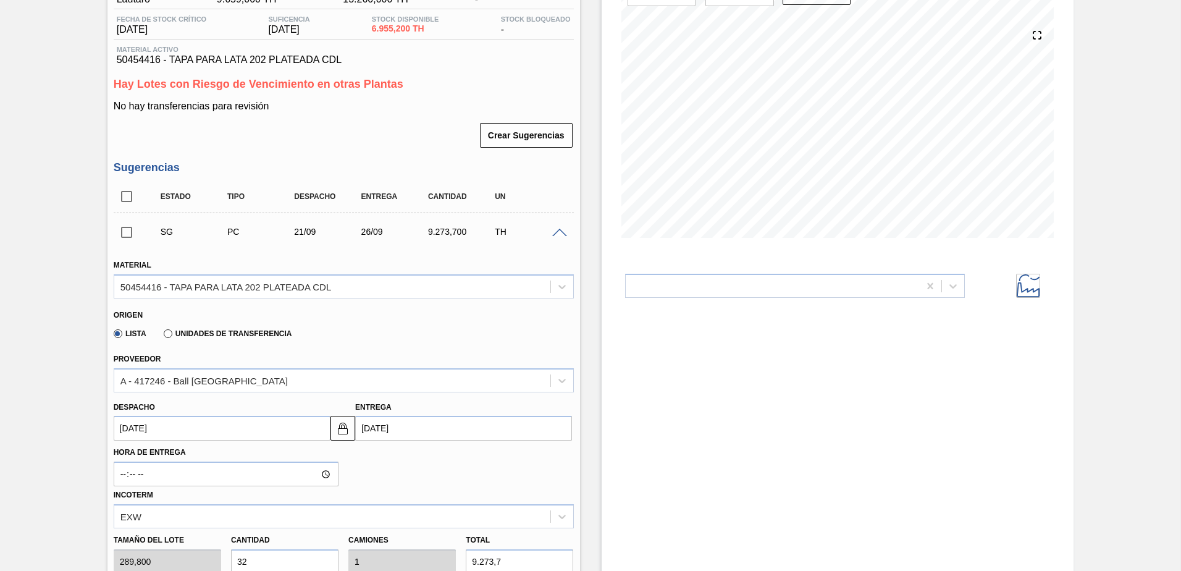
click at [561, 233] on span at bounding box center [559, 233] width 15 height 9
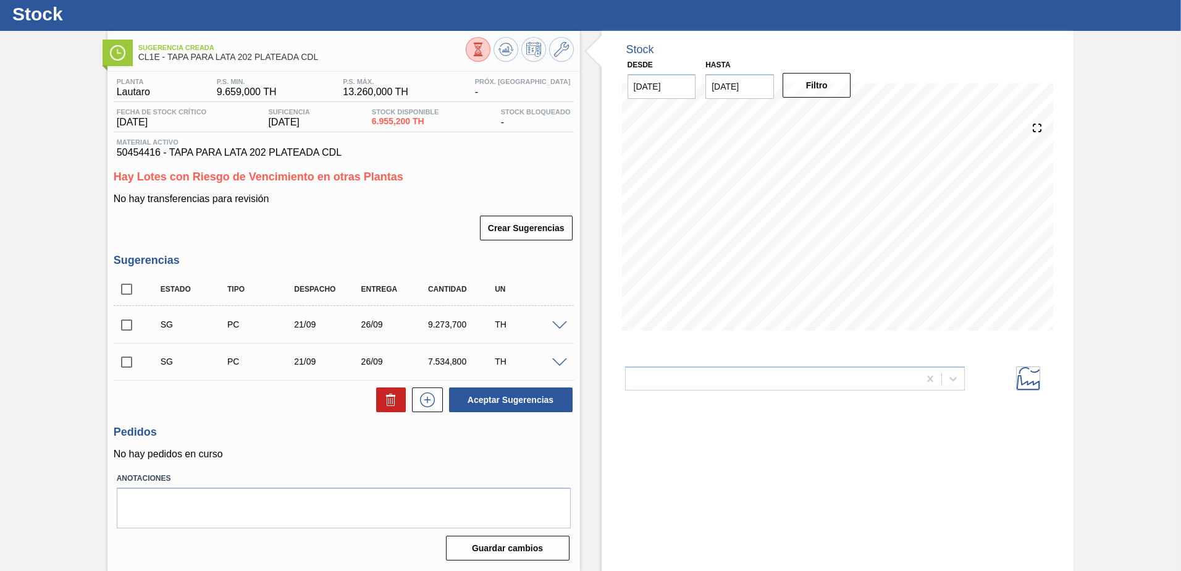
scroll to position [31, 0]
click at [553, 364] on span at bounding box center [559, 362] width 15 height 9
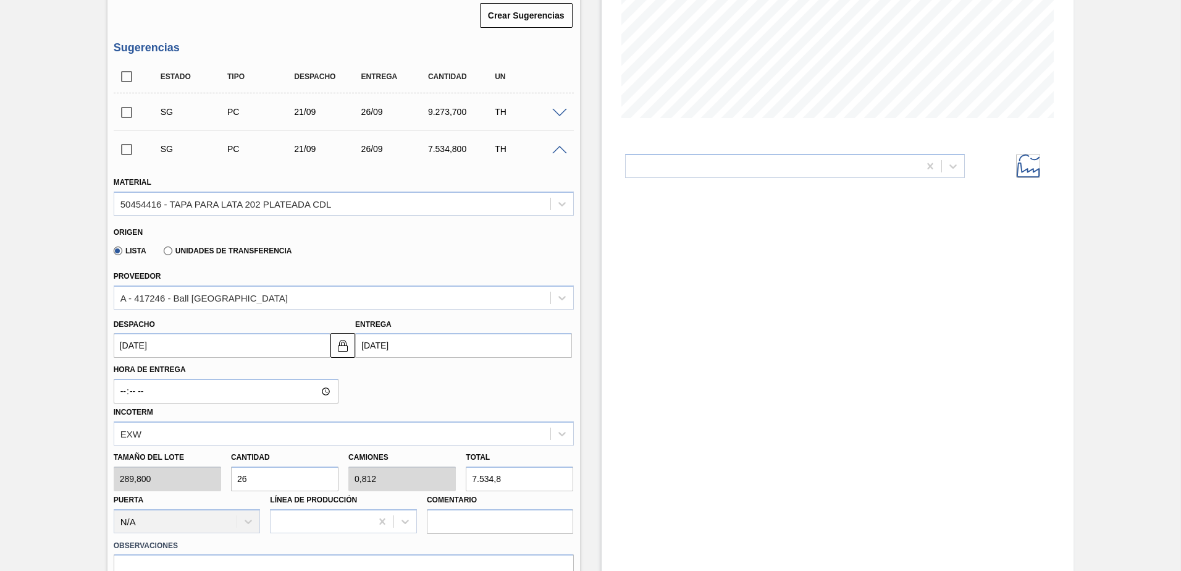
scroll to position [247, 0]
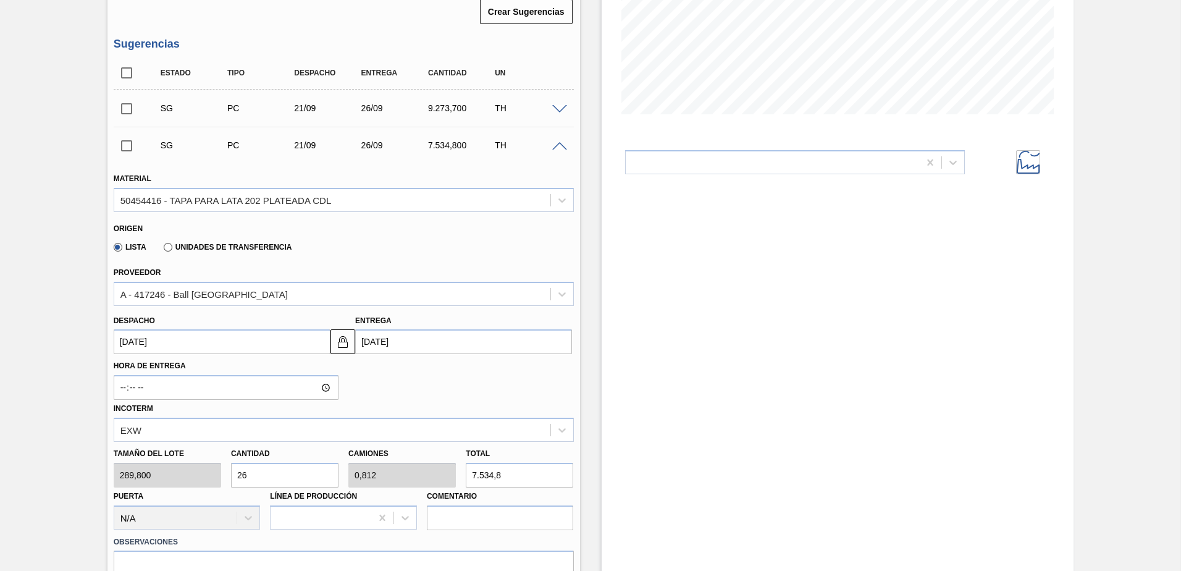
click at [563, 145] on span at bounding box center [559, 146] width 15 height 9
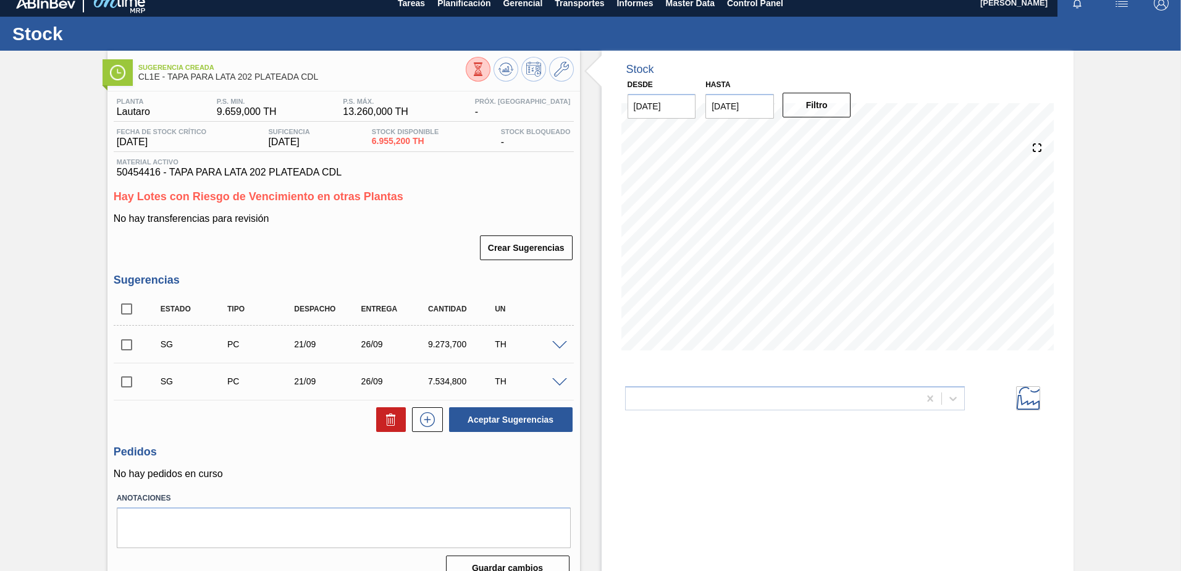
scroll to position [0, 0]
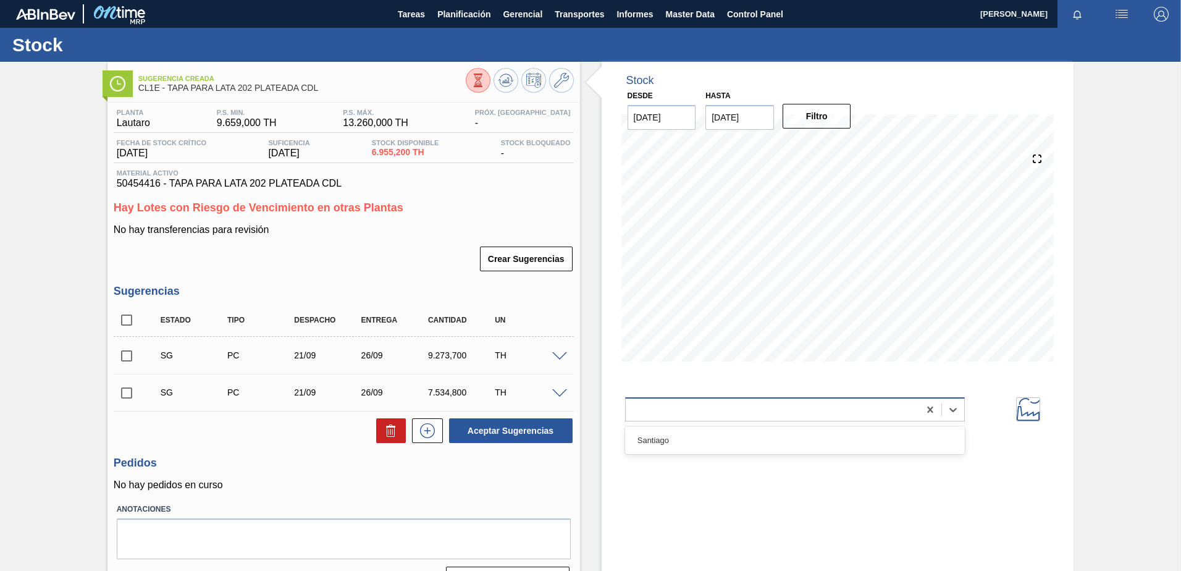
click at [871, 408] on div at bounding box center [773, 409] width 294 height 18
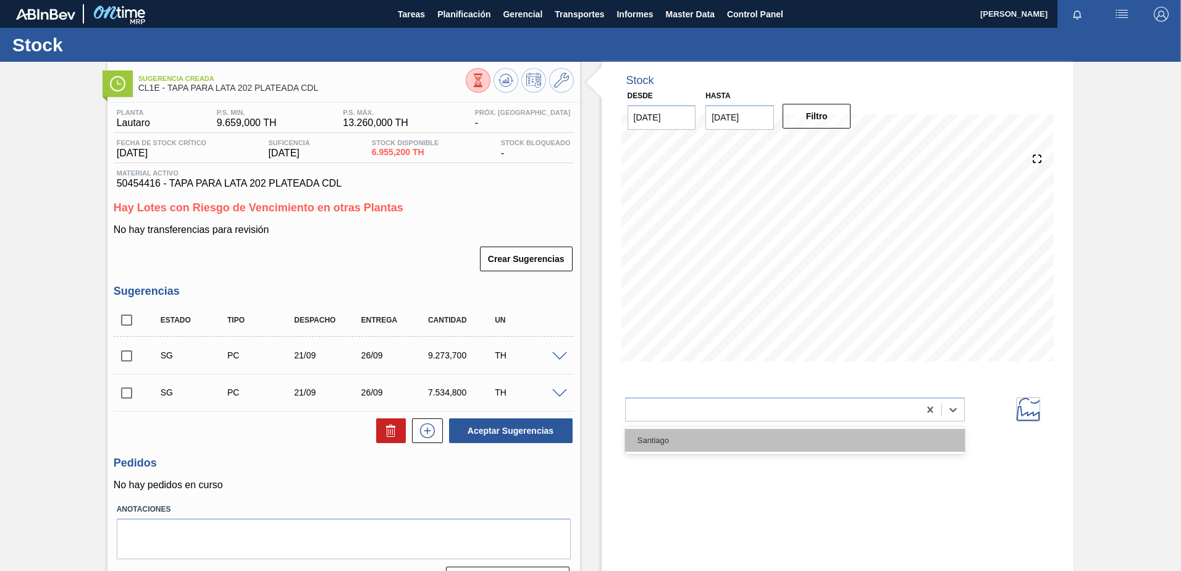
click at [723, 440] on div "Santiago" at bounding box center [795, 440] width 340 height 23
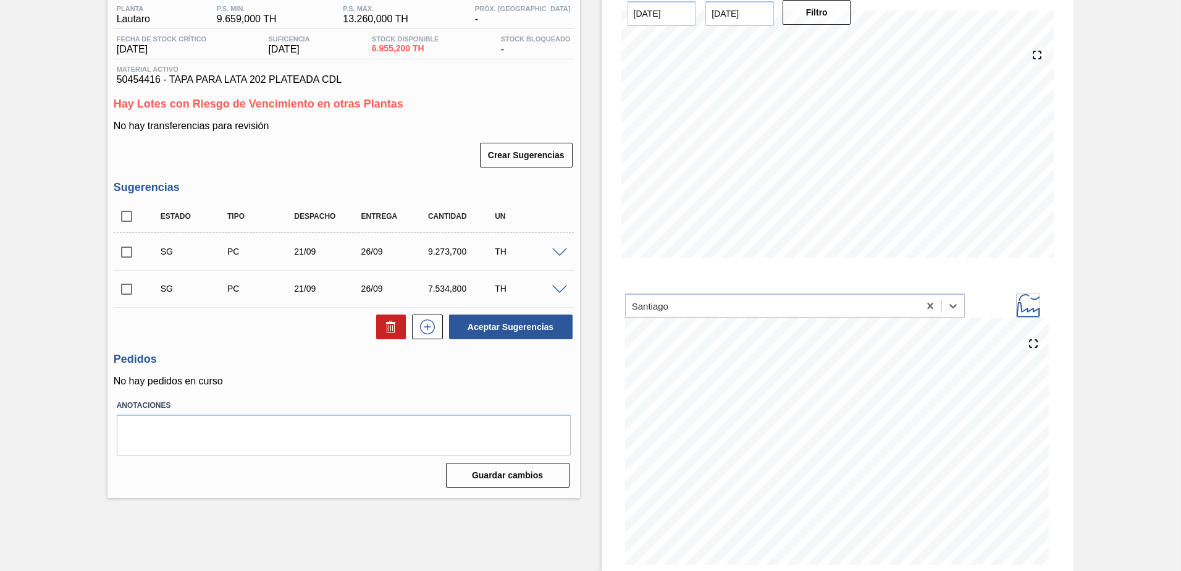
scroll to position [42, 0]
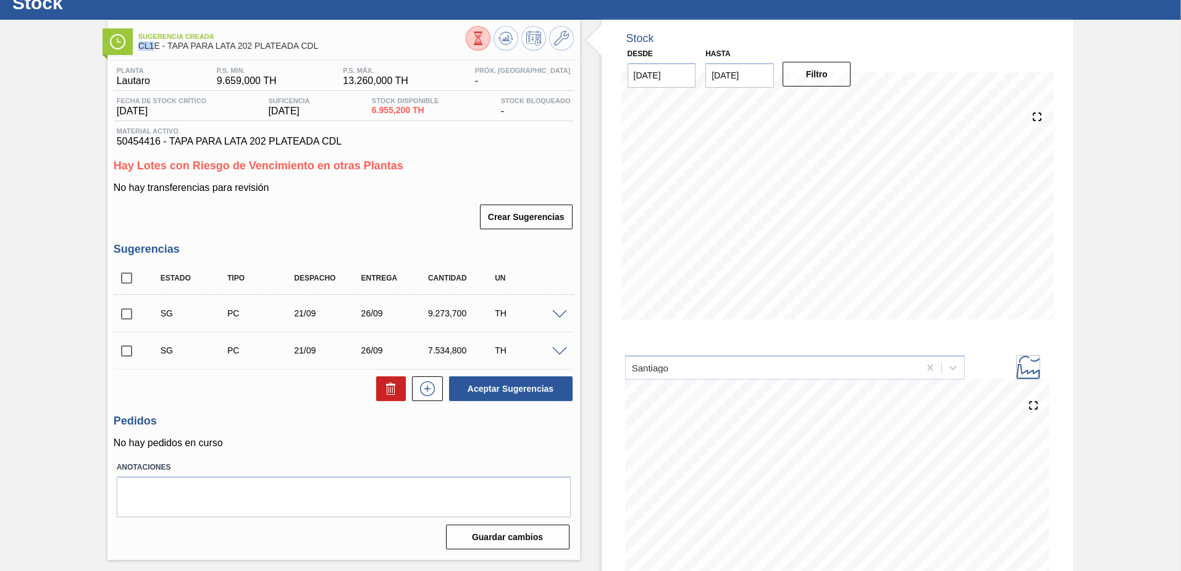
drag, startPoint x: 140, startPoint y: 46, endPoint x: 156, endPoint y: 46, distance: 16.1
click at [156, 46] on span "CL1E - TAPA PARA LATA 202 PLATEADA CDL" at bounding box center [301, 45] width 327 height 9
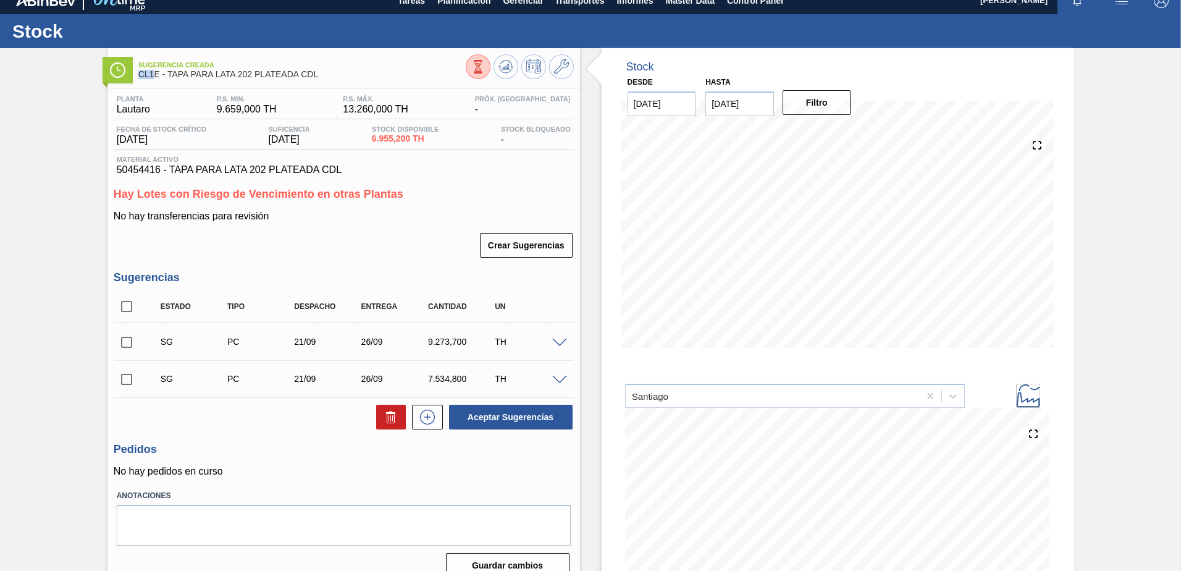
scroll to position [0, 0]
